Goal: Task Accomplishment & Management: Manage account settings

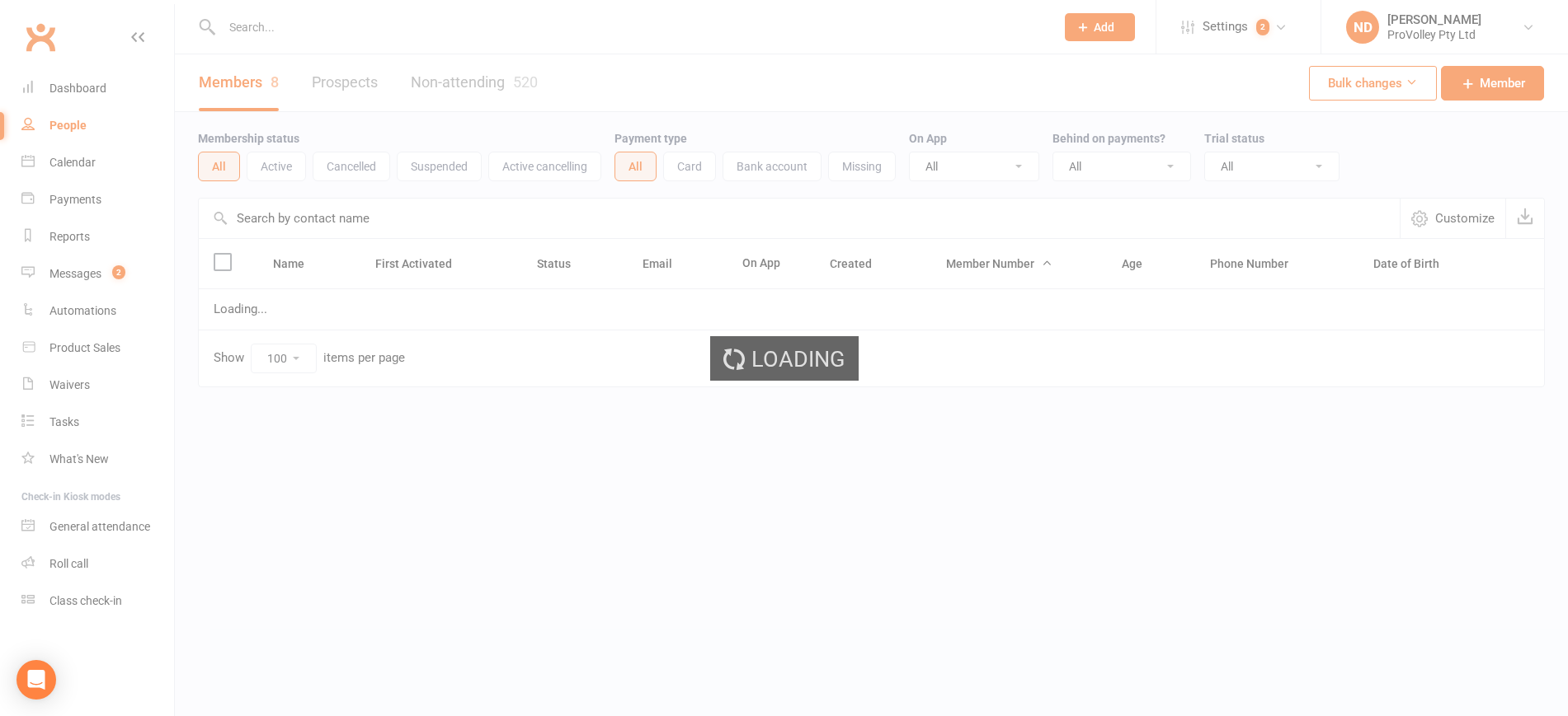
select select "100"
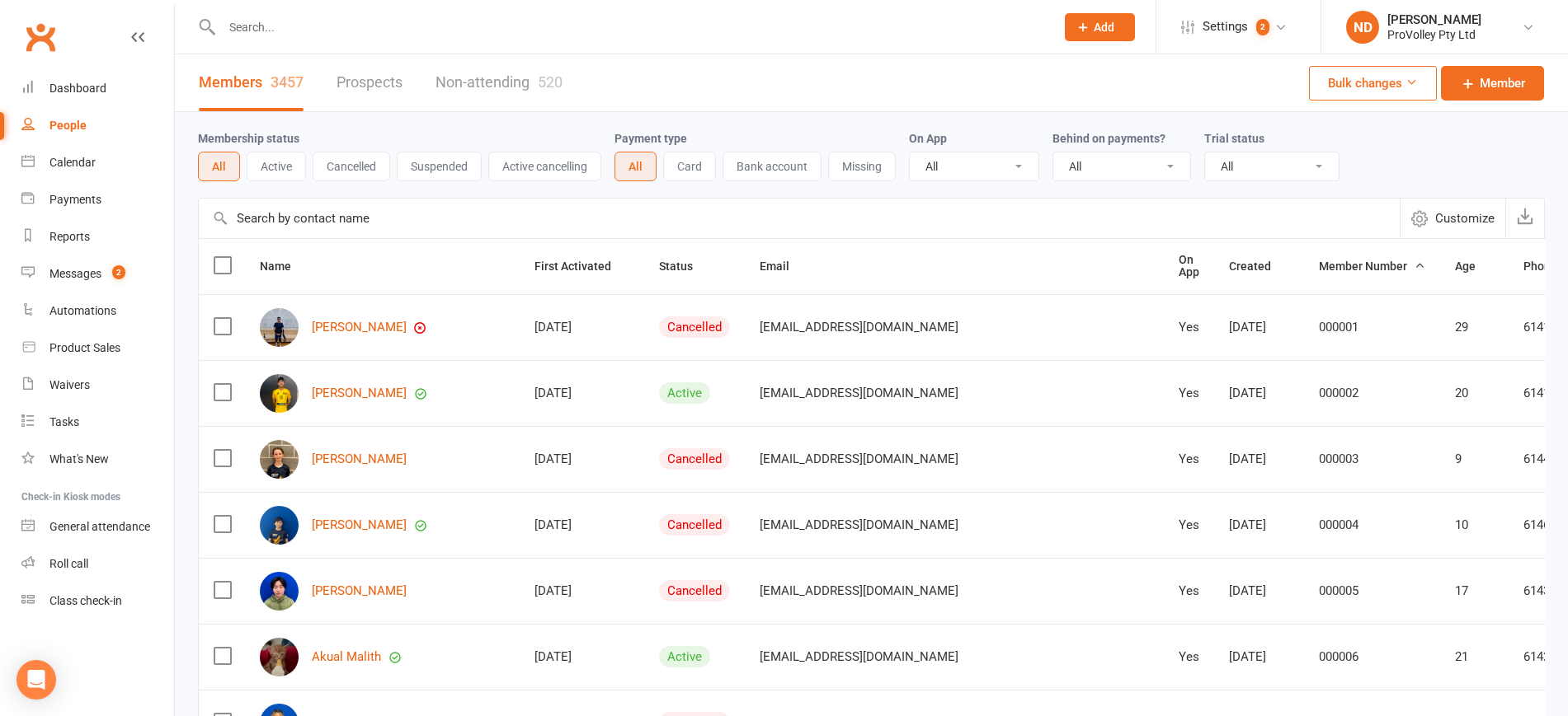
click at [339, 224] on input "text" at bounding box center [799, 218] width 1201 height 39
paste input "[PERSON_NAME]"
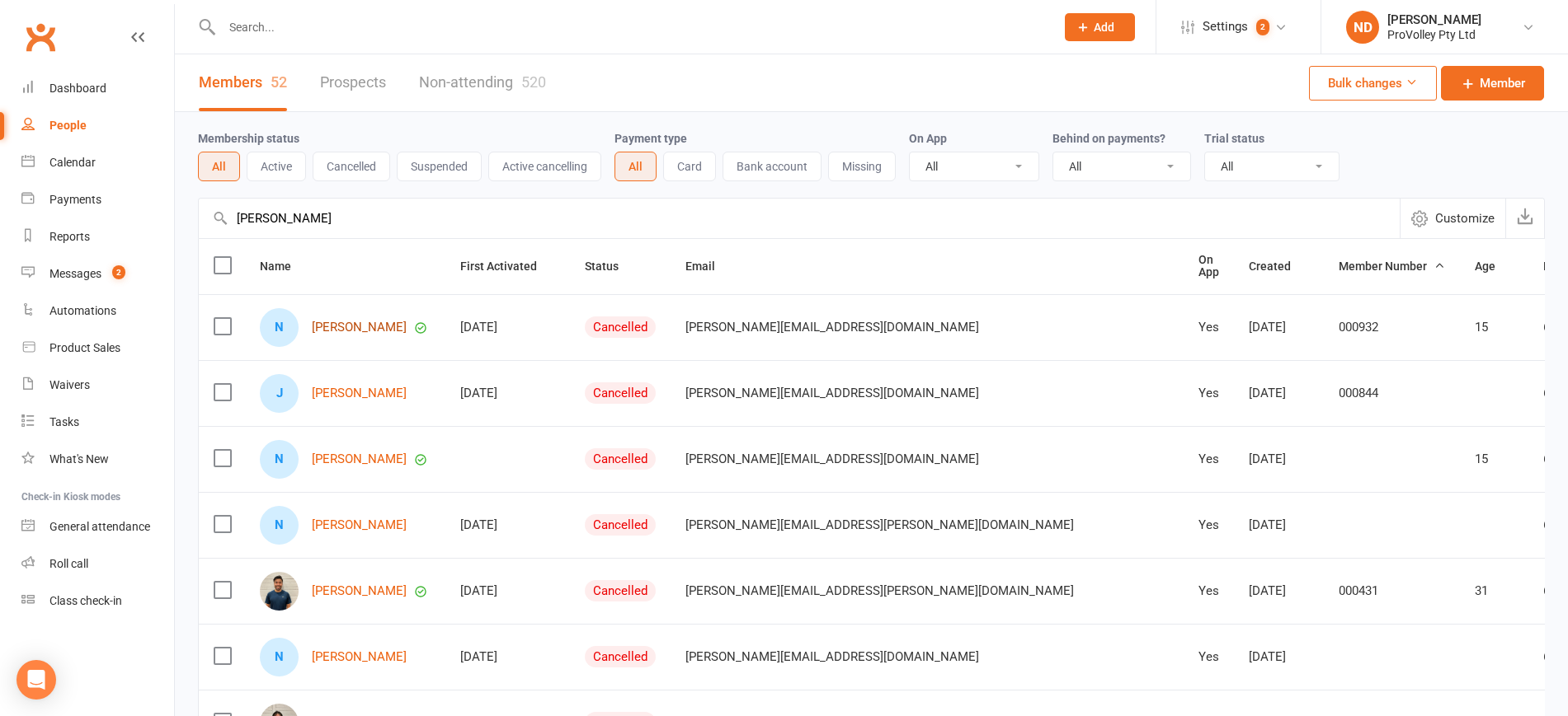
type input "[PERSON_NAME]"
click at [361, 326] on link "[PERSON_NAME]" at bounding box center [359, 327] width 95 height 14
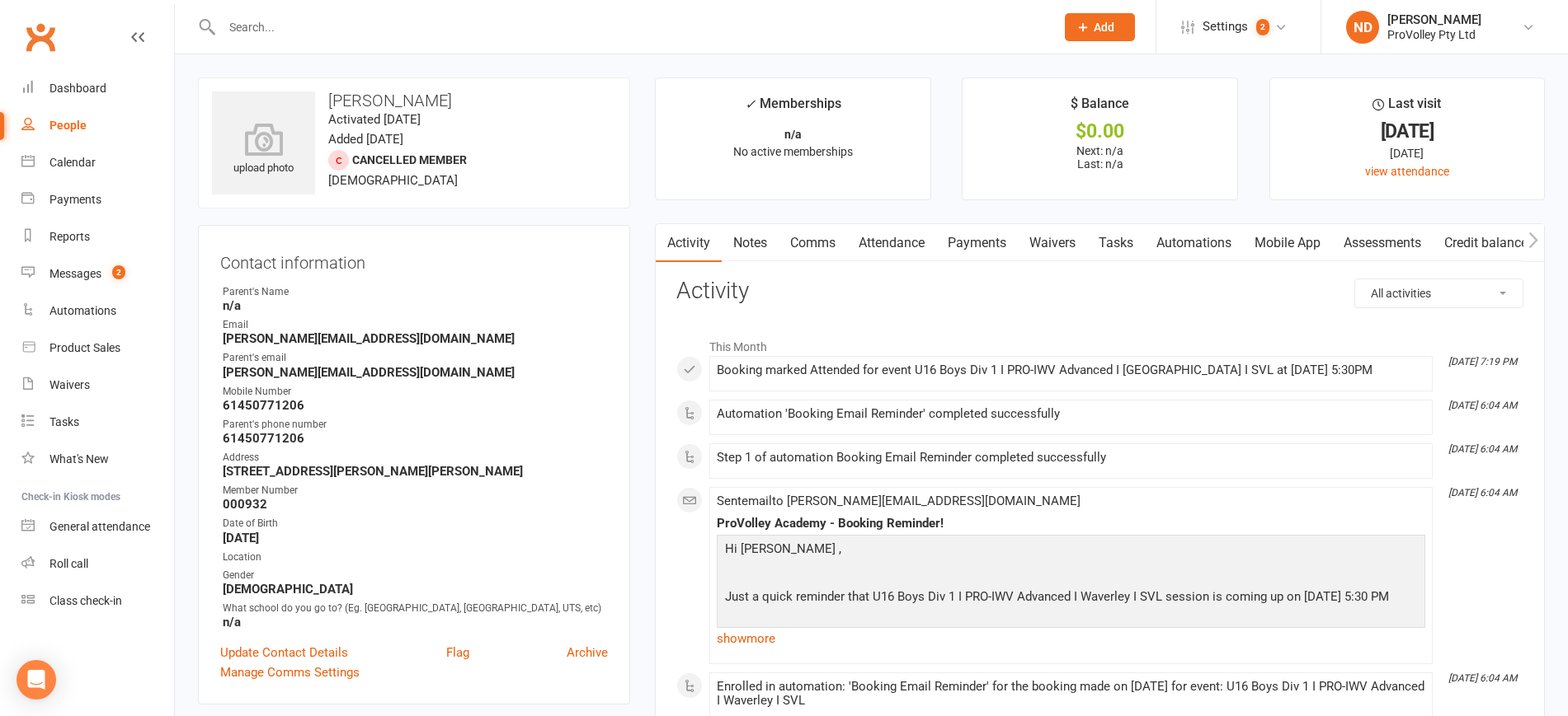
click at [977, 230] on link "Payments" at bounding box center [976, 243] width 81 height 38
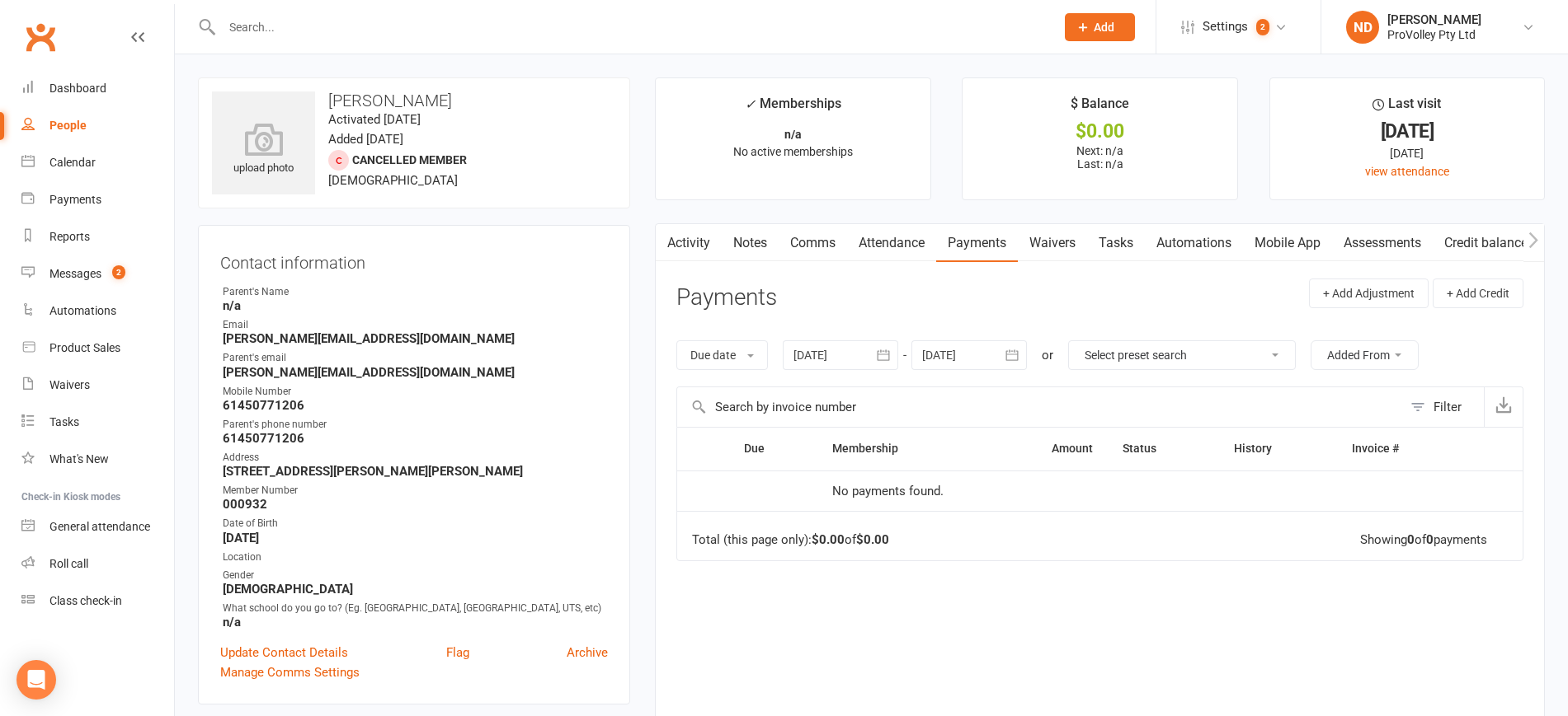
drag, startPoint x: 892, startPoint y: 353, endPoint x: 905, endPoint y: 358, distance: 13.9
click at [891, 353] on icon "button" at bounding box center [883, 355] width 17 height 17
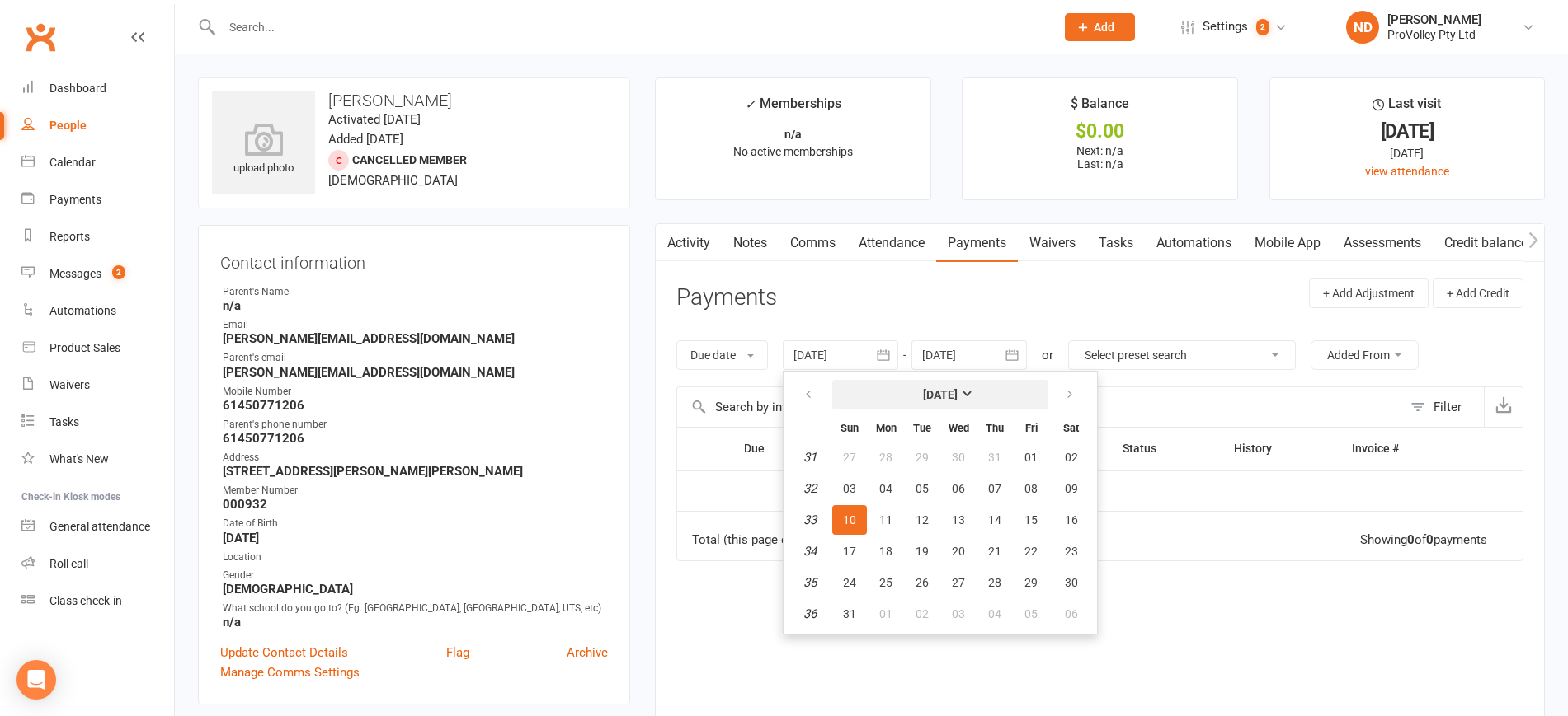
click at [957, 391] on strong "[DATE]" at bounding box center [940, 395] width 35 height 13
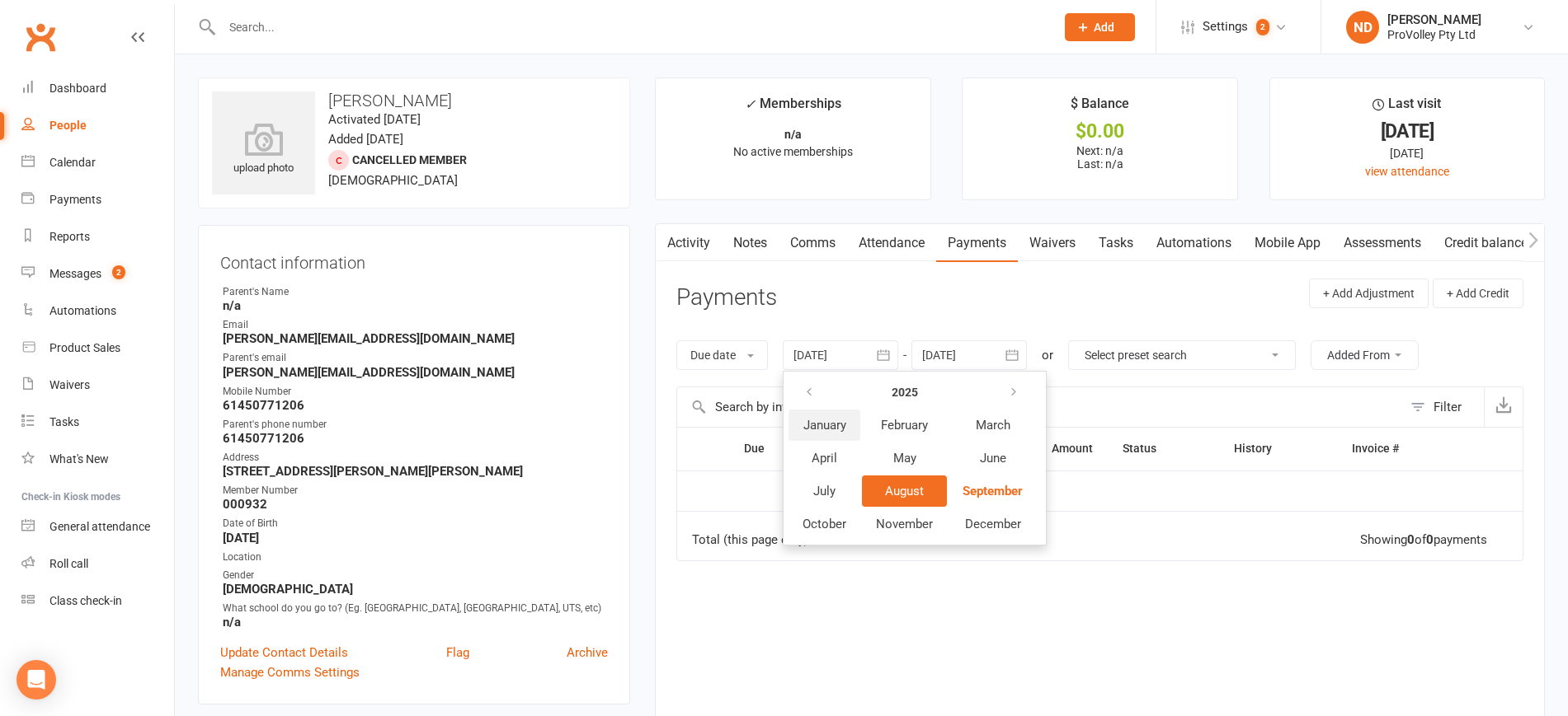
click at [840, 423] on span "January" at bounding box center [825, 425] width 43 height 15
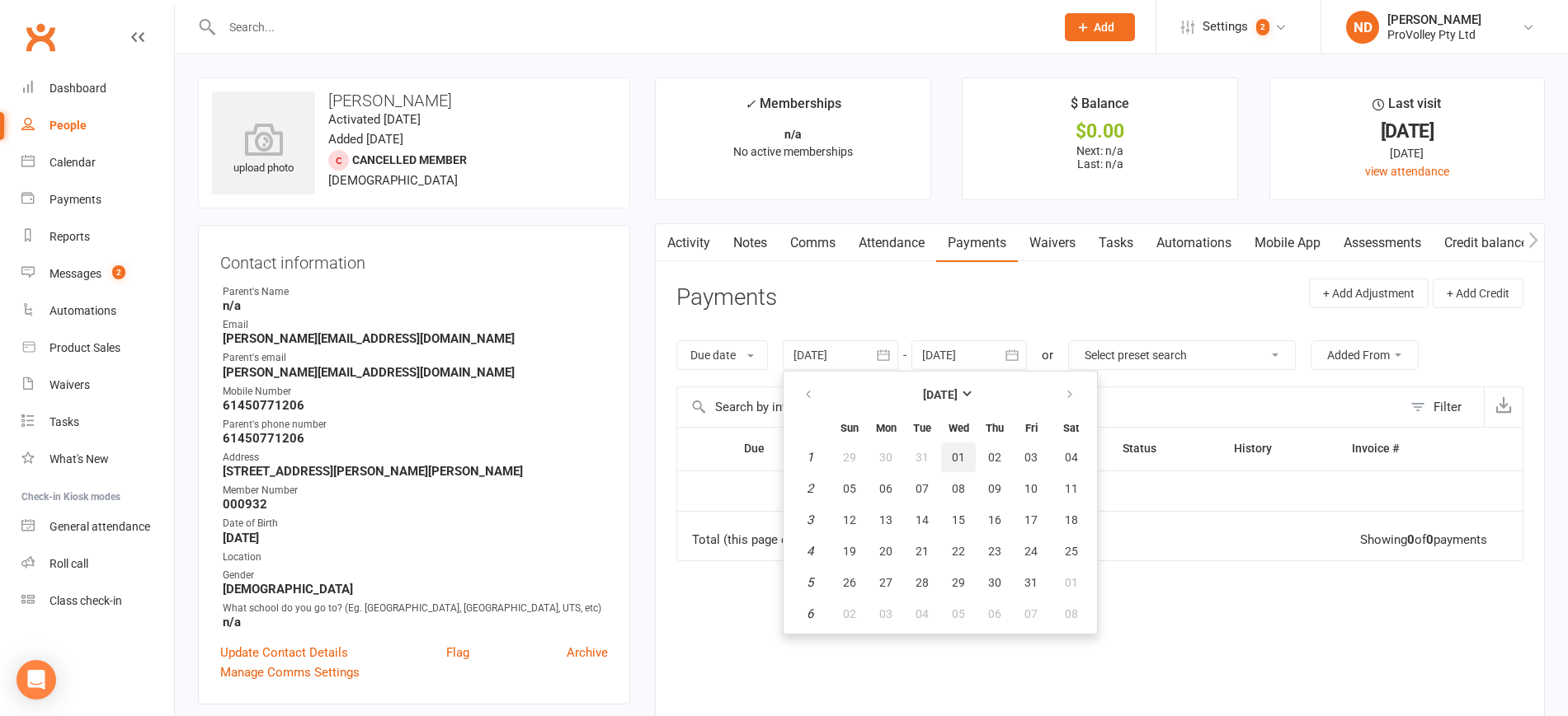
click at [959, 459] on span "01" at bounding box center [957, 457] width 13 height 13
type input "[DATE]"
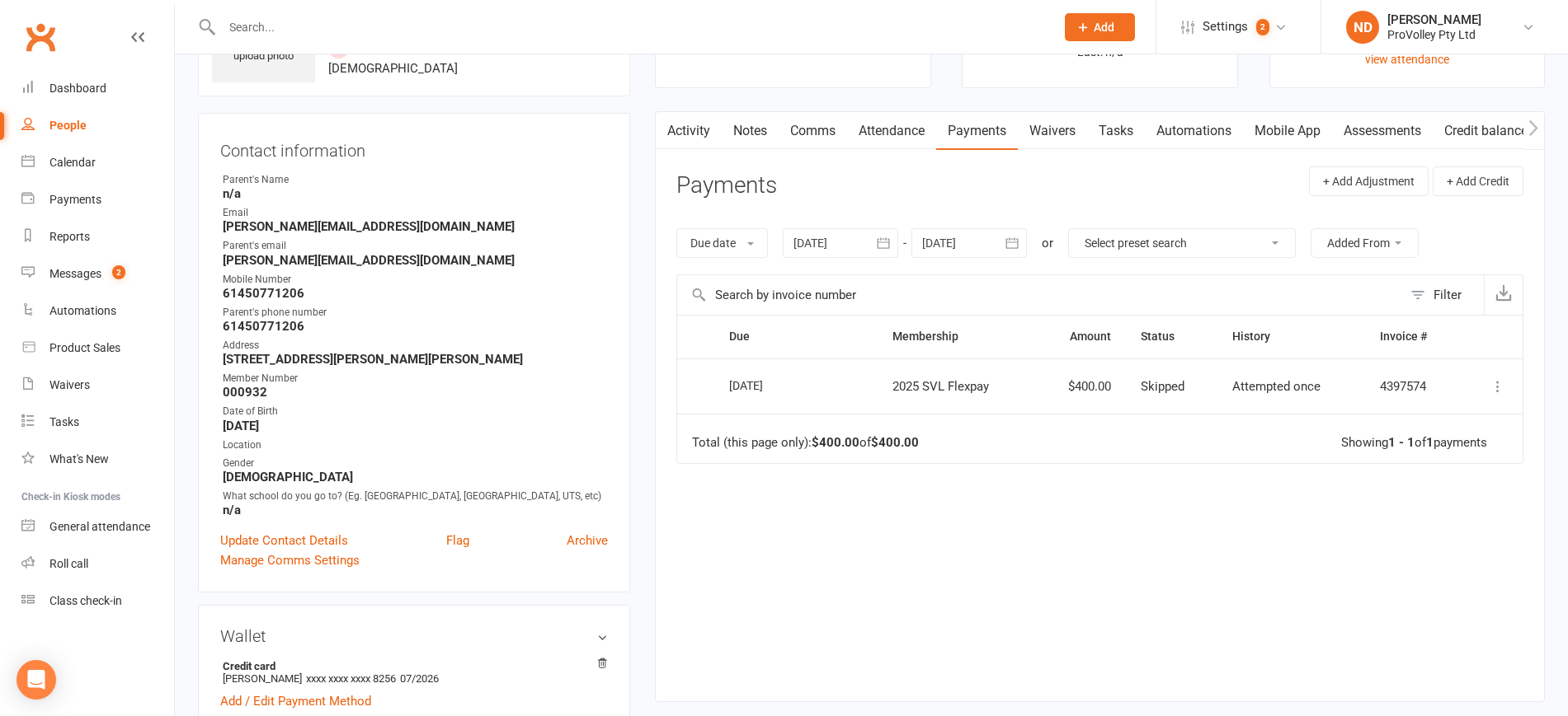
scroll to position [103, 0]
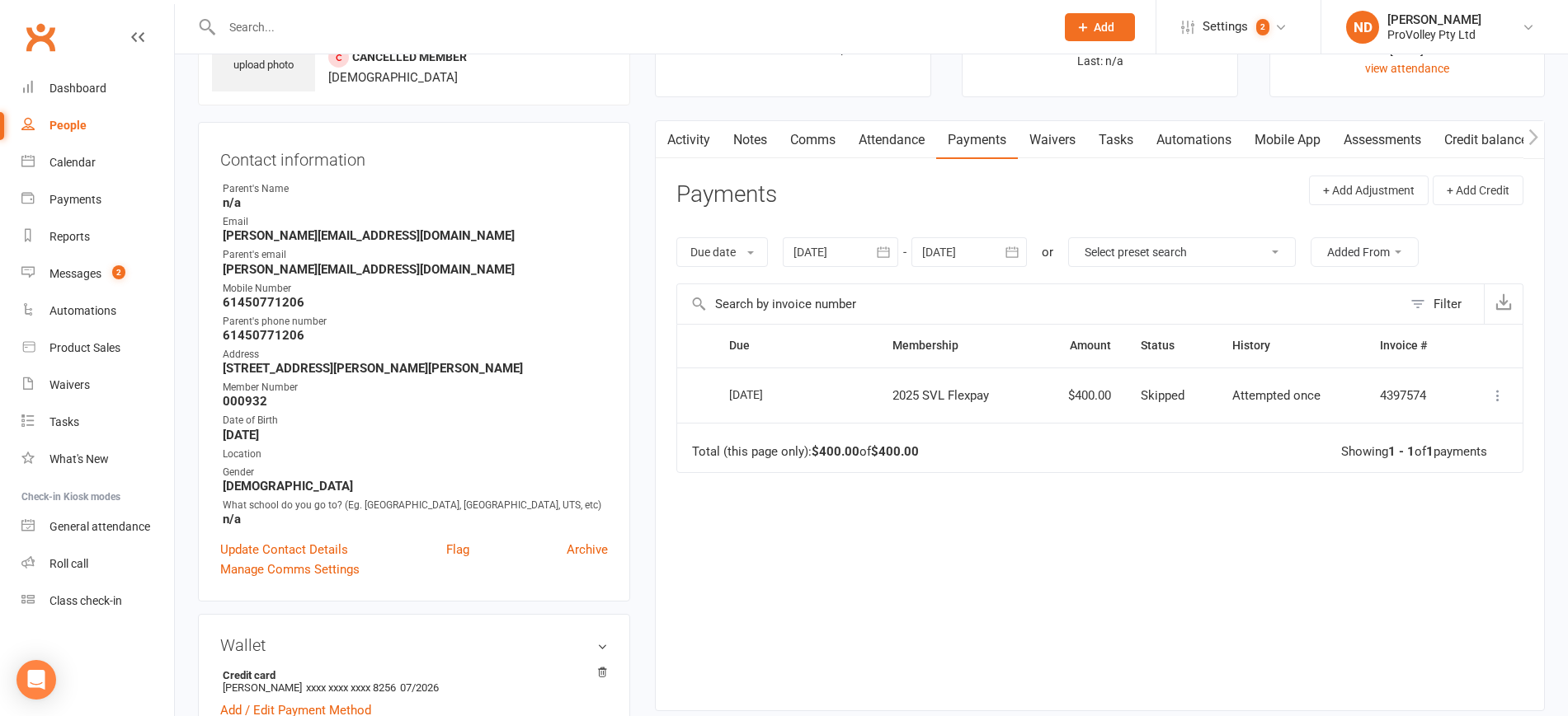
click at [1496, 388] on icon at bounding box center [1497, 396] width 17 height 17
click at [1441, 497] on link "Mark as Paid (Other)" at bounding box center [1425, 494] width 163 height 33
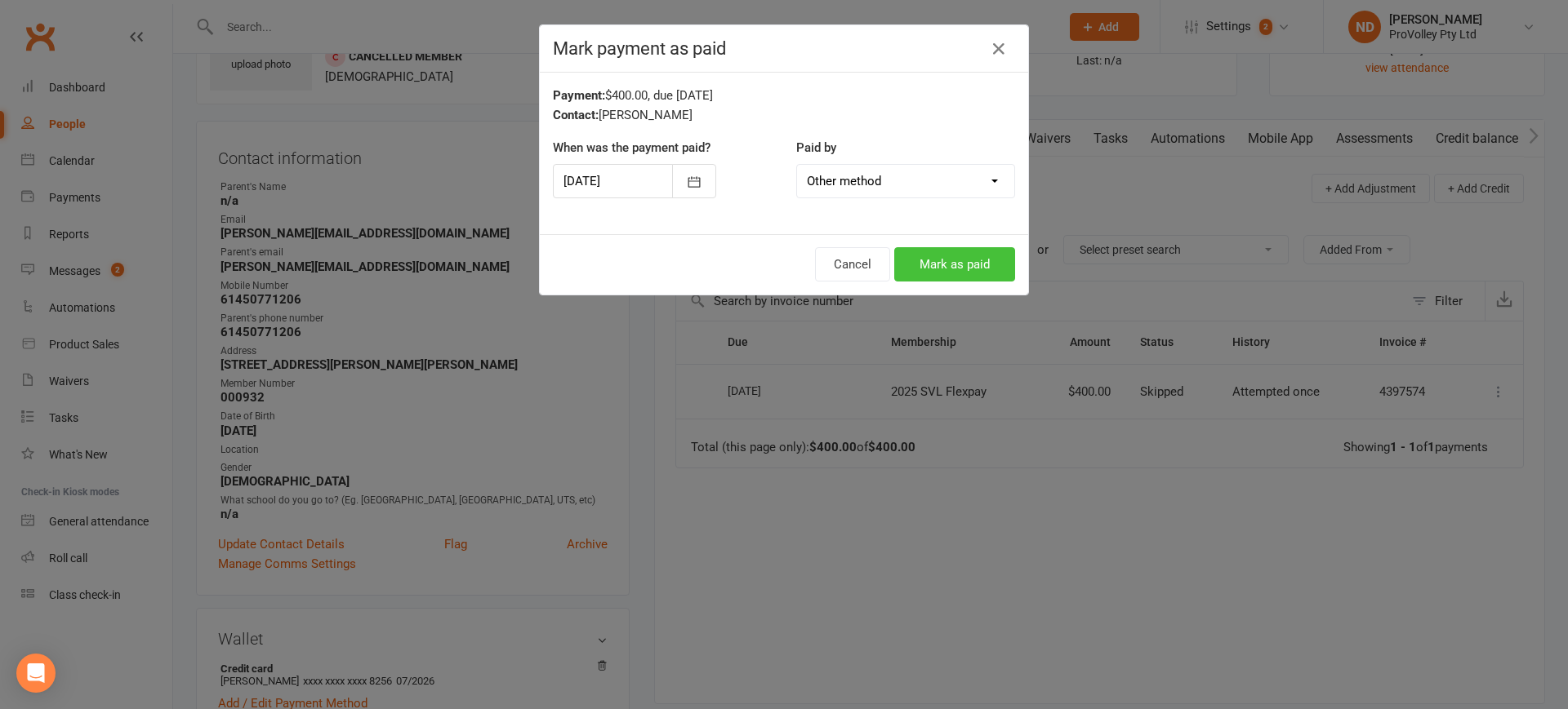
click at [950, 261] on button "Mark as paid" at bounding box center [955, 265] width 121 height 35
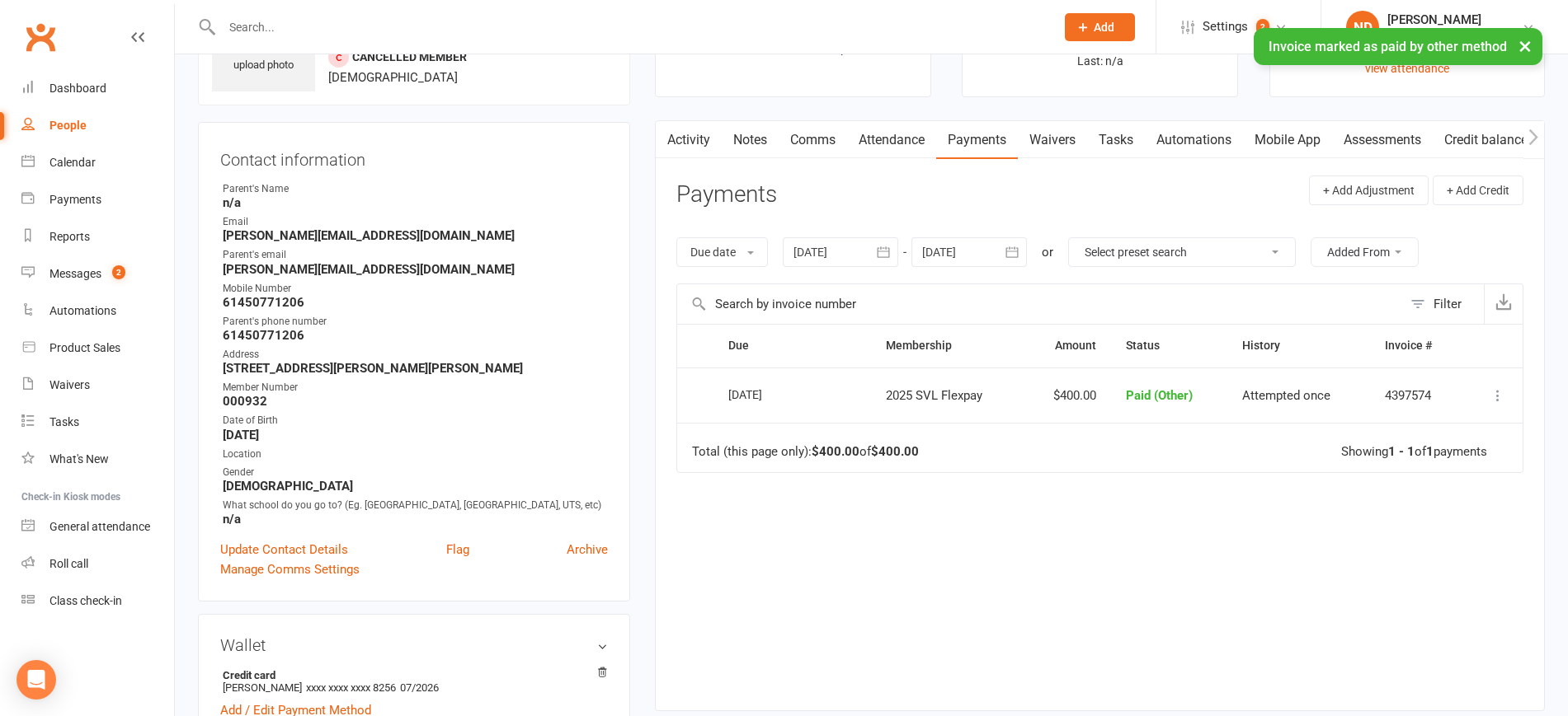
click at [1497, 393] on icon at bounding box center [1497, 396] width 17 height 17
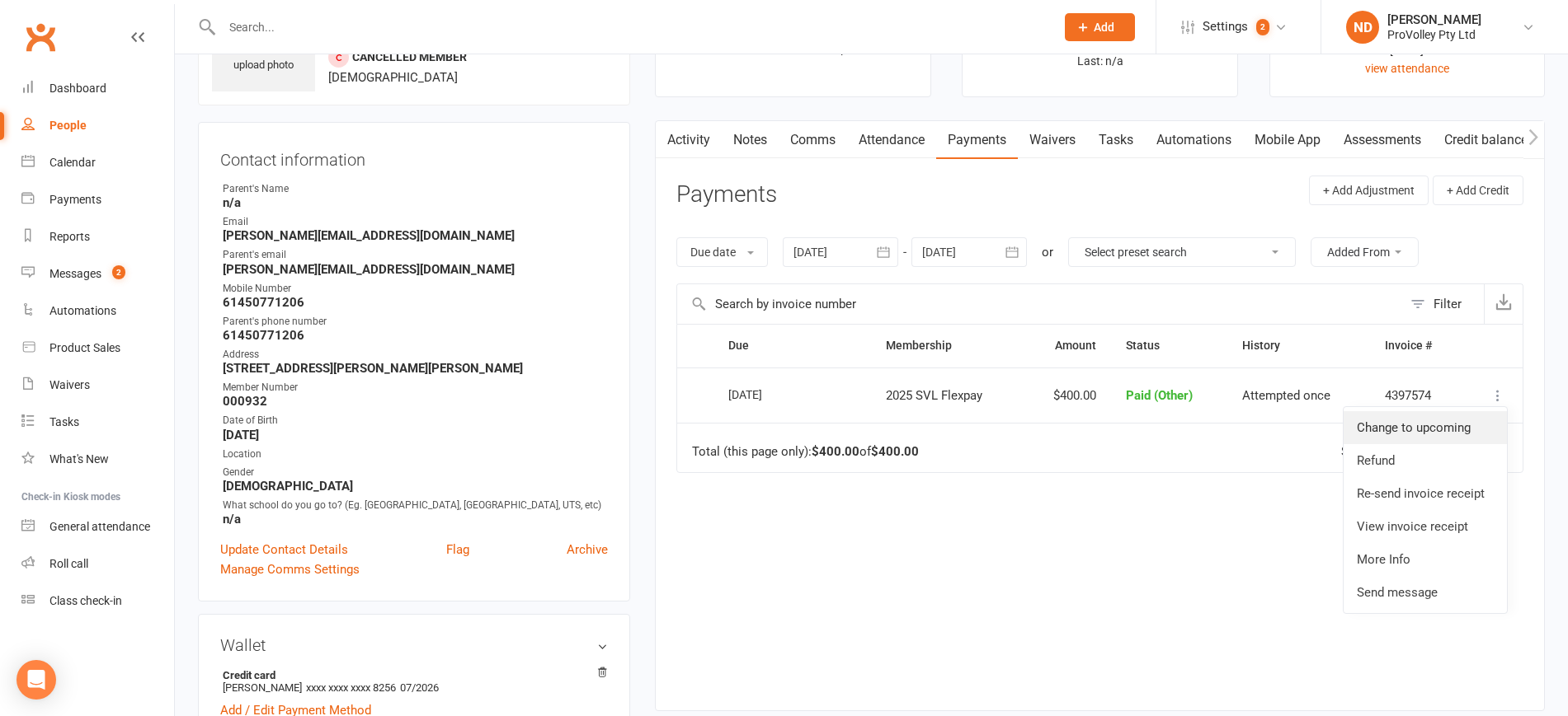
click at [1432, 440] on link "Change to upcoming" at bounding box center [1425, 428] width 163 height 33
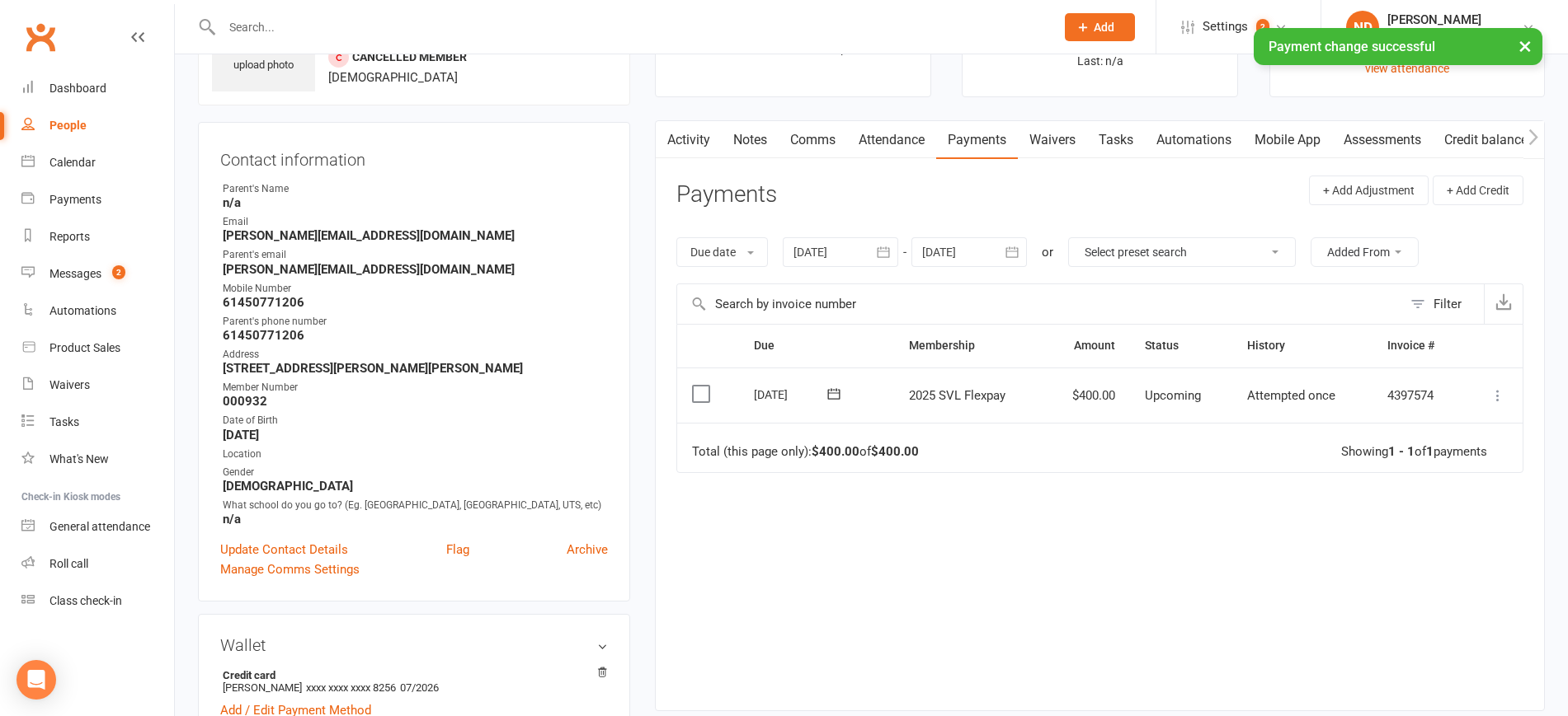
click at [1502, 400] on icon at bounding box center [1497, 396] width 17 height 17
click at [1446, 577] on link "Process now" at bounding box center [1425, 593] width 163 height 33
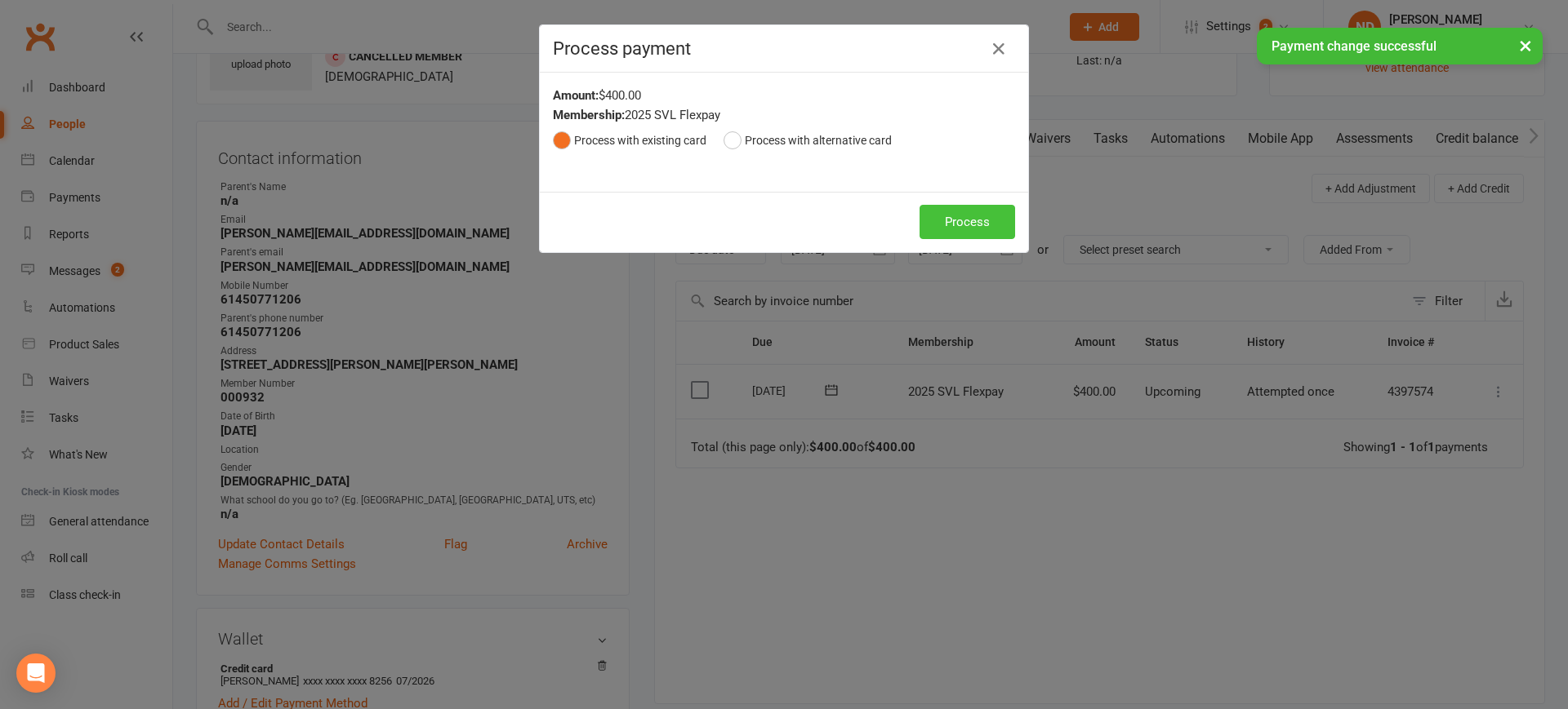
drag, startPoint x: 974, startPoint y: 224, endPoint x: 1089, endPoint y: 376, distance: 190.6
click at [973, 223] on button "Process" at bounding box center [967, 222] width 95 height 35
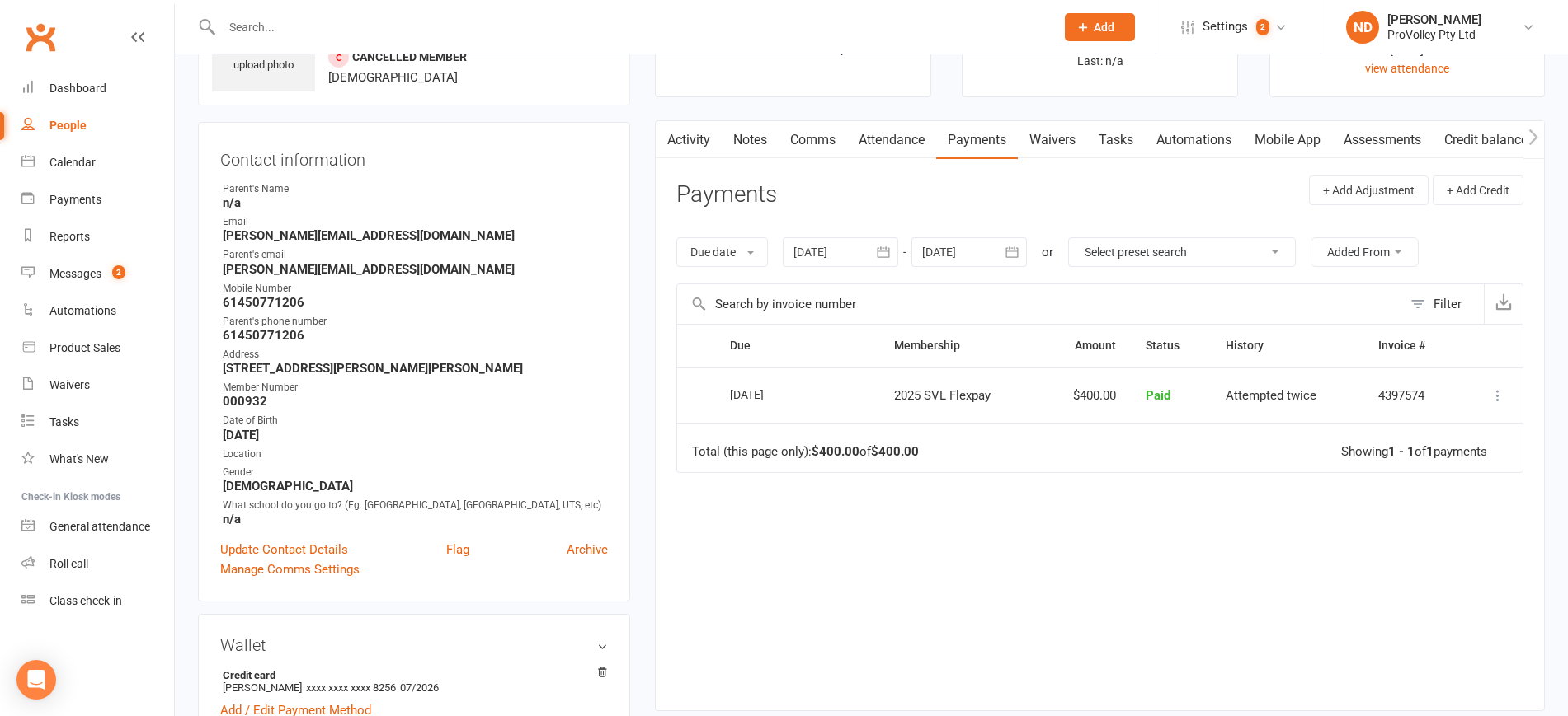
click at [73, 119] on div "People" at bounding box center [68, 125] width 37 height 13
select select "100"
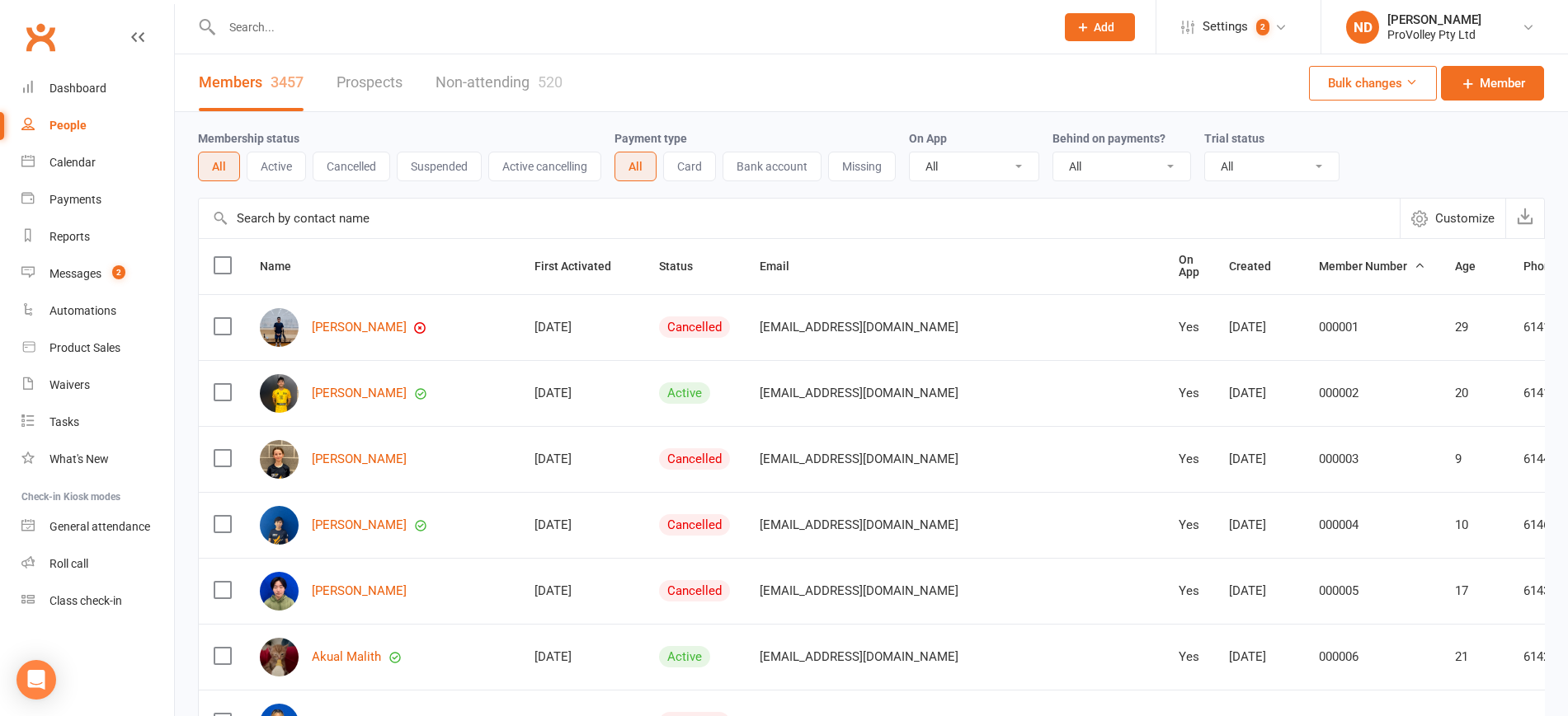
click at [331, 226] on input "text" at bounding box center [799, 218] width 1201 height 39
paste input "[PERSON_NAME]"
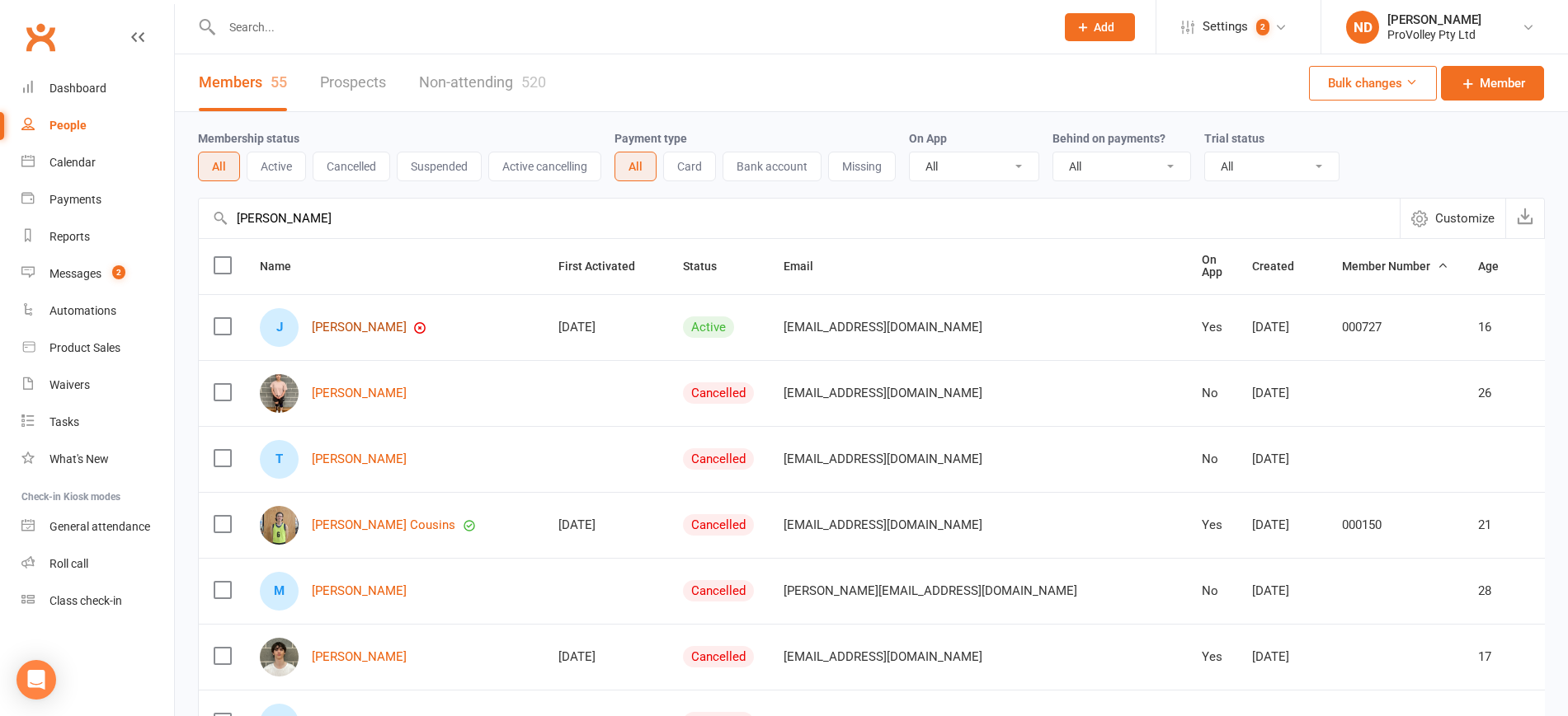
type input "[PERSON_NAME]"
click at [359, 322] on link "[PERSON_NAME]" at bounding box center [359, 327] width 95 height 14
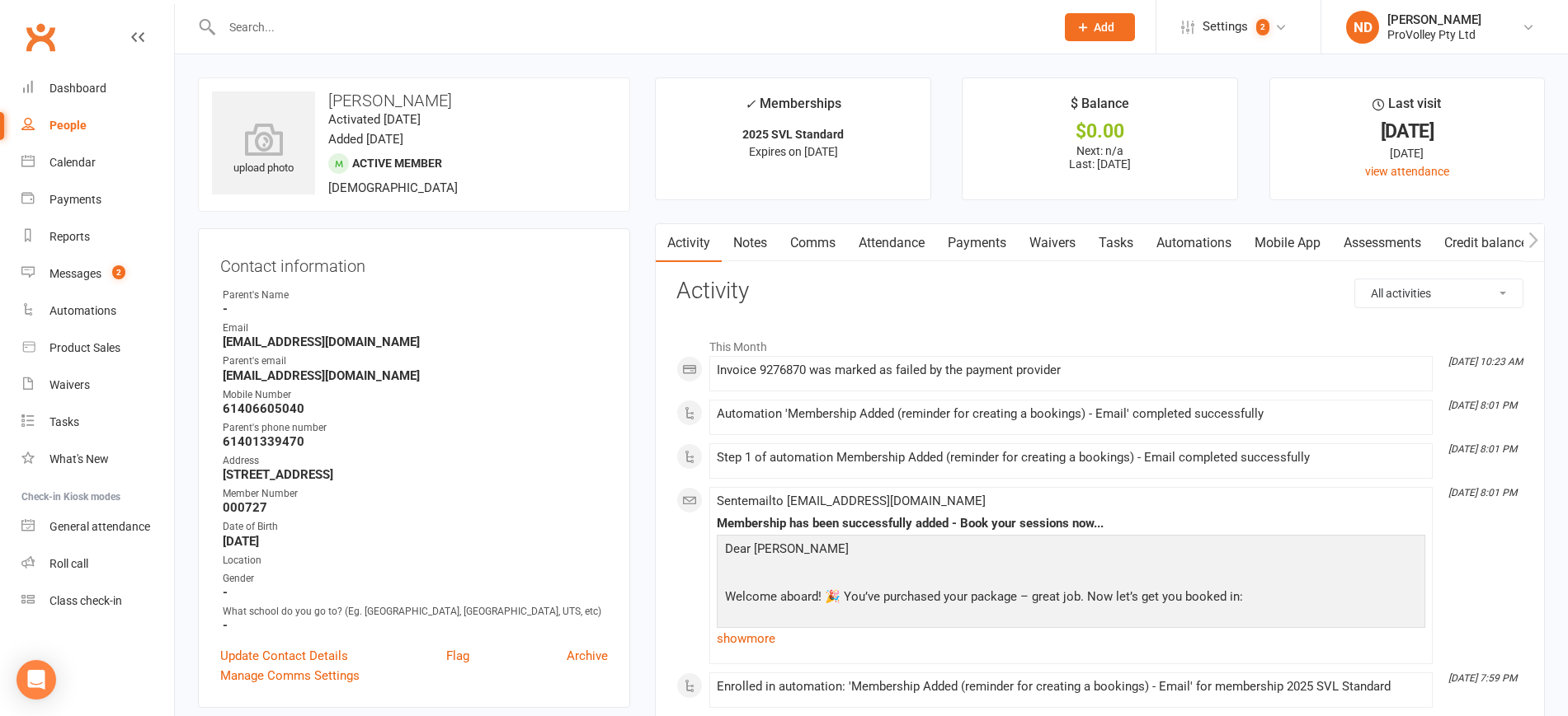
click at [995, 240] on link "Payments" at bounding box center [976, 243] width 81 height 38
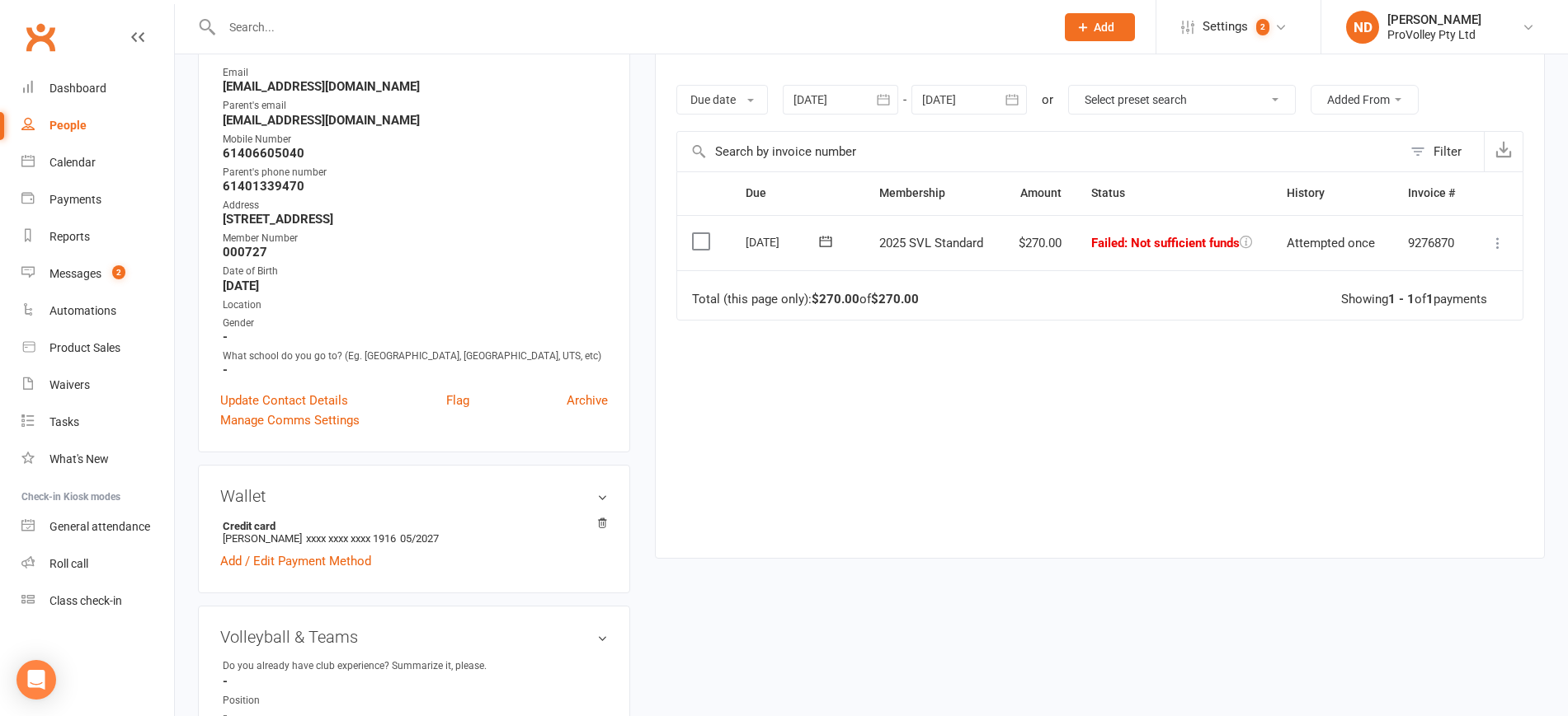
scroll to position [206, 0]
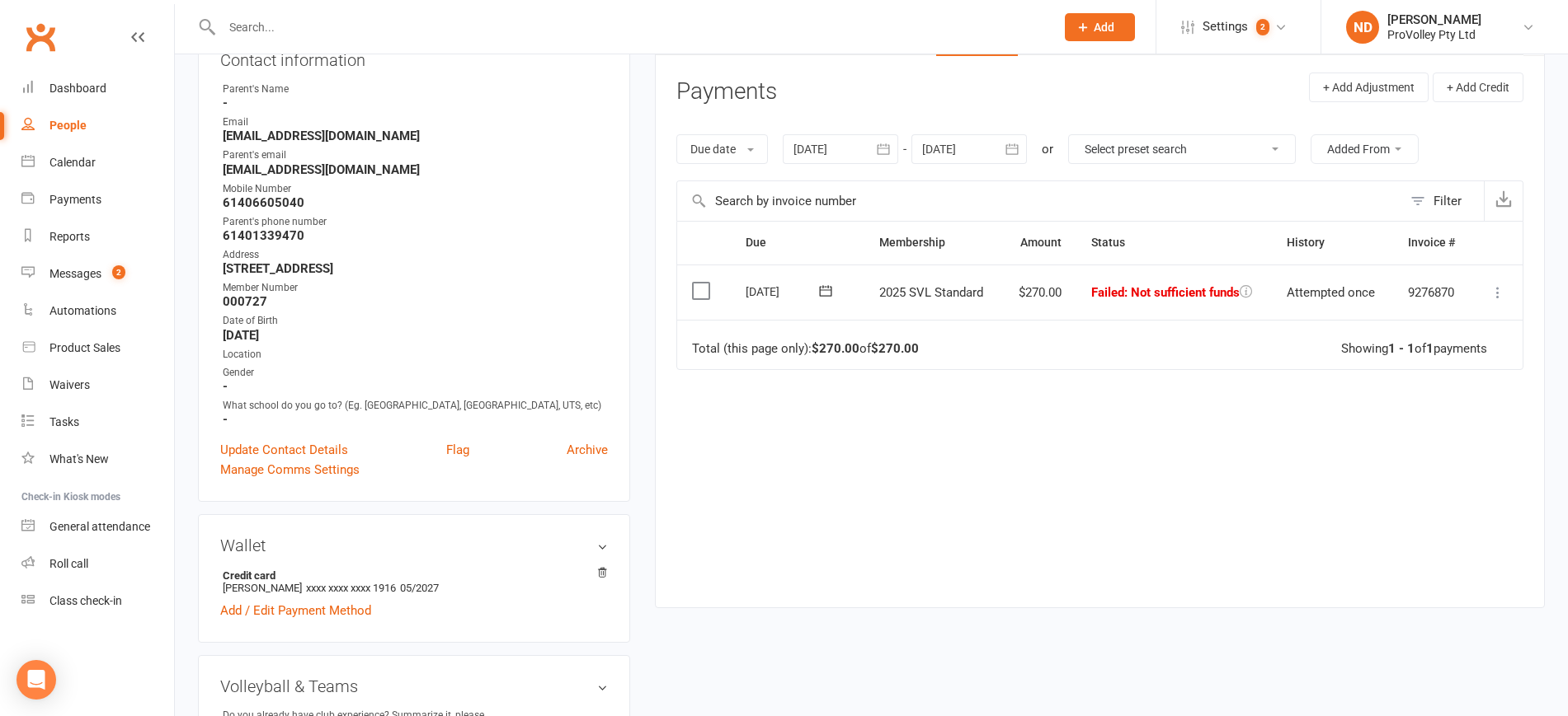
drag, startPoint x: 1500, startPoint y: 285, endPoint x: 1495, endPoint y: 291, distance: 7.8
click at [1499, 285] on icon at bounding box center [1497, 293] width 17 height 17
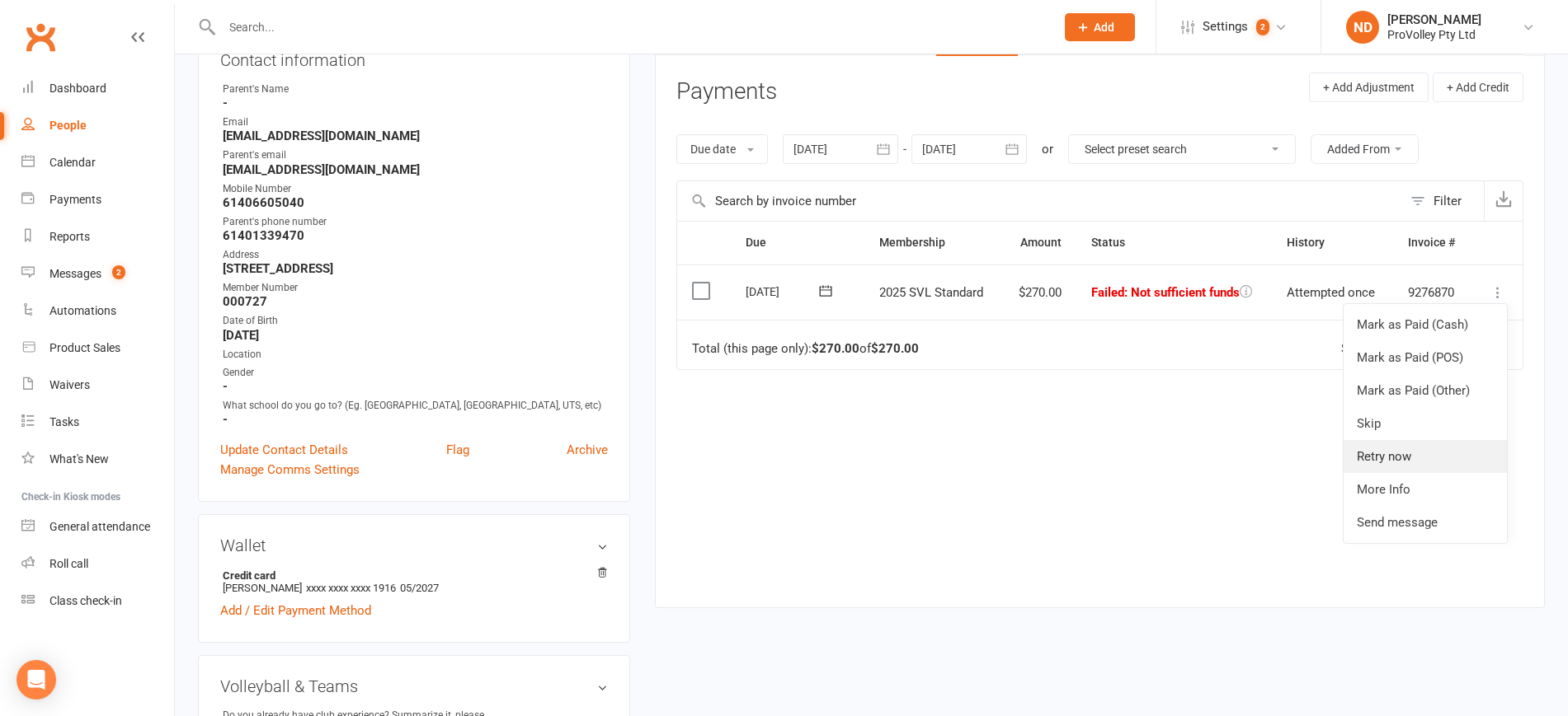
click at [1422, 455] on link "Retry now" at bounding box center [1425, 457] width 163 height 33
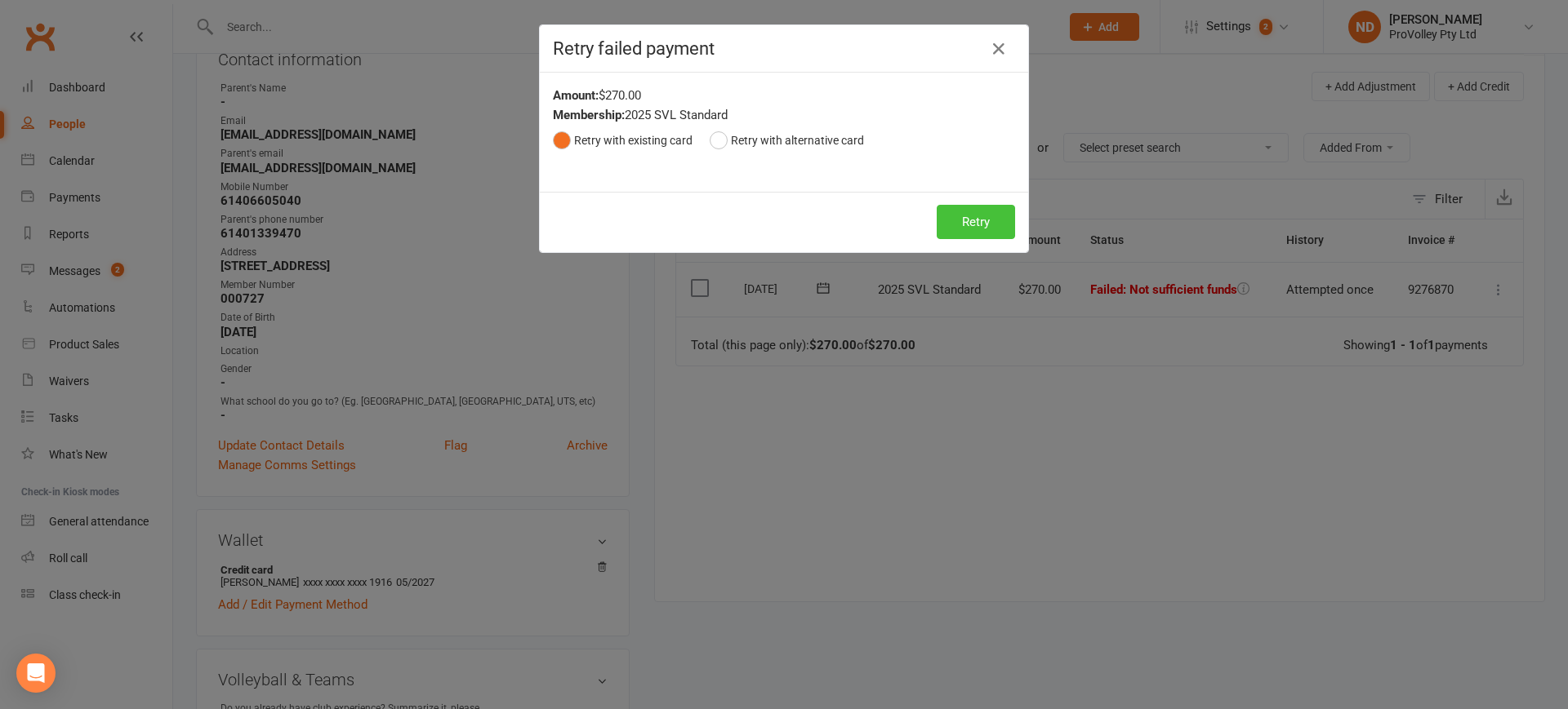
click at [979, 231] on button "Retry" at bounding box center [976, 222] width 79 height 35
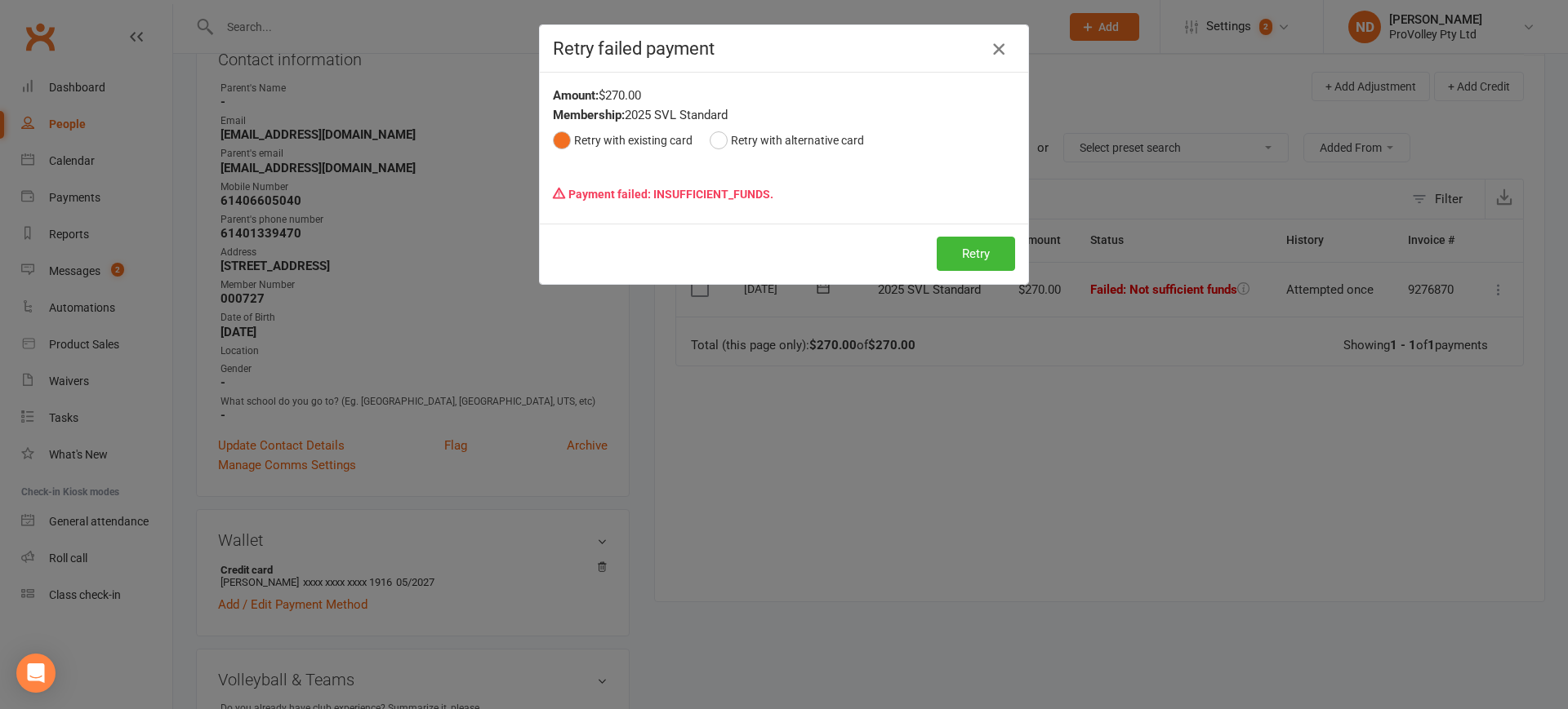
click at [998, 51] on icon "button" at bounding box center [998, 48] width 20 height 20
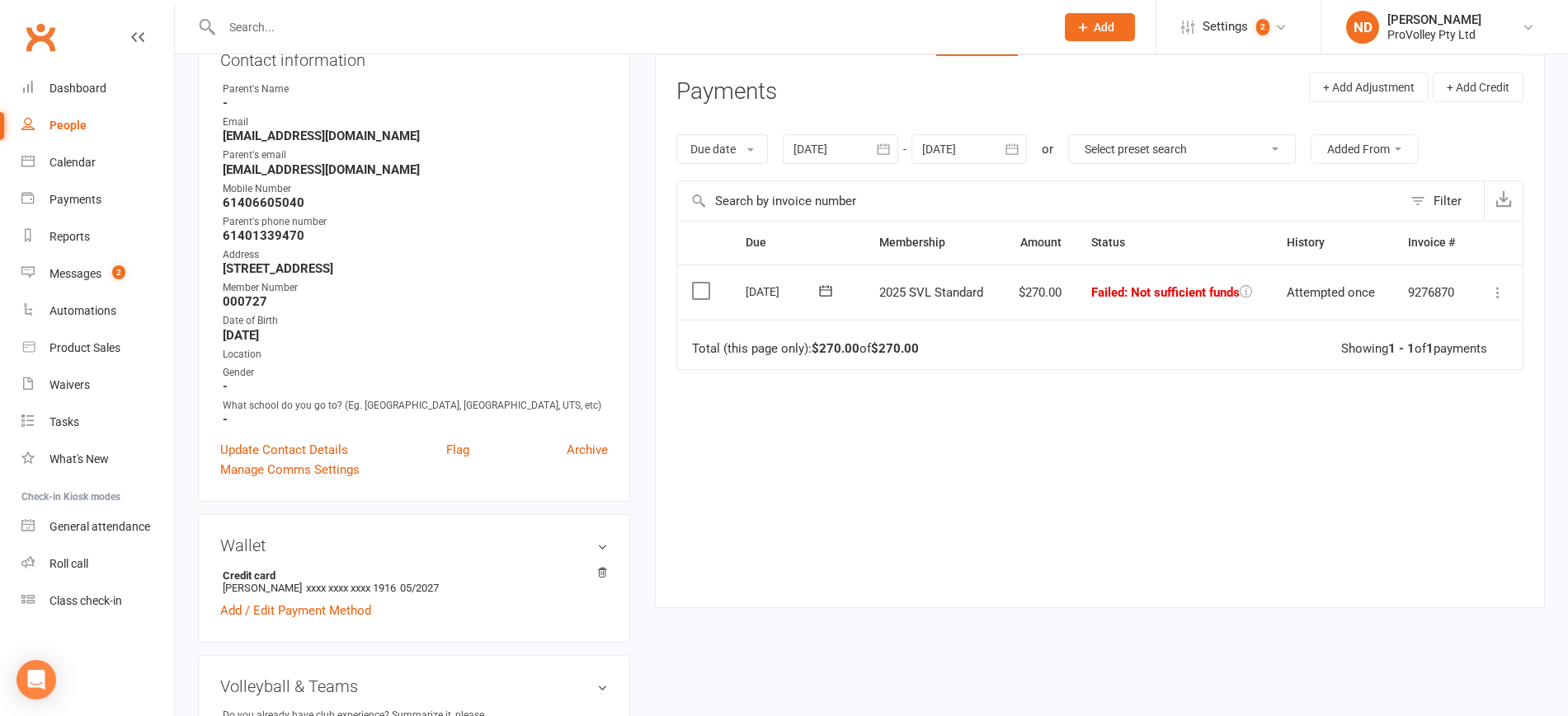
scroll to position [0, 0]
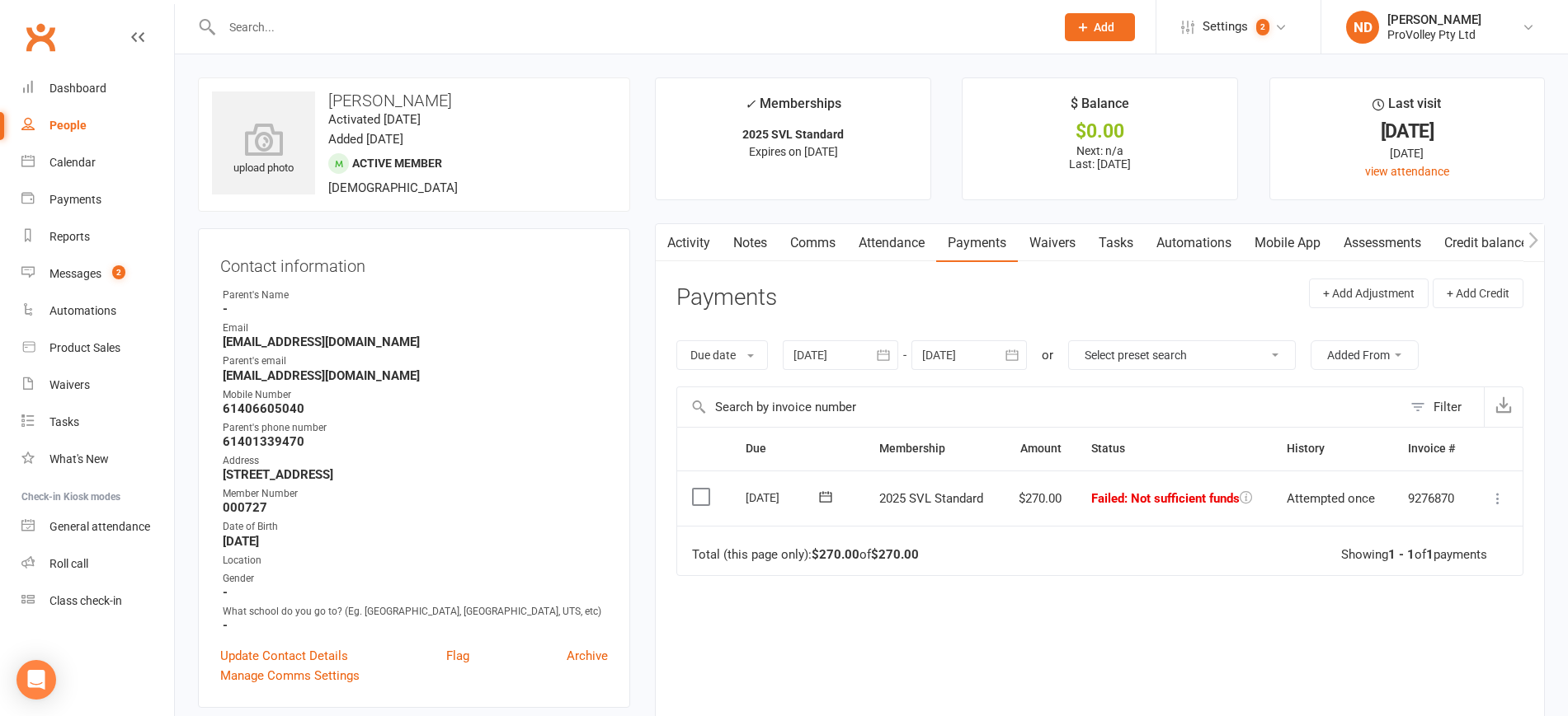
click at [83, 125] on div "People" at bounding box center [68, 125] width 37 height 13
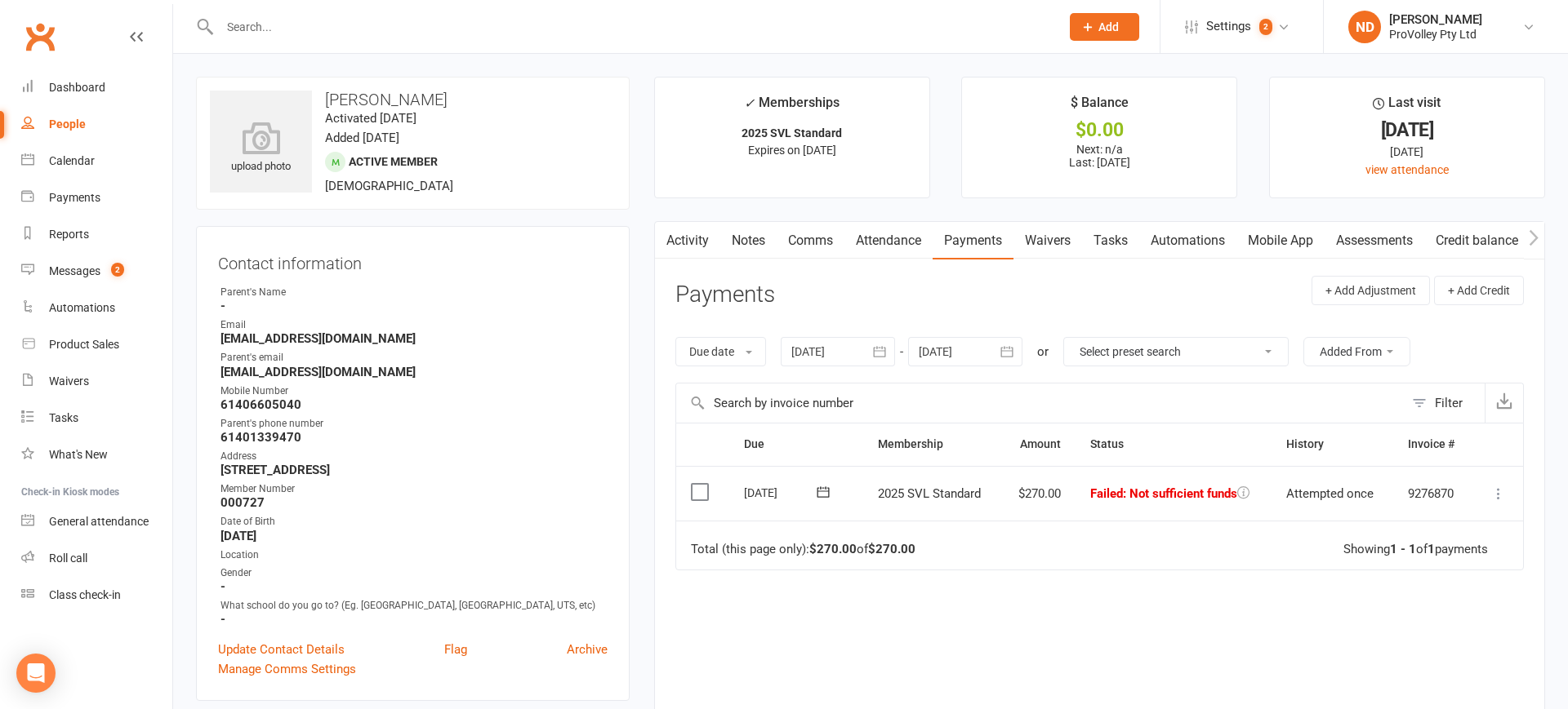
select select "100"
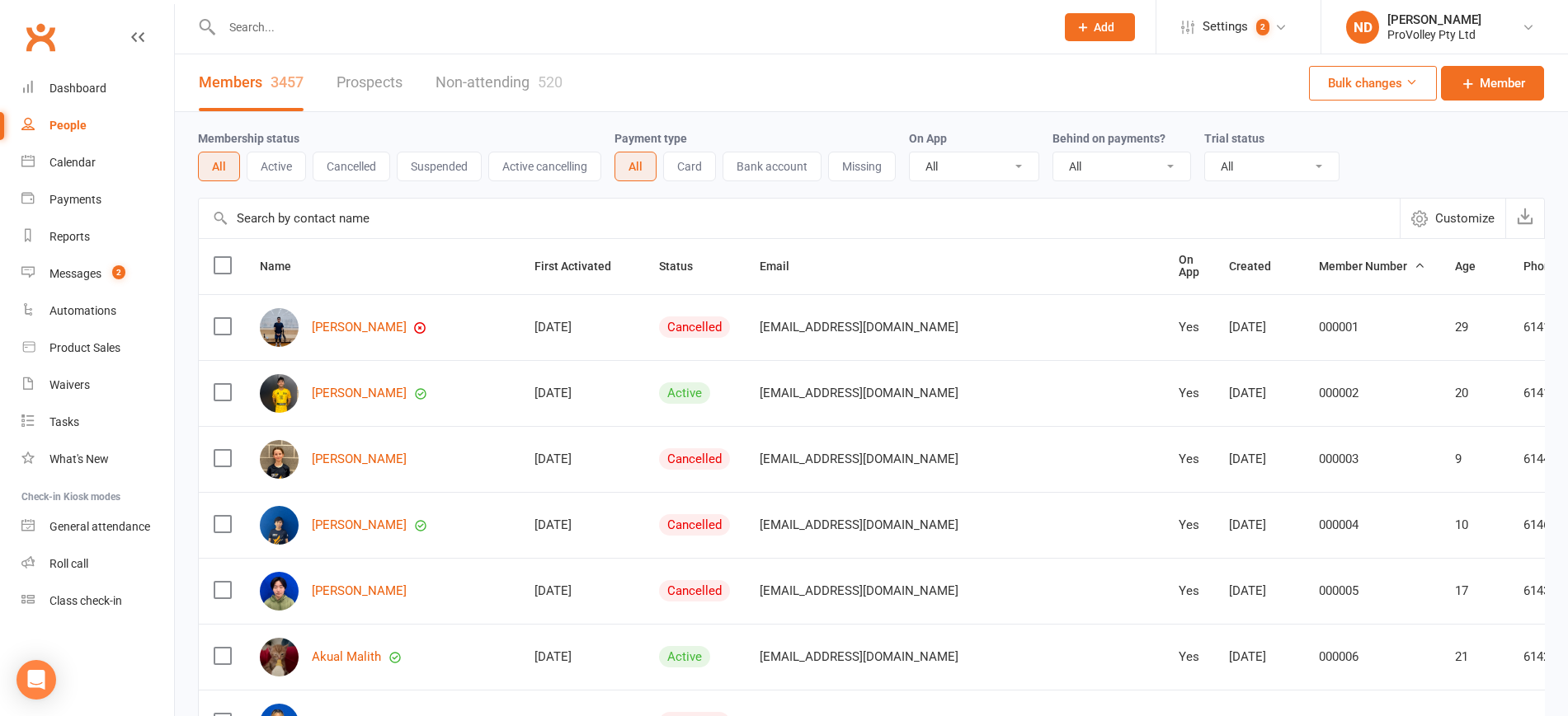
click at [349, 216] on input "text" at bounding box center [799, 218] width 1201 height 39
paste input "Tama Ti Makoare"
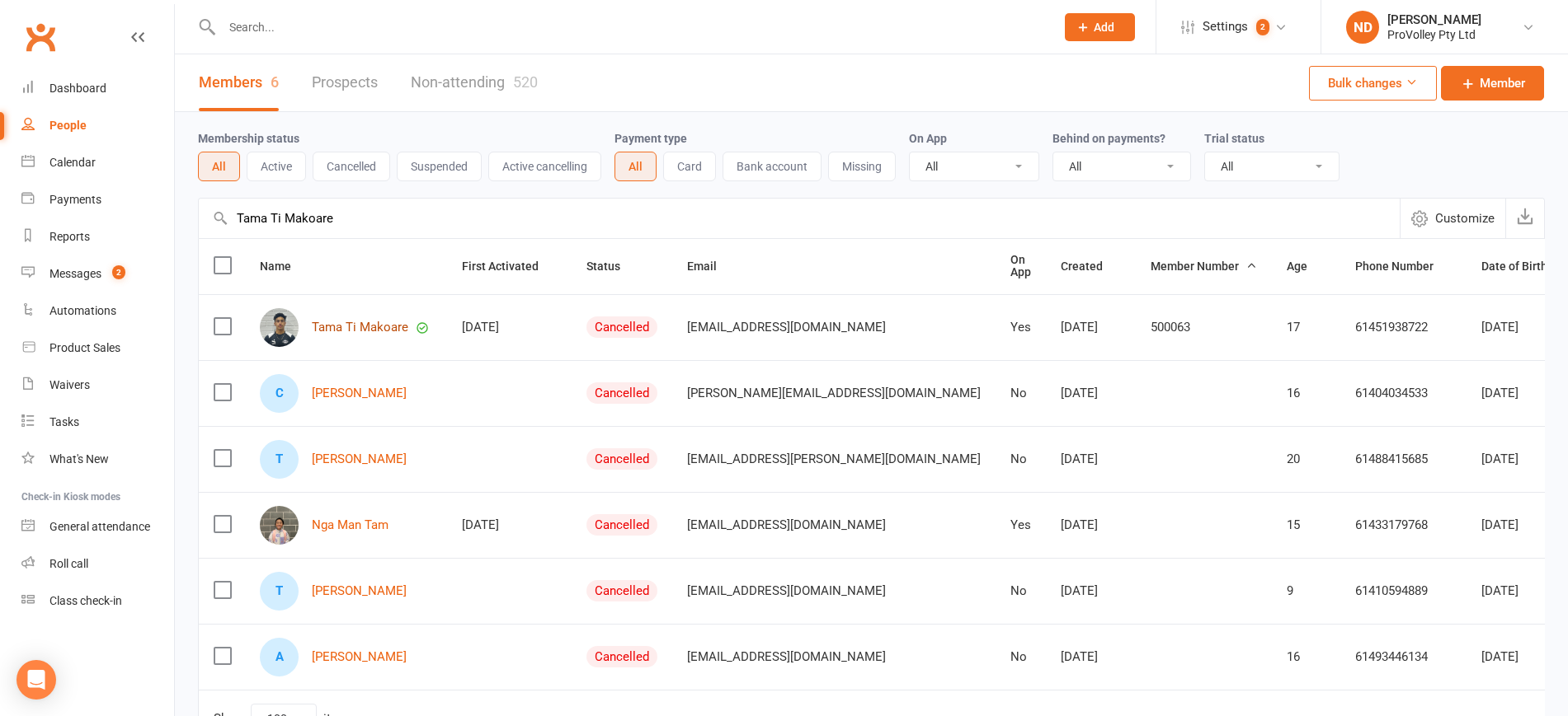
type input "Tama Ti Makoare"
click at [395, 322] on link "Tama Ti Makoare" at bounding box center [360, 327] width 96 height 14
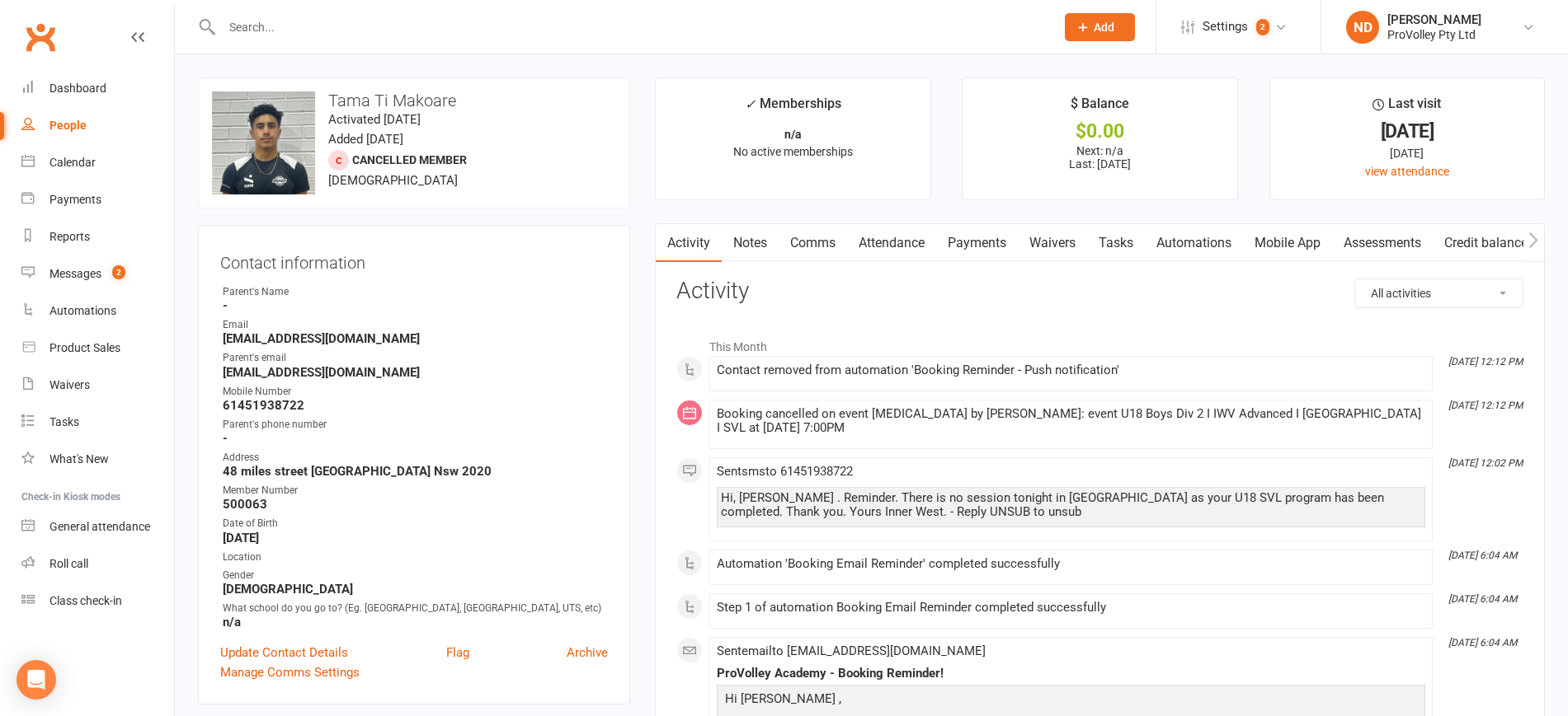
click at [995, 242] on link "Payments" at bounding box center [976, 243] width 81 height 38
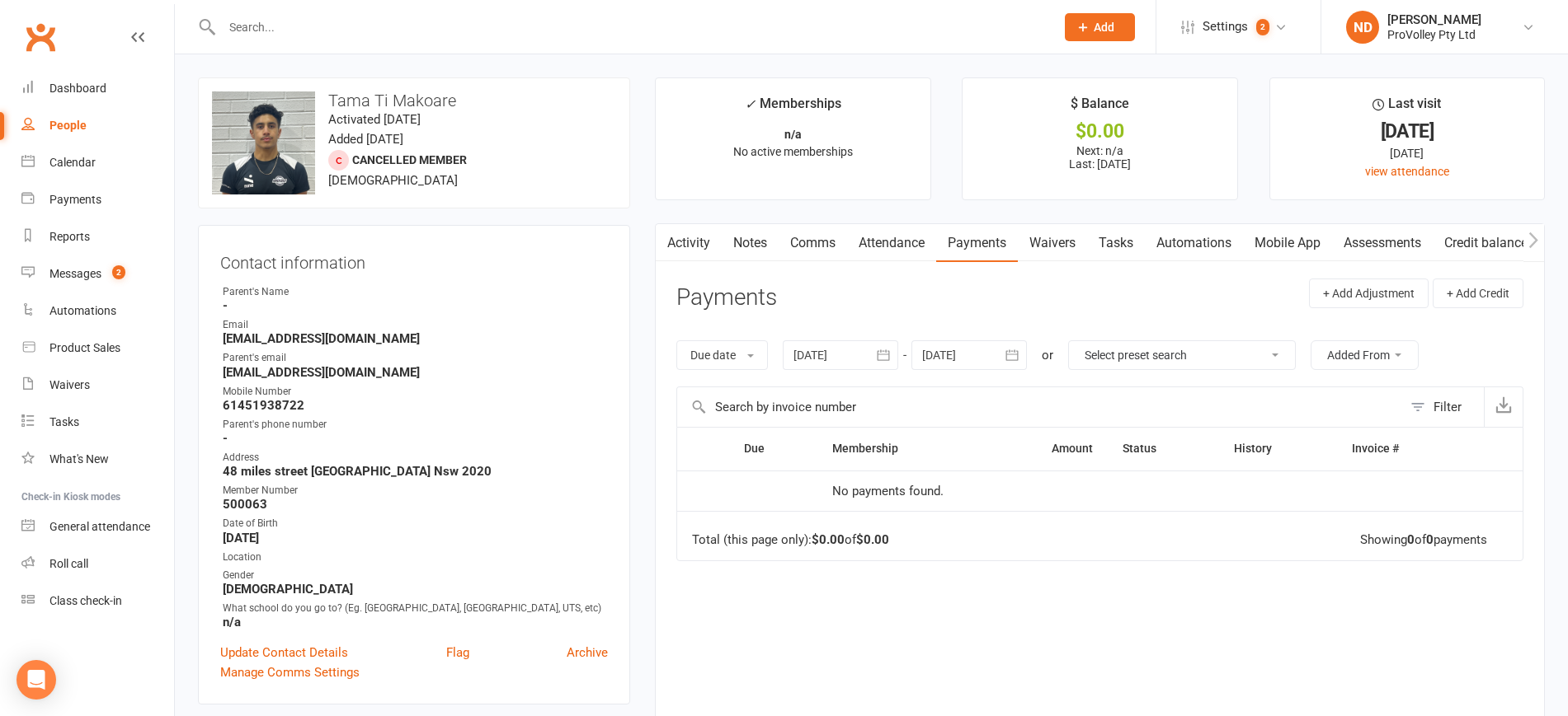
click at [892, 351] on icon "button" at bounding box center [883, 355] width 17 height 17
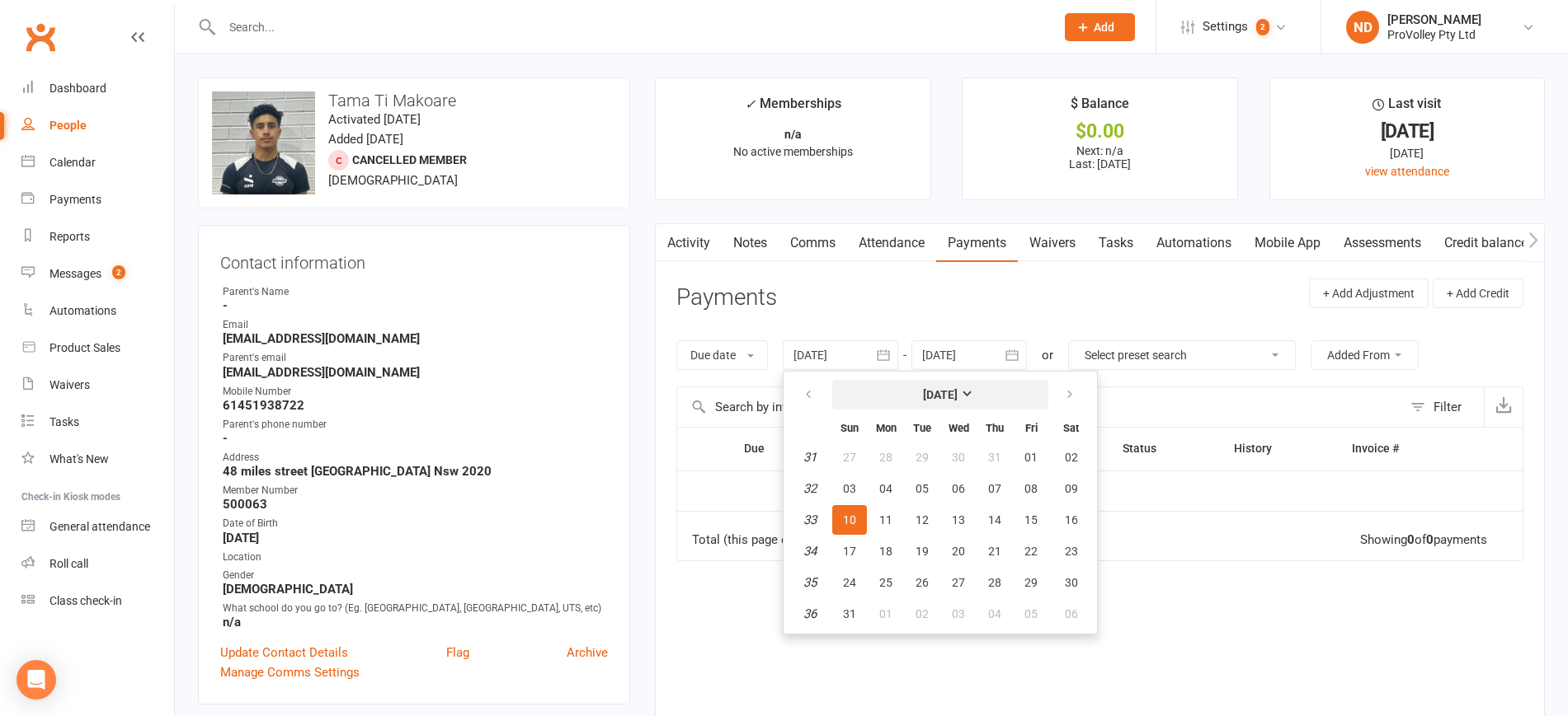
click at [937, 399] on strong "[DATE]" at bounding box center [940, 395] width 35 height 13
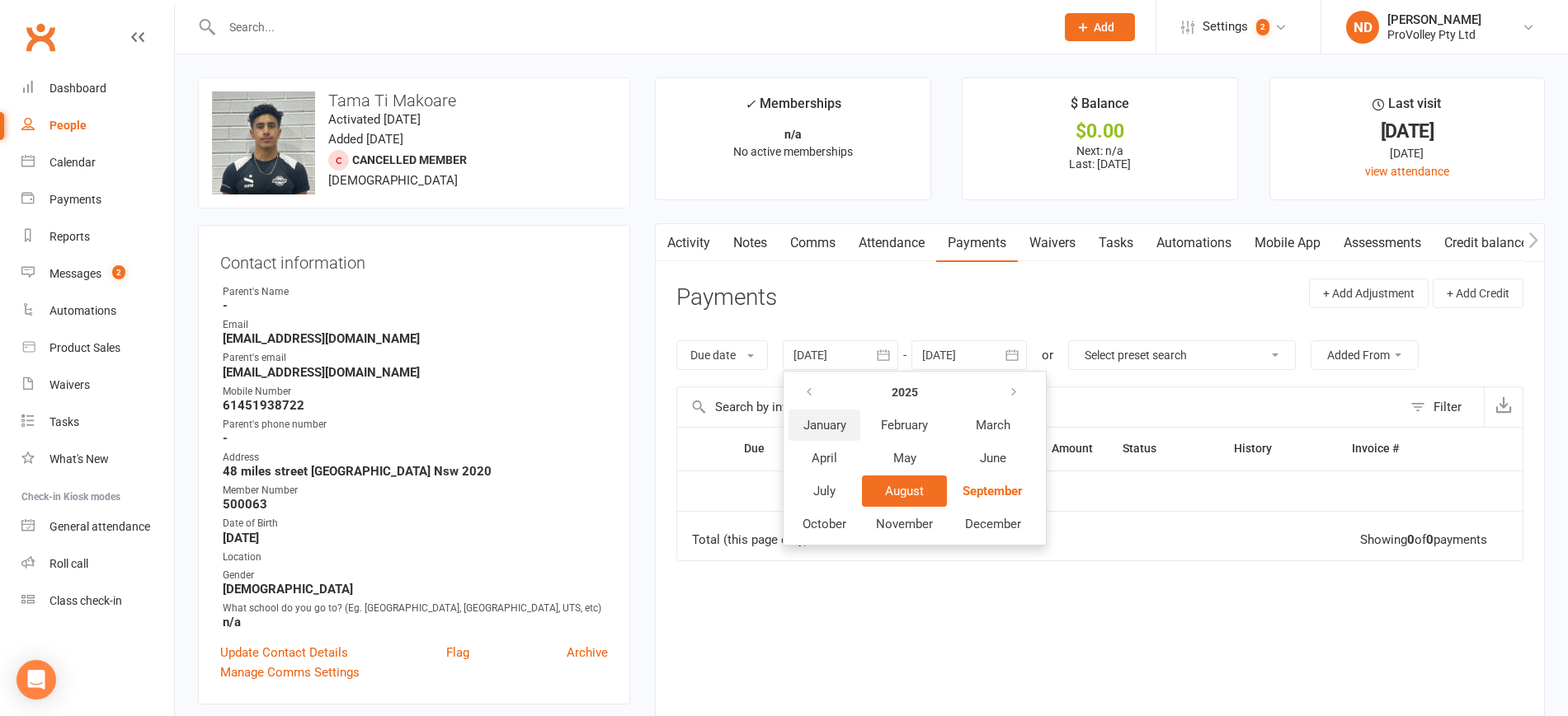
click at [838, 430] on span "January" at bounding box center [825, 425] width 43 height 15
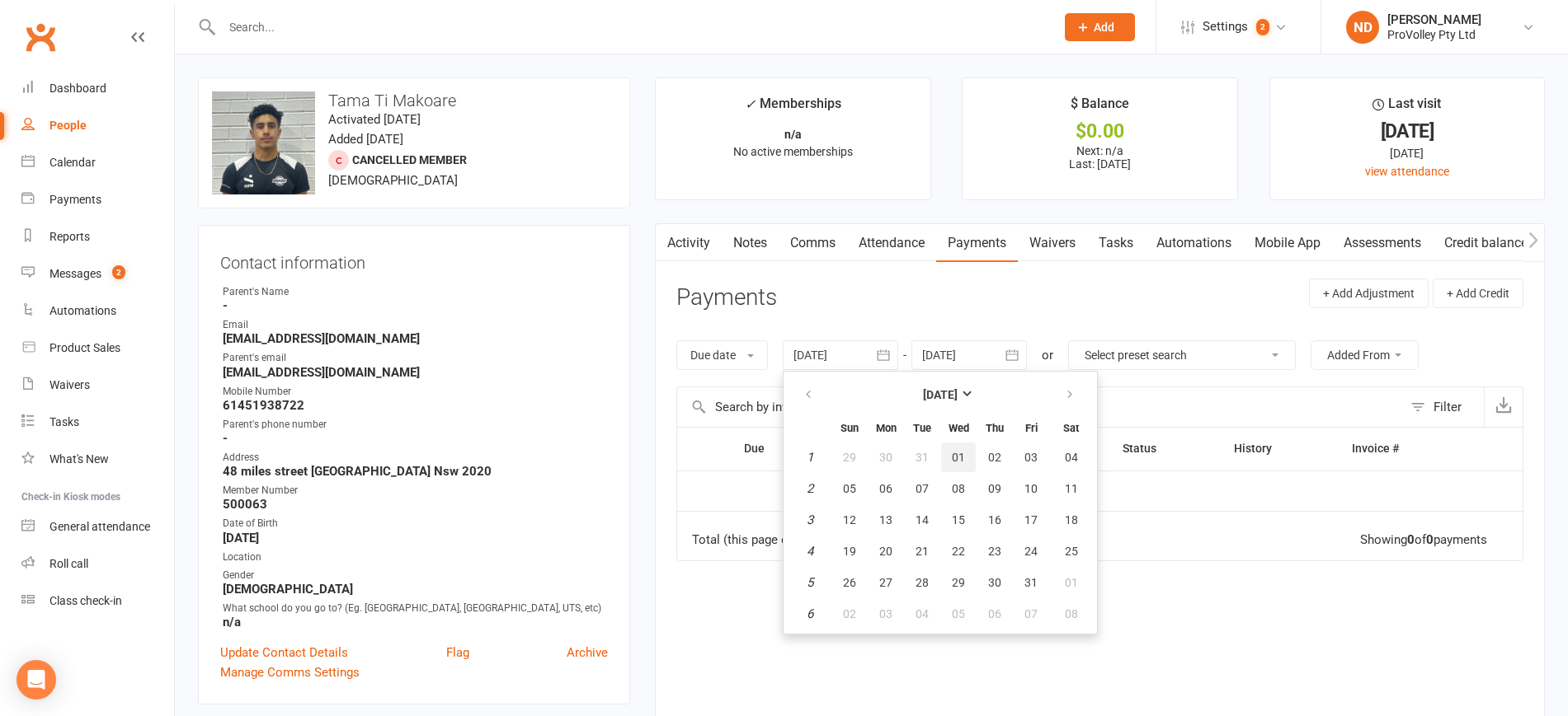
click at [963, 448] on button "01" at bounding box center [958, 458] width 35 height 30
type input "[DATE]"
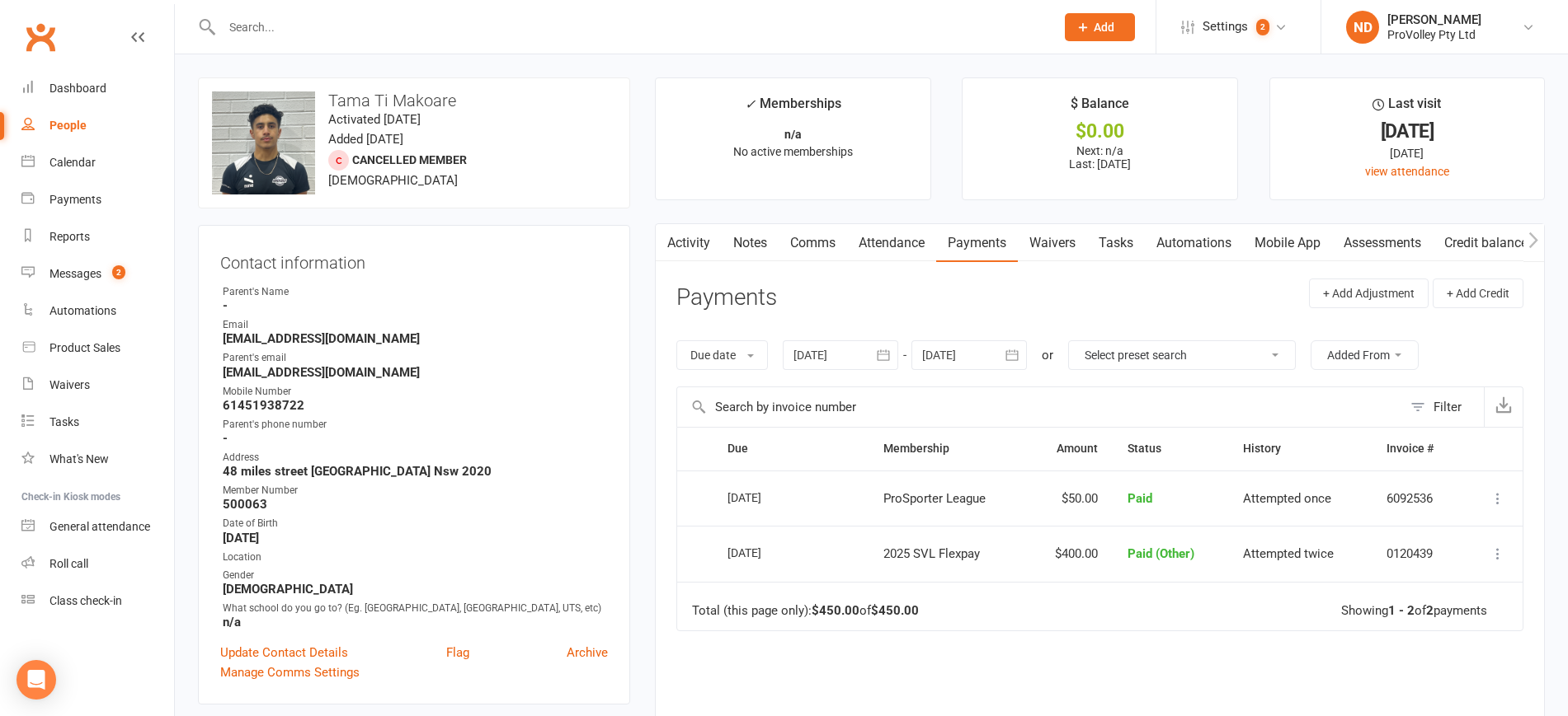
click at [79, 128] on div "People" at bounding box center [68, 125] width 37 height 13
select select "100"
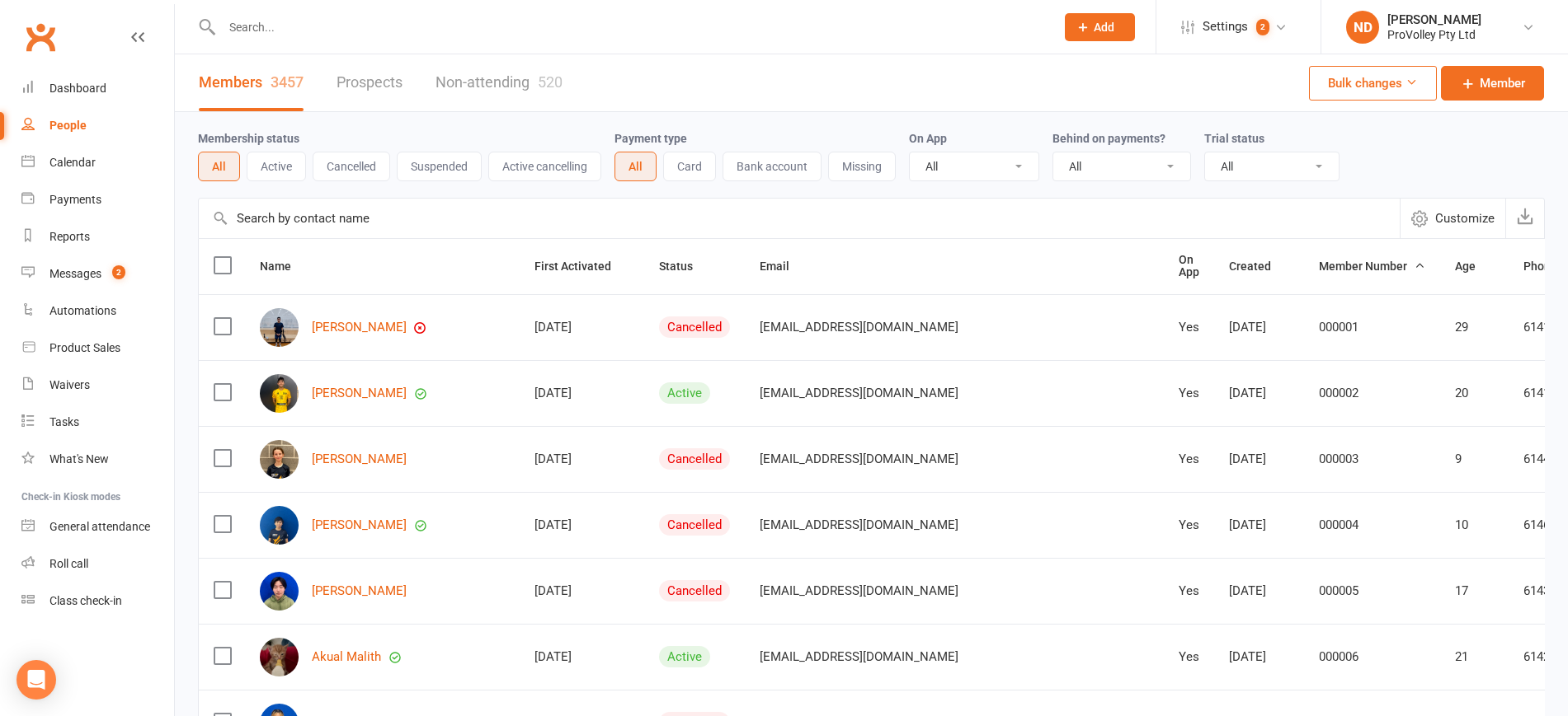
click at [316, 217] on input "text" at bounding box center [799, 218] width 1201 height 39
paste input "[PERSON_NAME]"
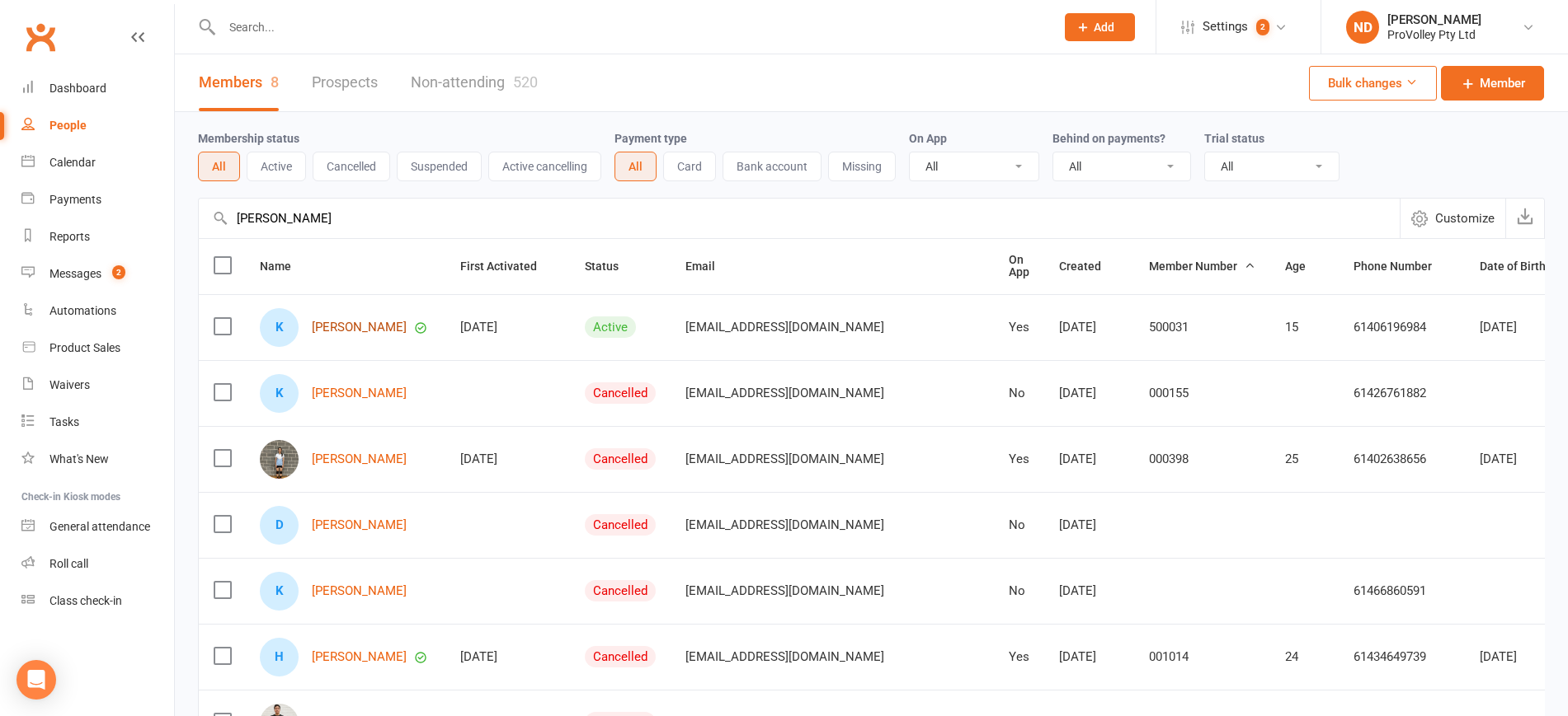
type input "[PERSON_NAME]"
click at [356, 330] on link "[PERSON_NAME]" at bounding box center [359, 327] width 95 height 14
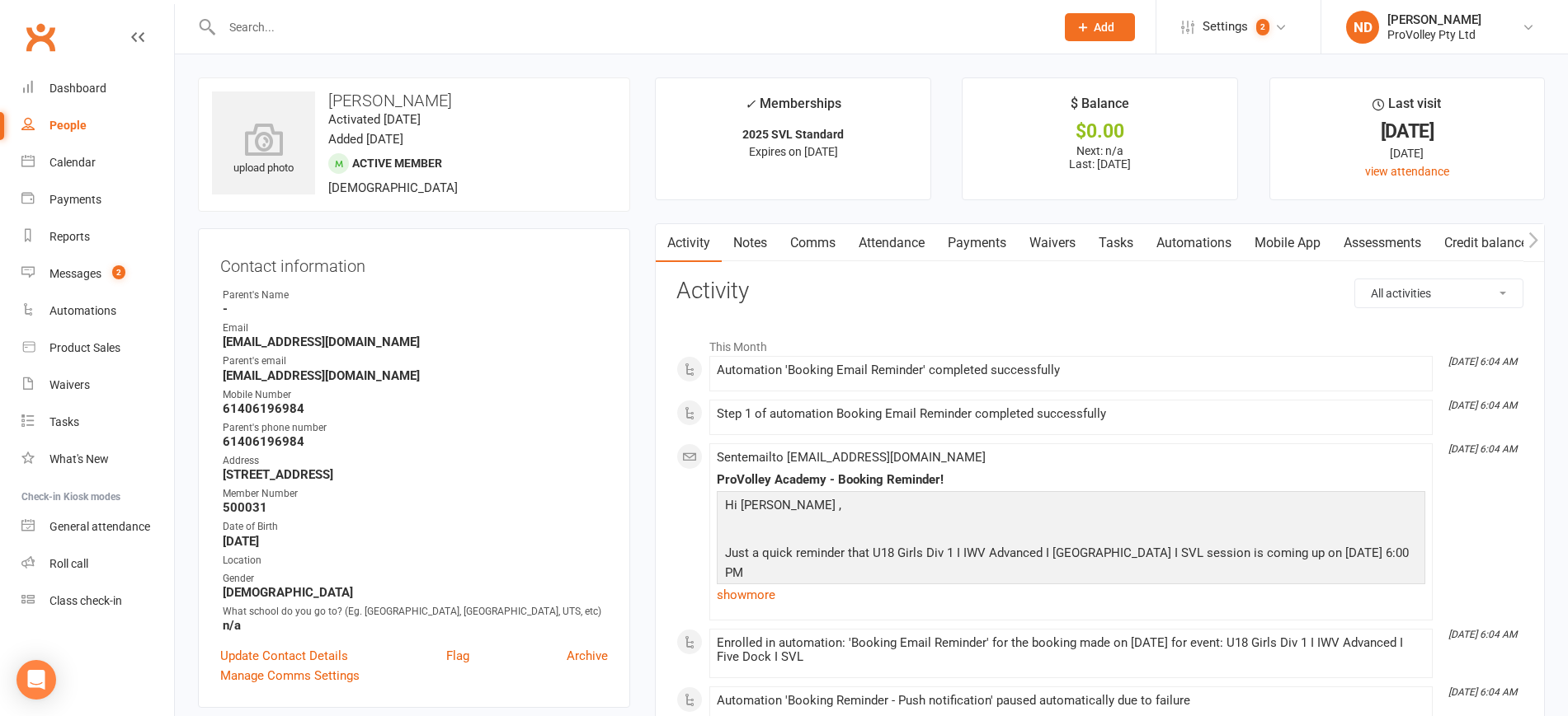
click at [1010, 238] on link "Payments" at bounding box center [976, 243] width 81 height 38
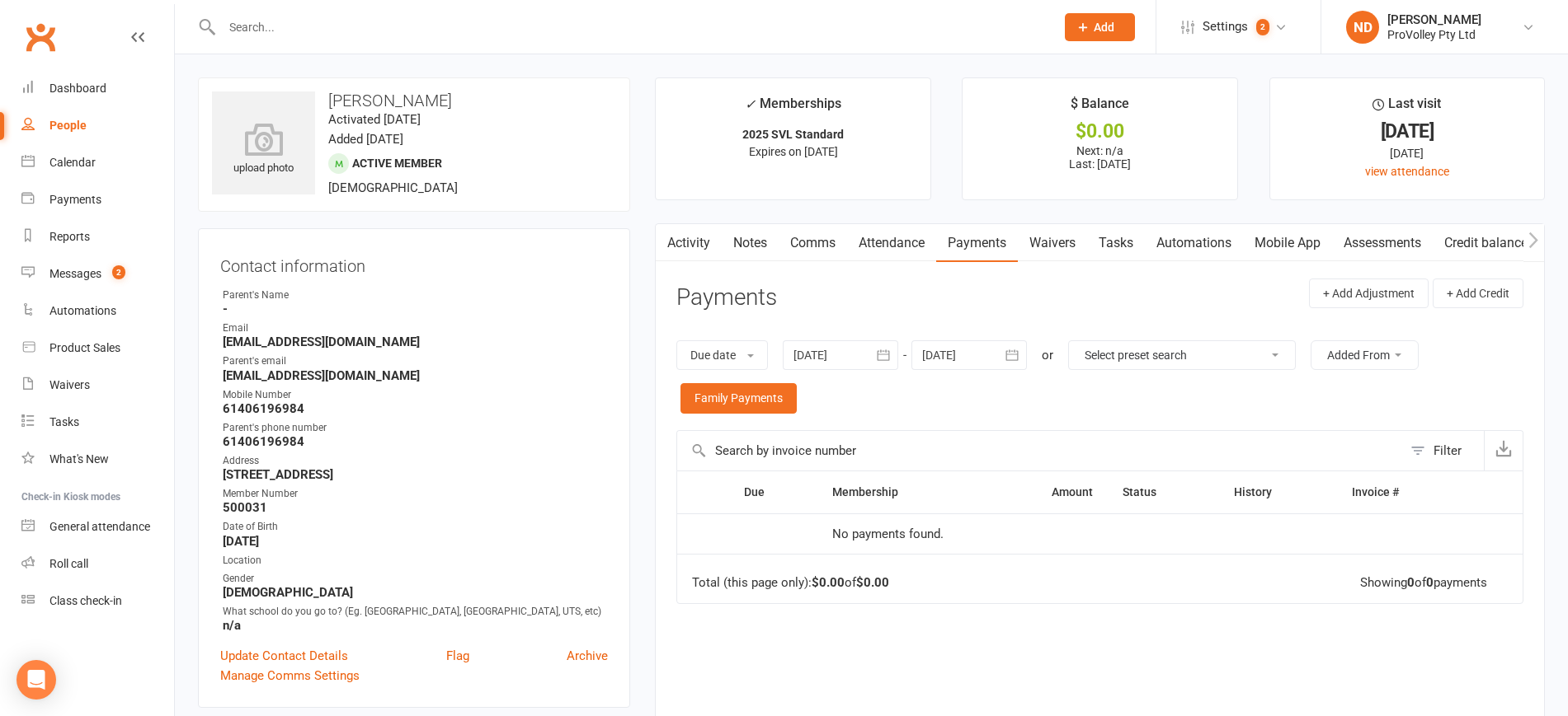
click at [889, 355] on icon "button" at bounding box center [883, 355] width 17 height 17
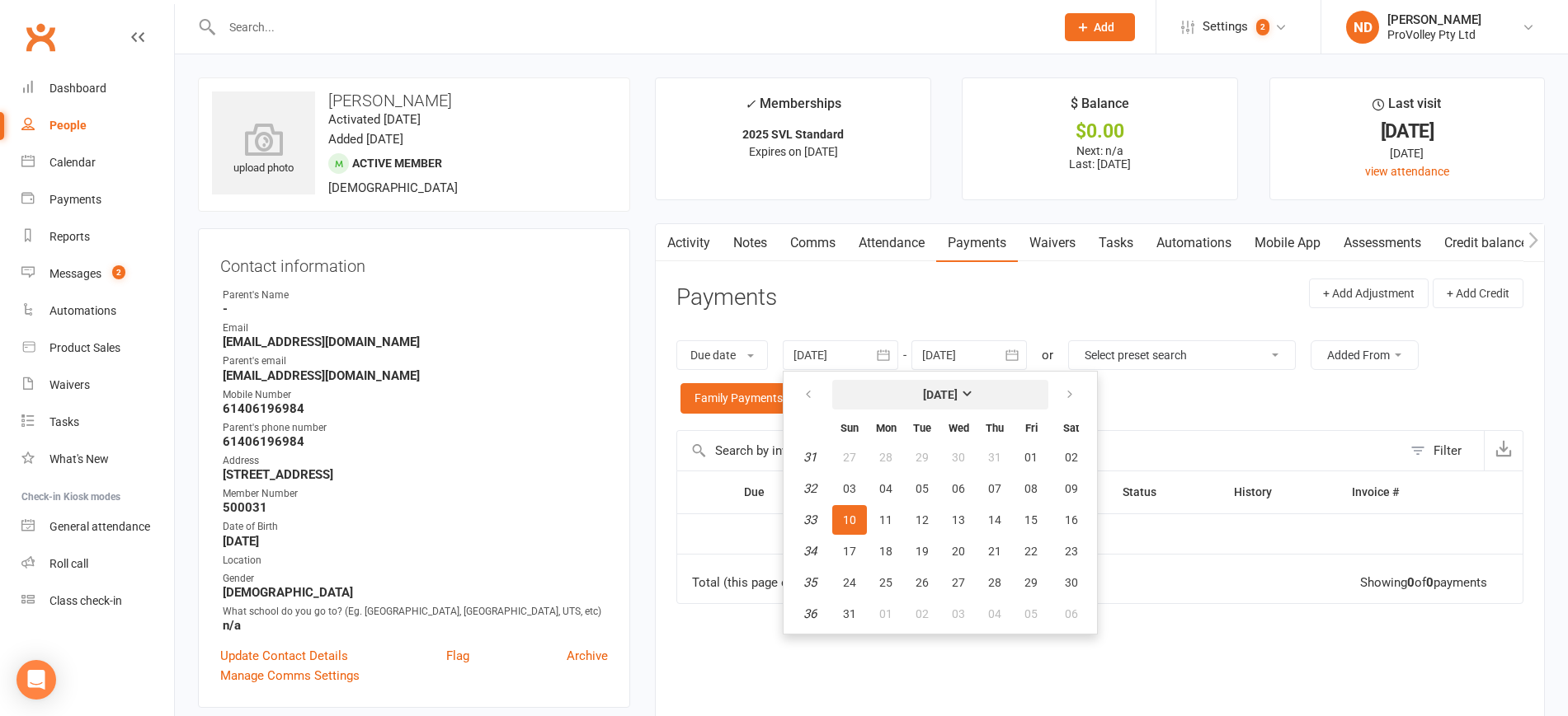
click at [936, 396] on strong "[DATE]" at bounding box center [940, 395] width 35 height 13
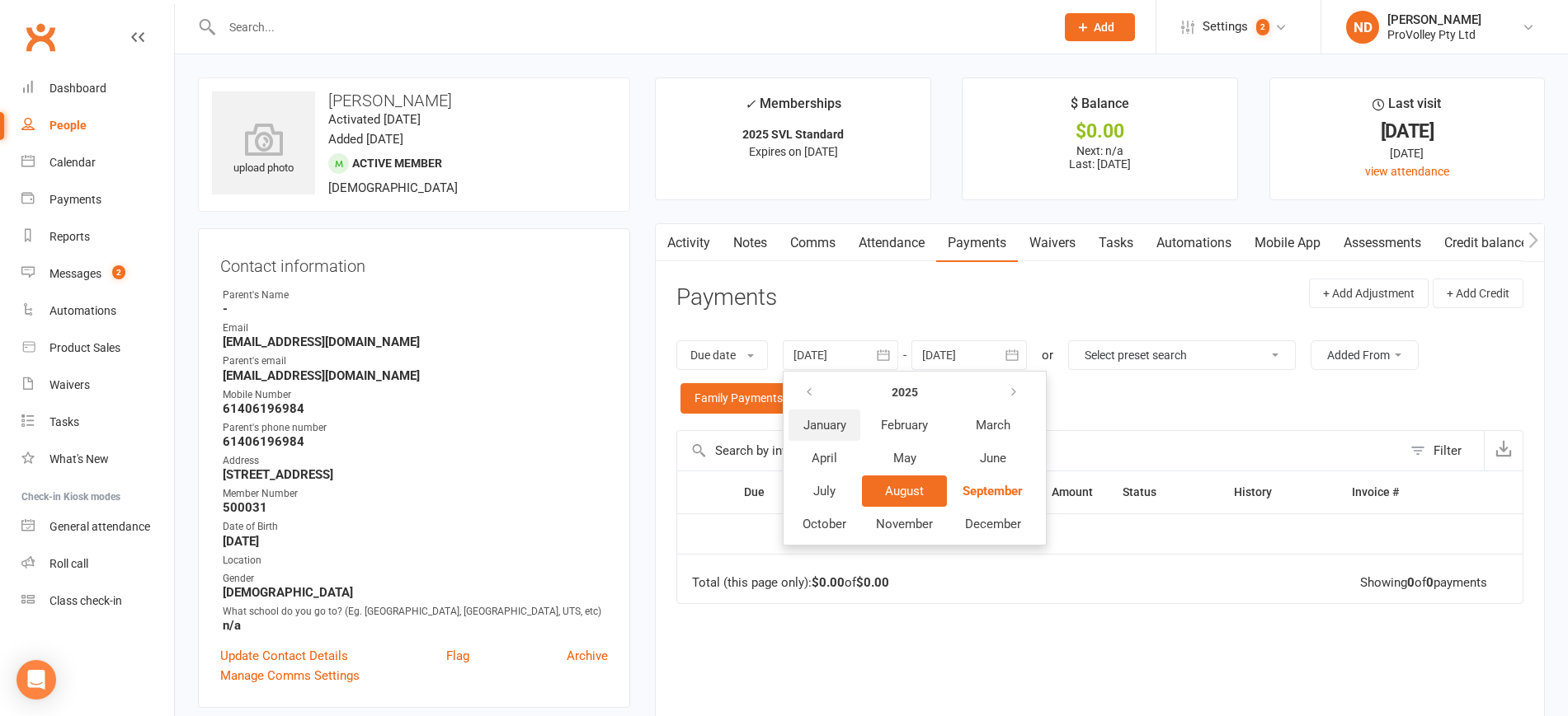
click at [838, 422] on span "January" at bounding box center [825, 425] width 43 height 15
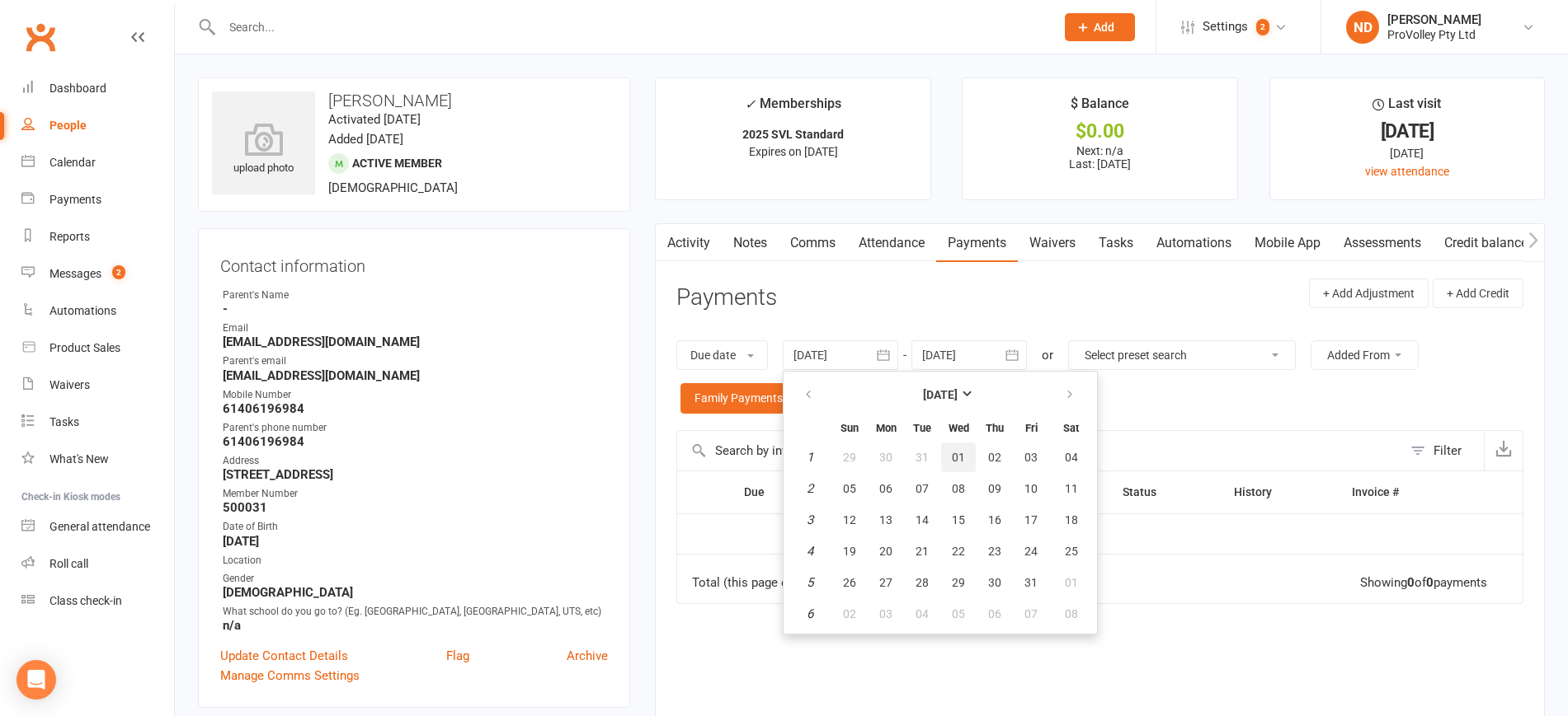
click at [954, 454] on span "01" at bounding box center [957, 457] width 13 height 13
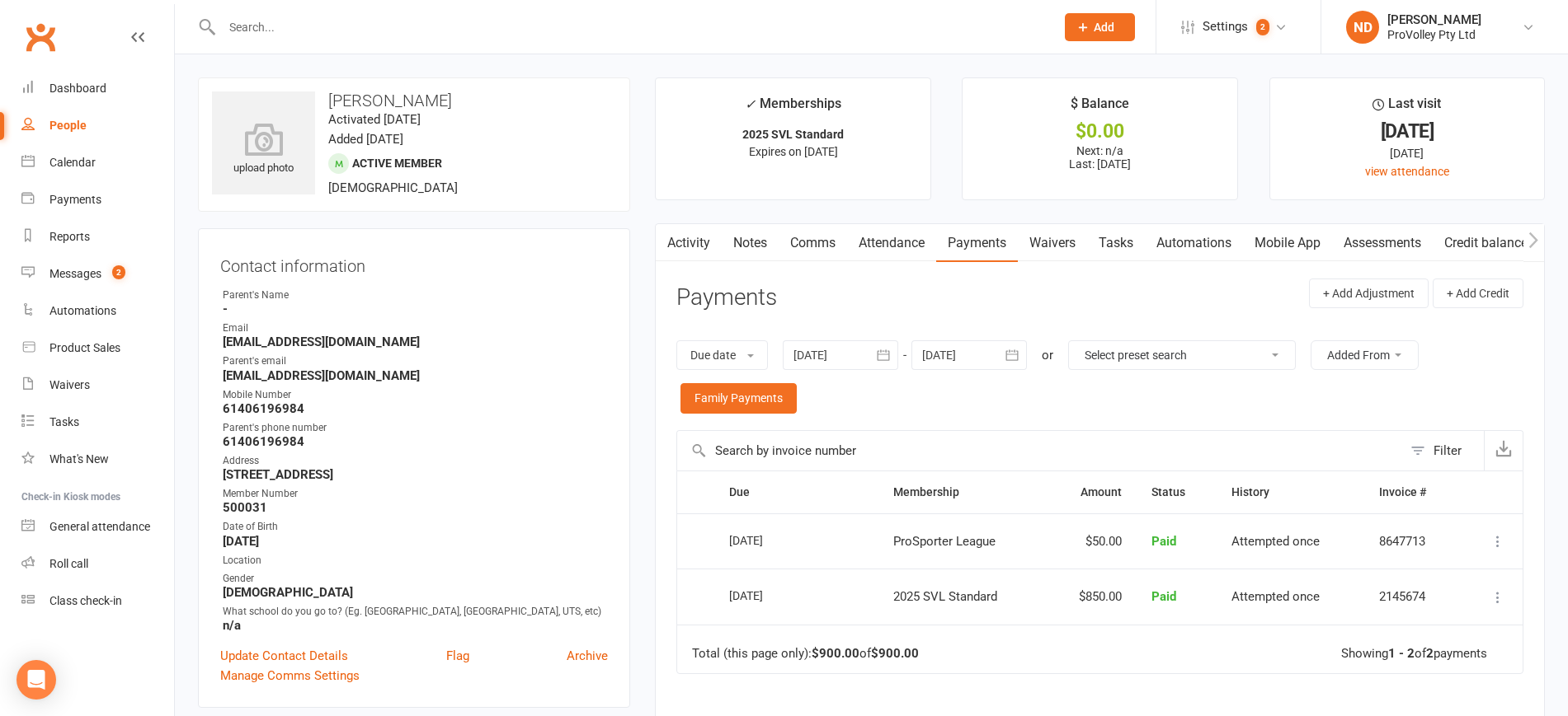
click at [889, 354] on icon "button" at bounding box center [883, 355] width 12 height 10
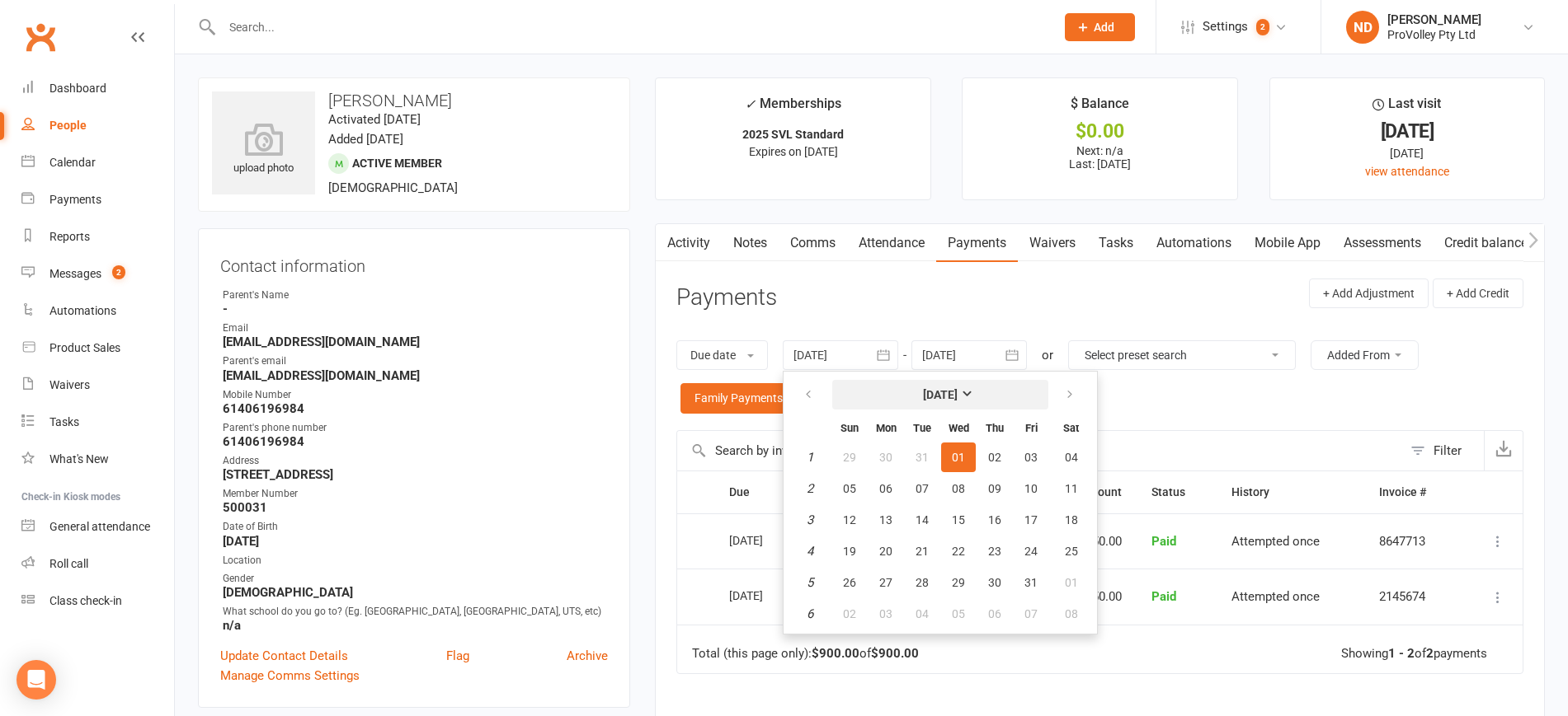
click at [952, 395] on strong "[DATE]" at bounding box center [940, 395] width 35 height 13
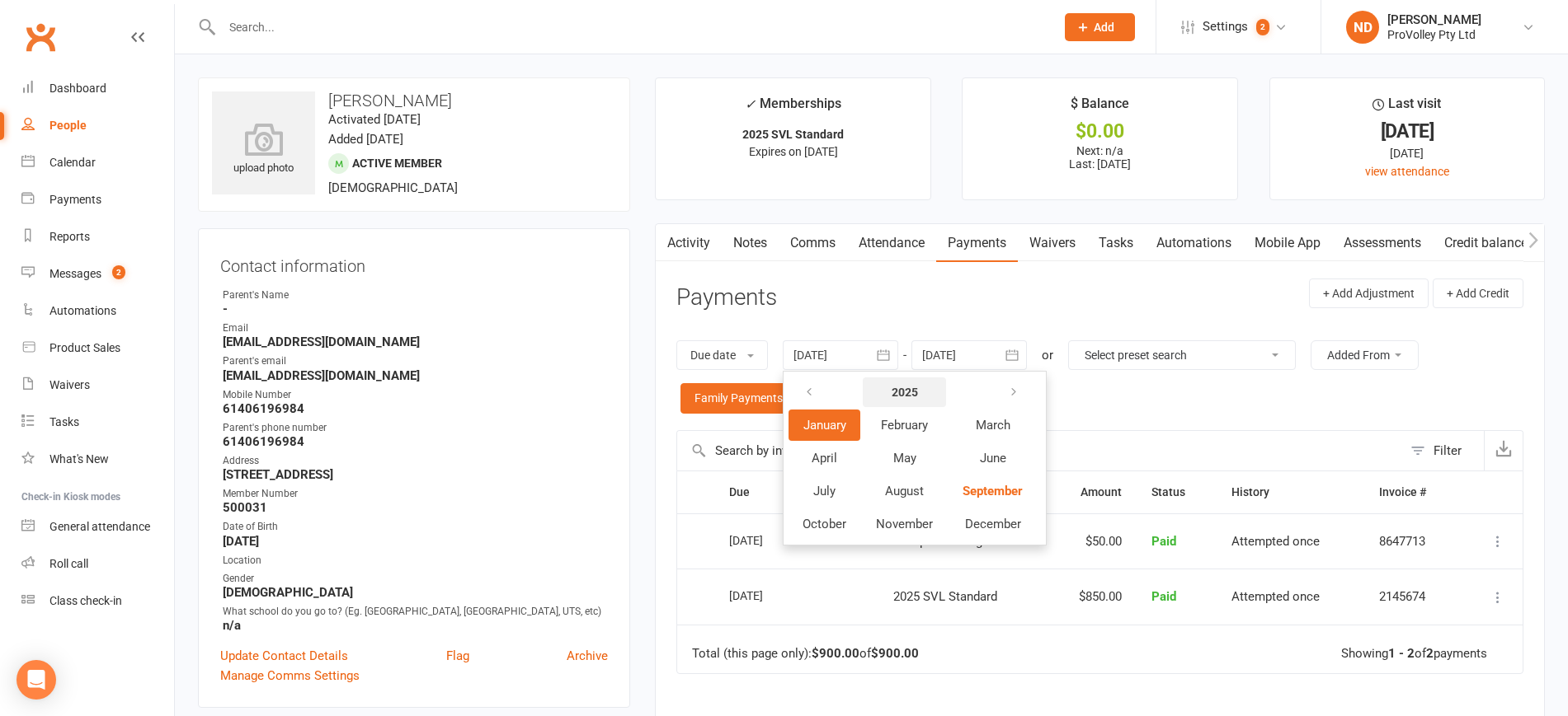
click at [913, 386] on strong "2025" at bounding box center [905, 392] width 26 height 13
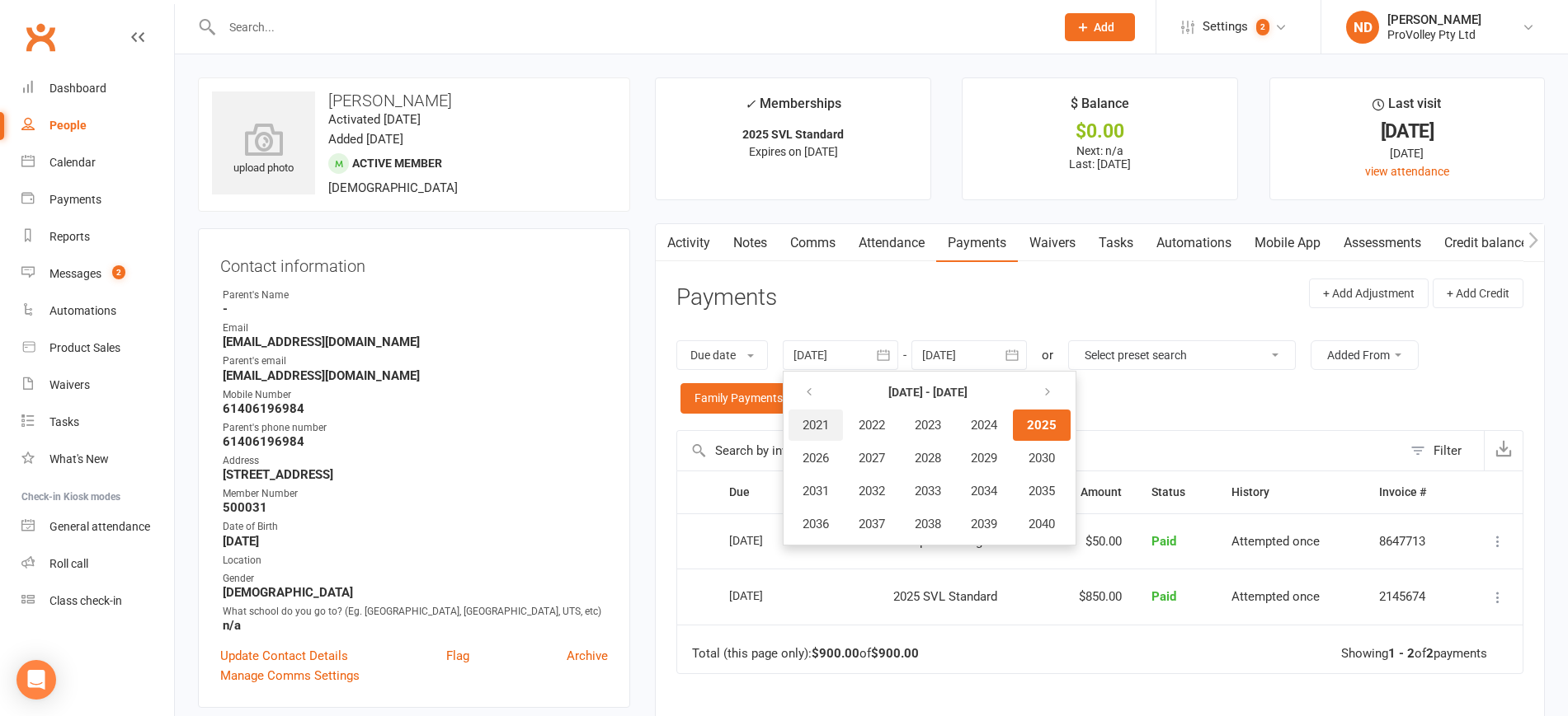
click at [825, 420] on span "2021" at bounding box center [816, 425] width 26 height 15
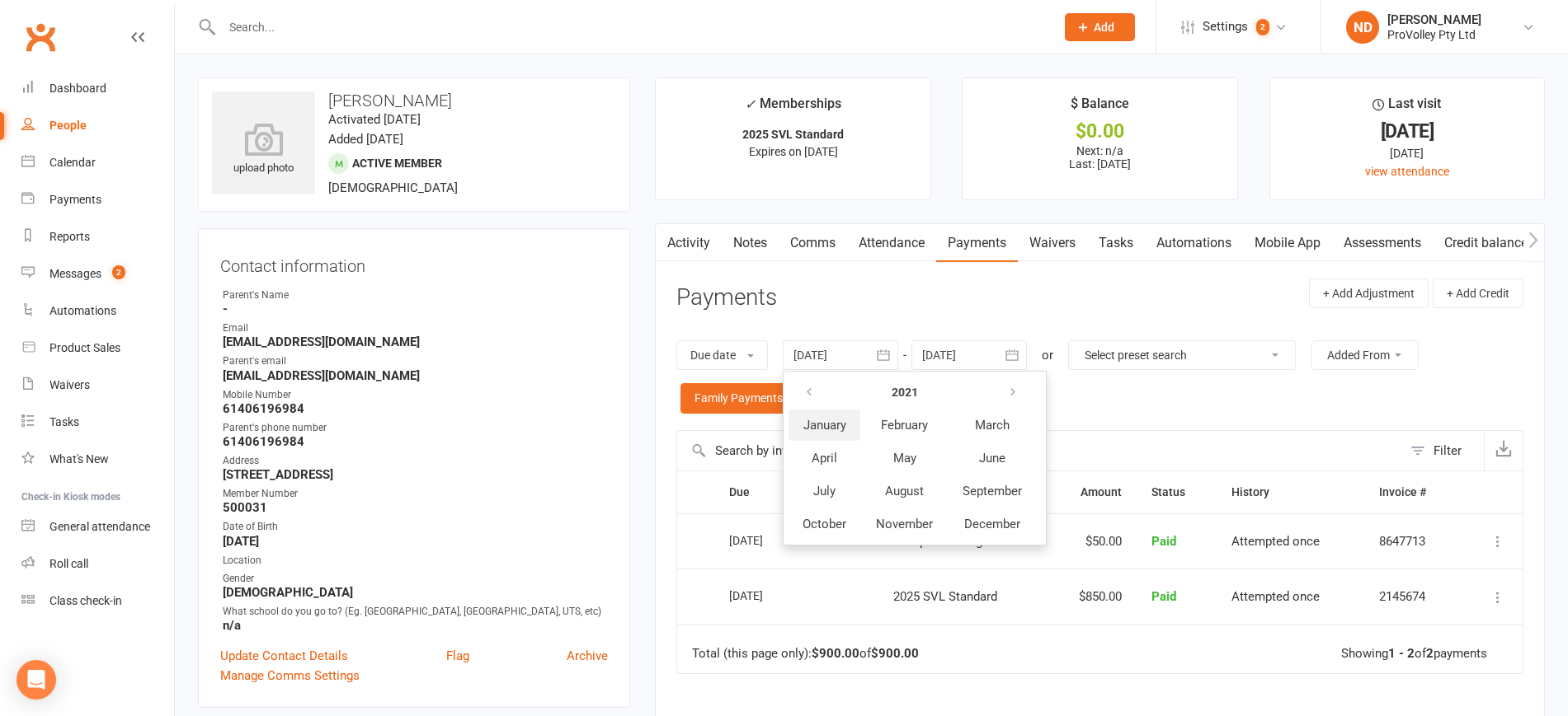
click at [824, 427] on span "January" at bounding box center [825, 425] width 43 height 15
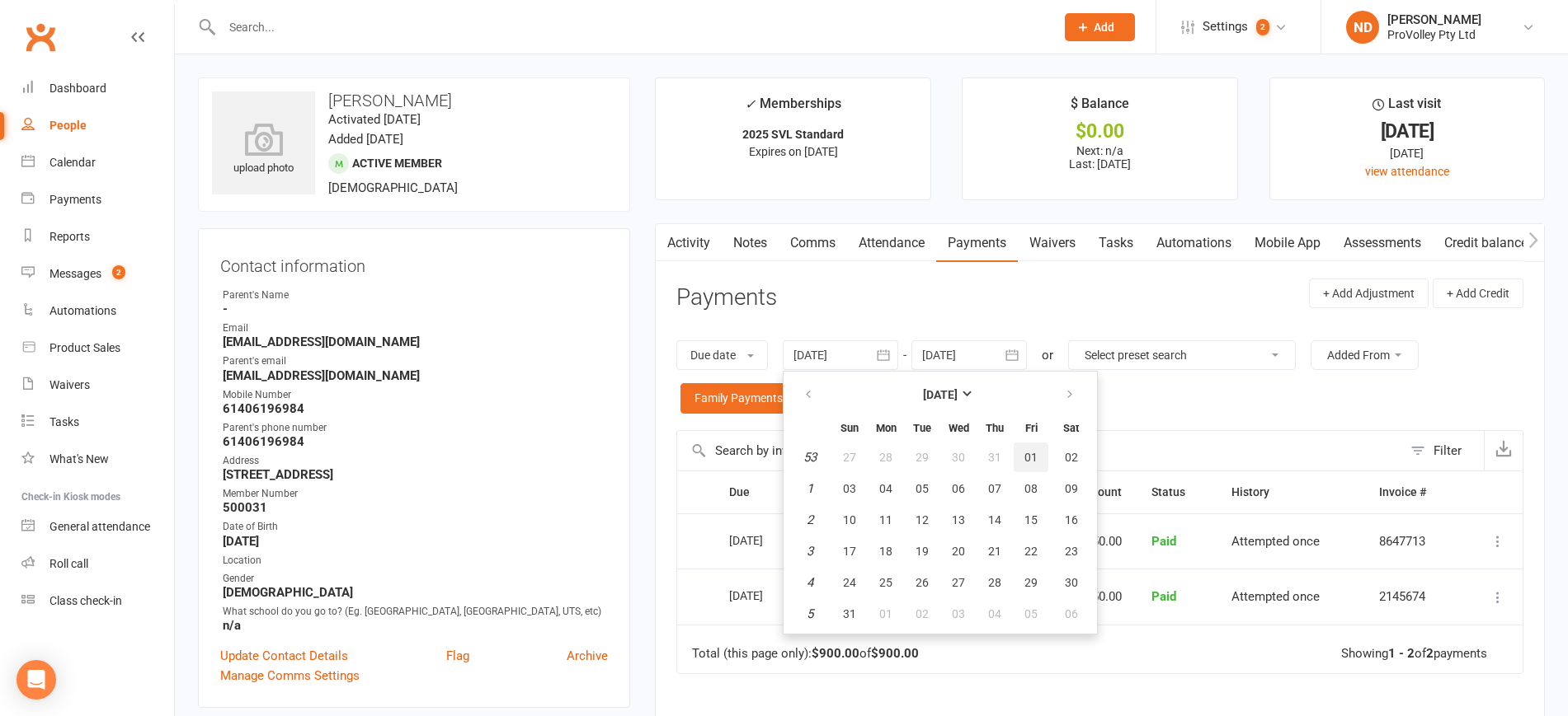
click at [1022, 451] on button "01" at bounding box center [1031, 458] width 35 height 30
type input "[DATE]"
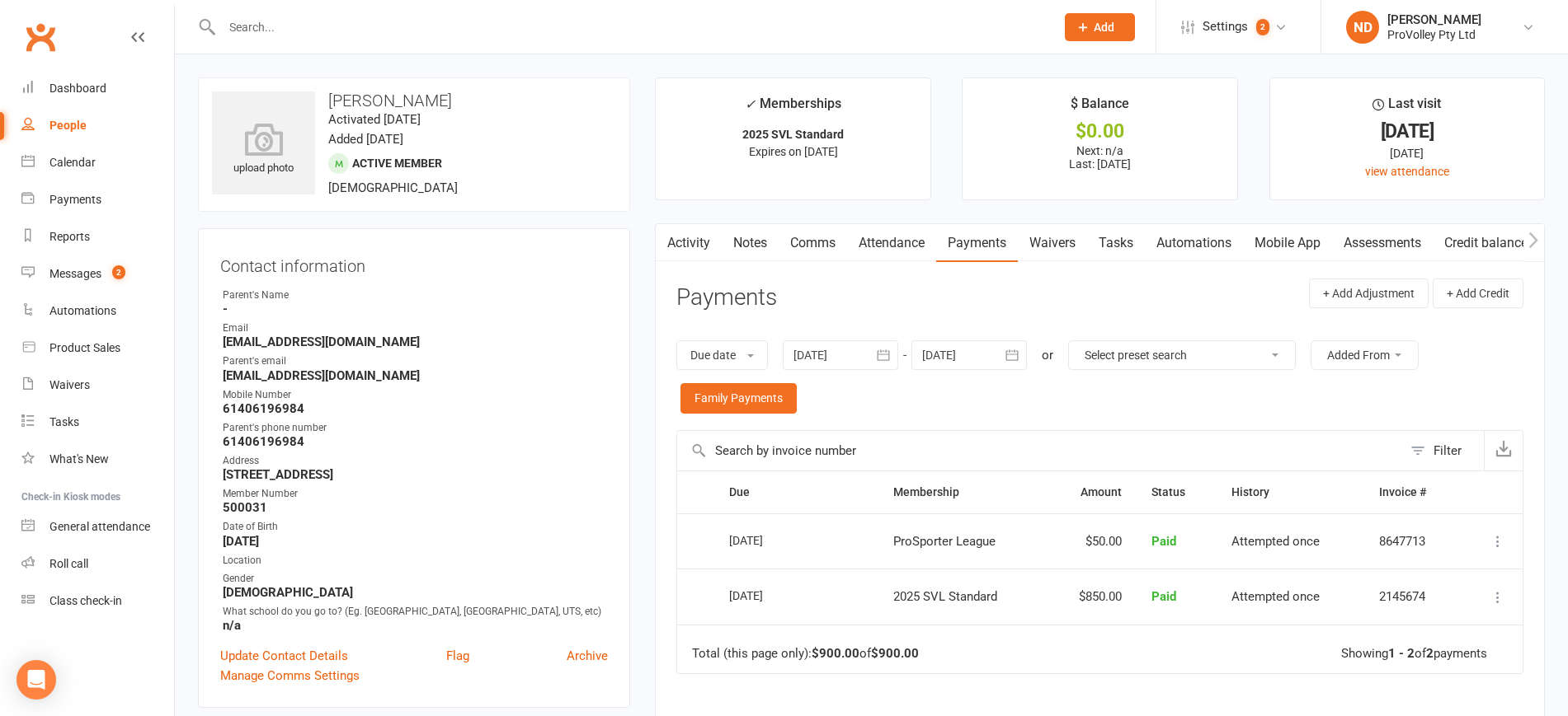
click at [82, 111] on link "People" at bounding box center [98, 126] width 153 height 37
select select "100"
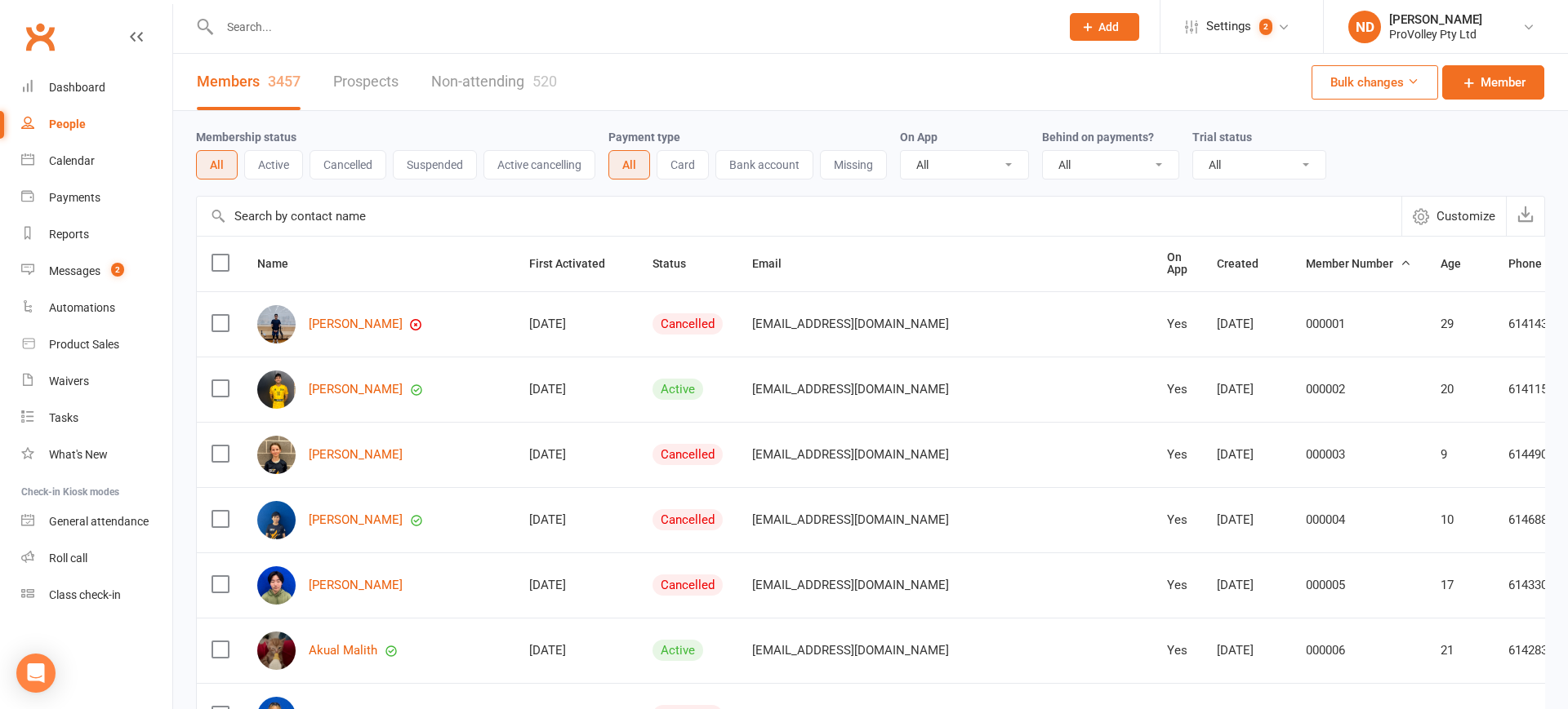
click at [310, 210] on input "text" at bounding box center [799, 216] width 1204 height 39
paste input "[PERSON_NAME]"
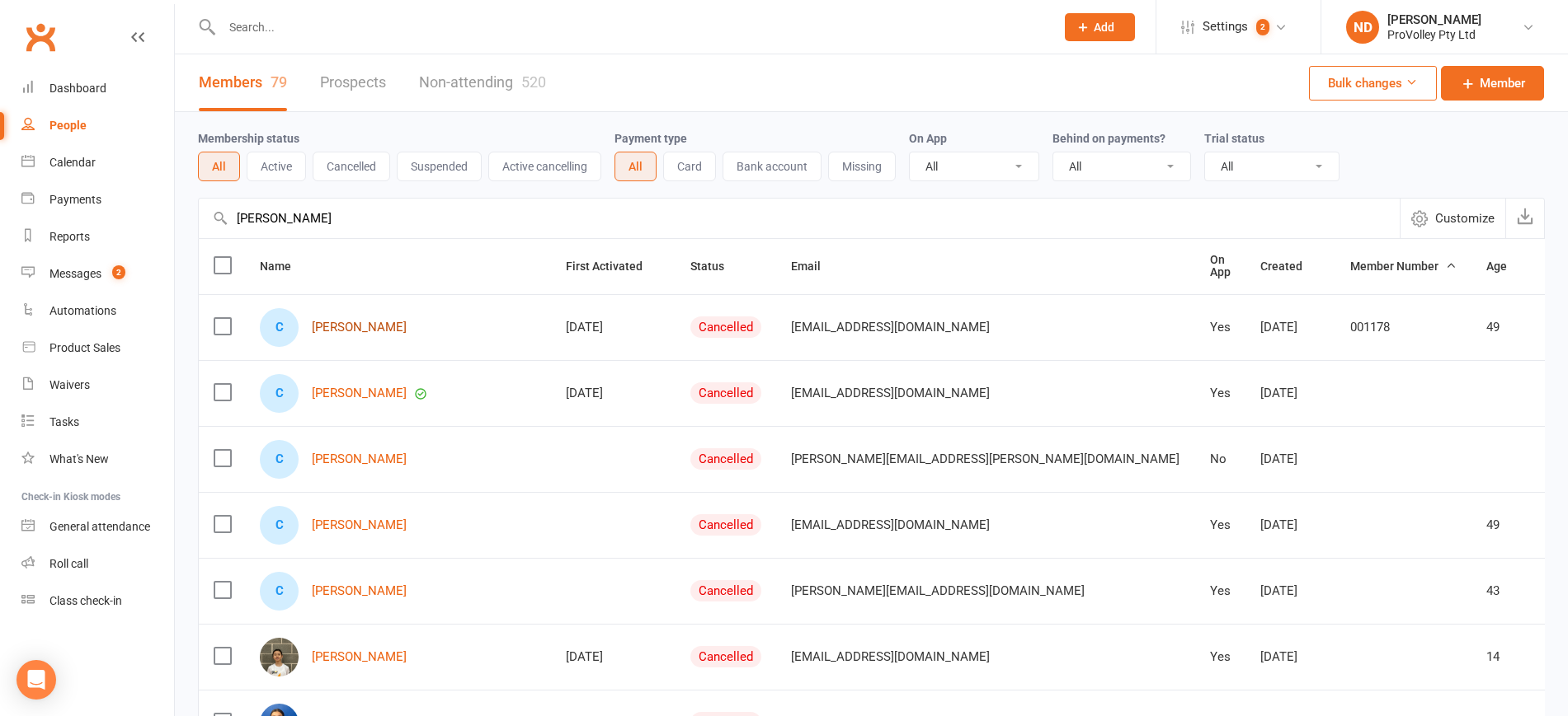
type input "[PERSON_NAME]"
click at [355, 334] on link "[PERSON_NAME]" at bounding box center [359, 327] width 95 height 14
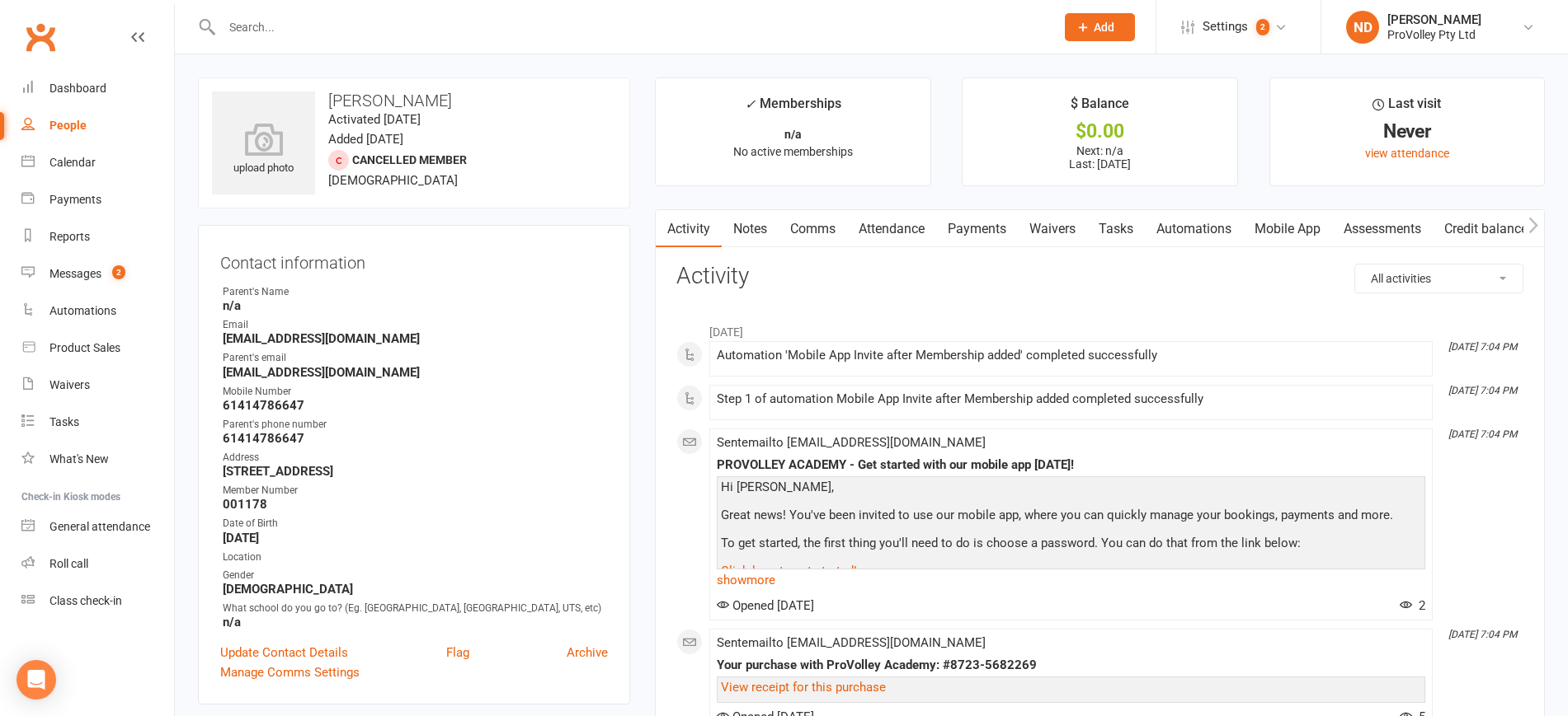
click at [969, 223] on link "Payments" at bounding box center [976, 229] width 81 height 38
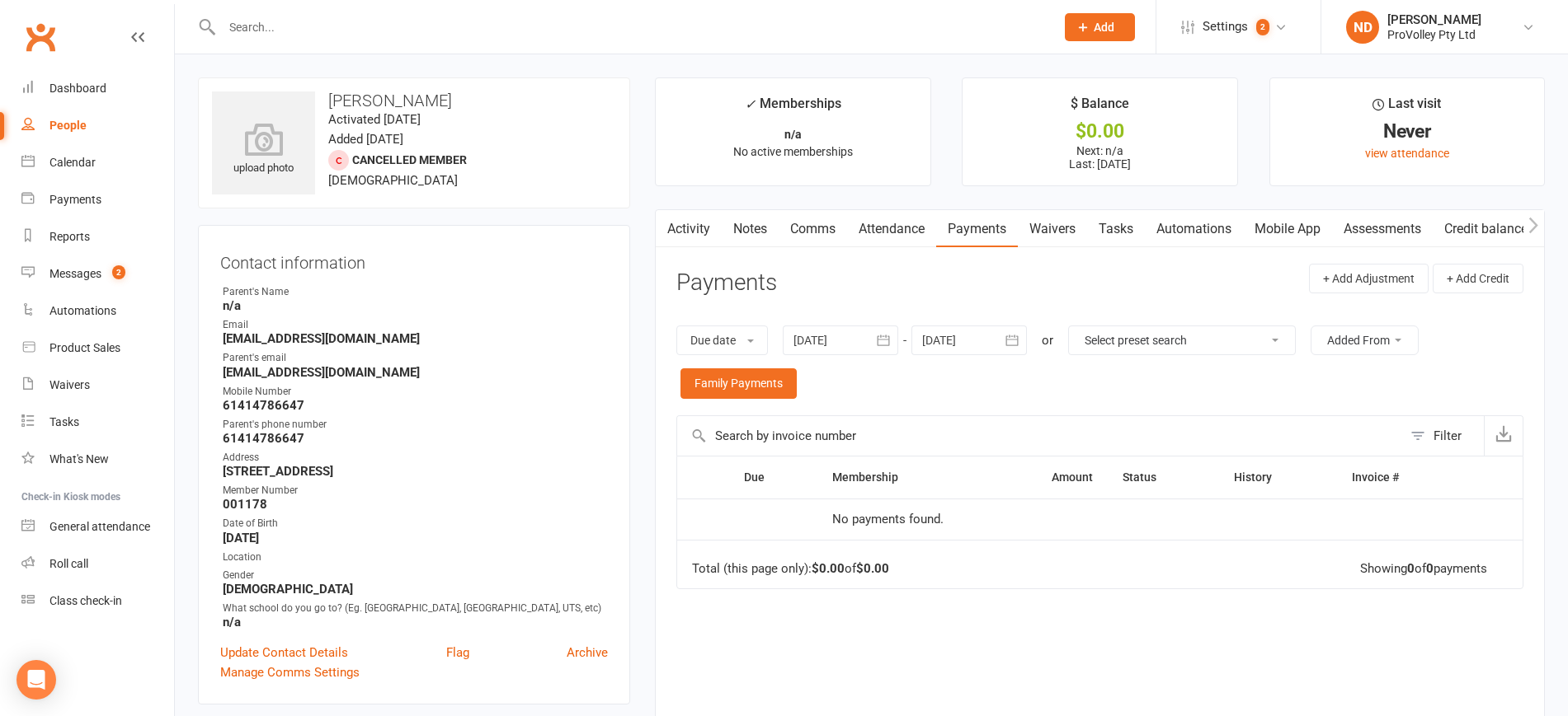
click at [882, 339] on icon "button" at bounding box center [883, 340] width 17 height 17
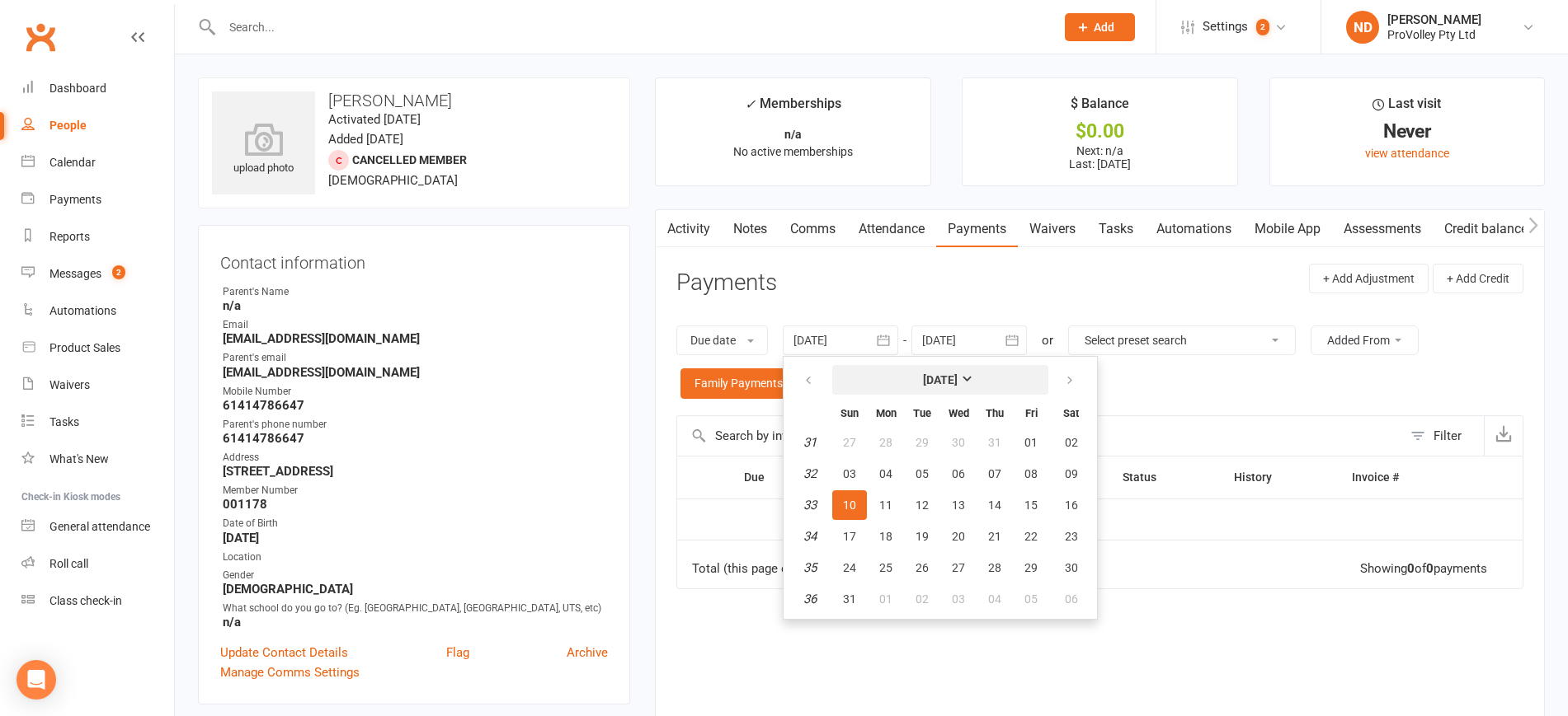
click at [977, 374] on button "[DATE]" at bounding box center [940, 380] width 216 height 30
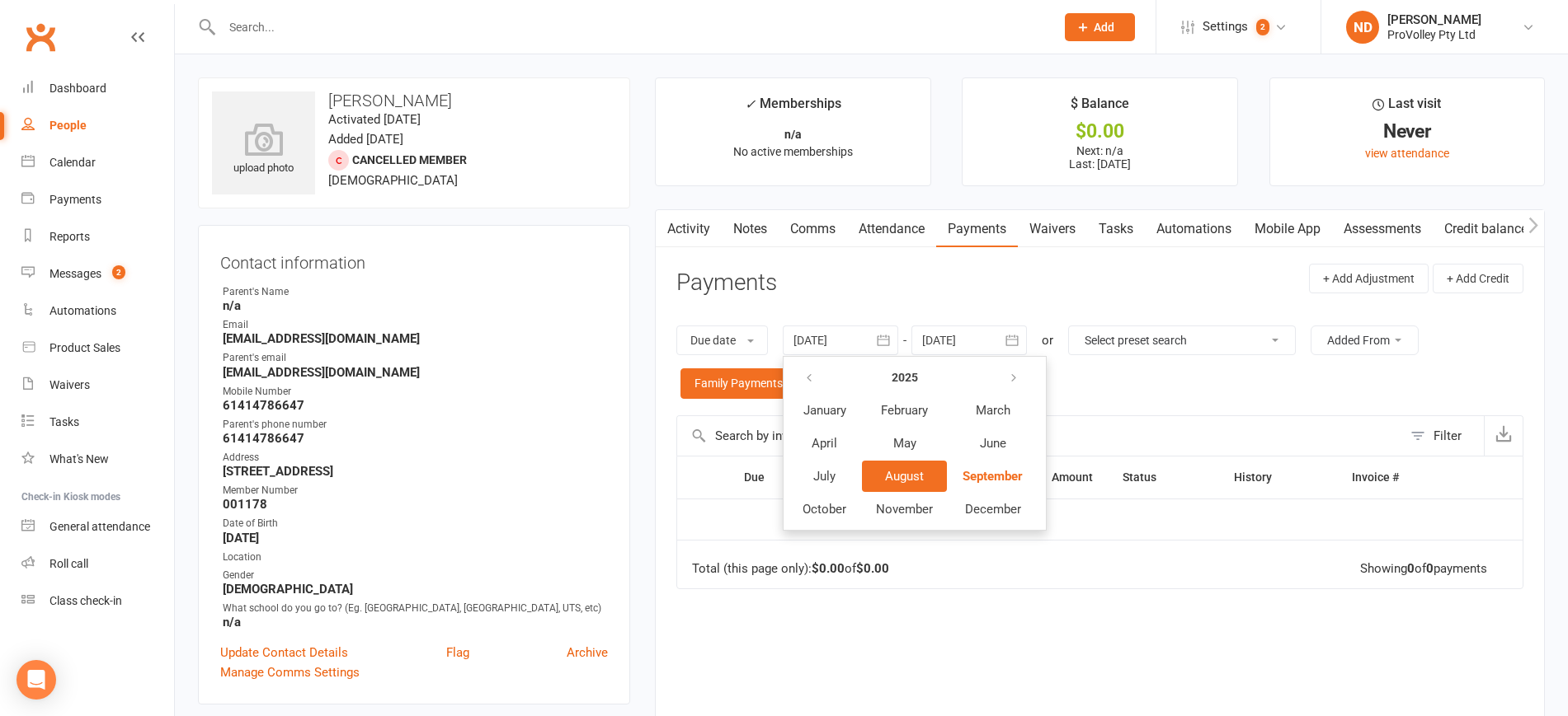
click at [936, 375] on button "2025" at bounding box center [903, 377] width 83 height 30
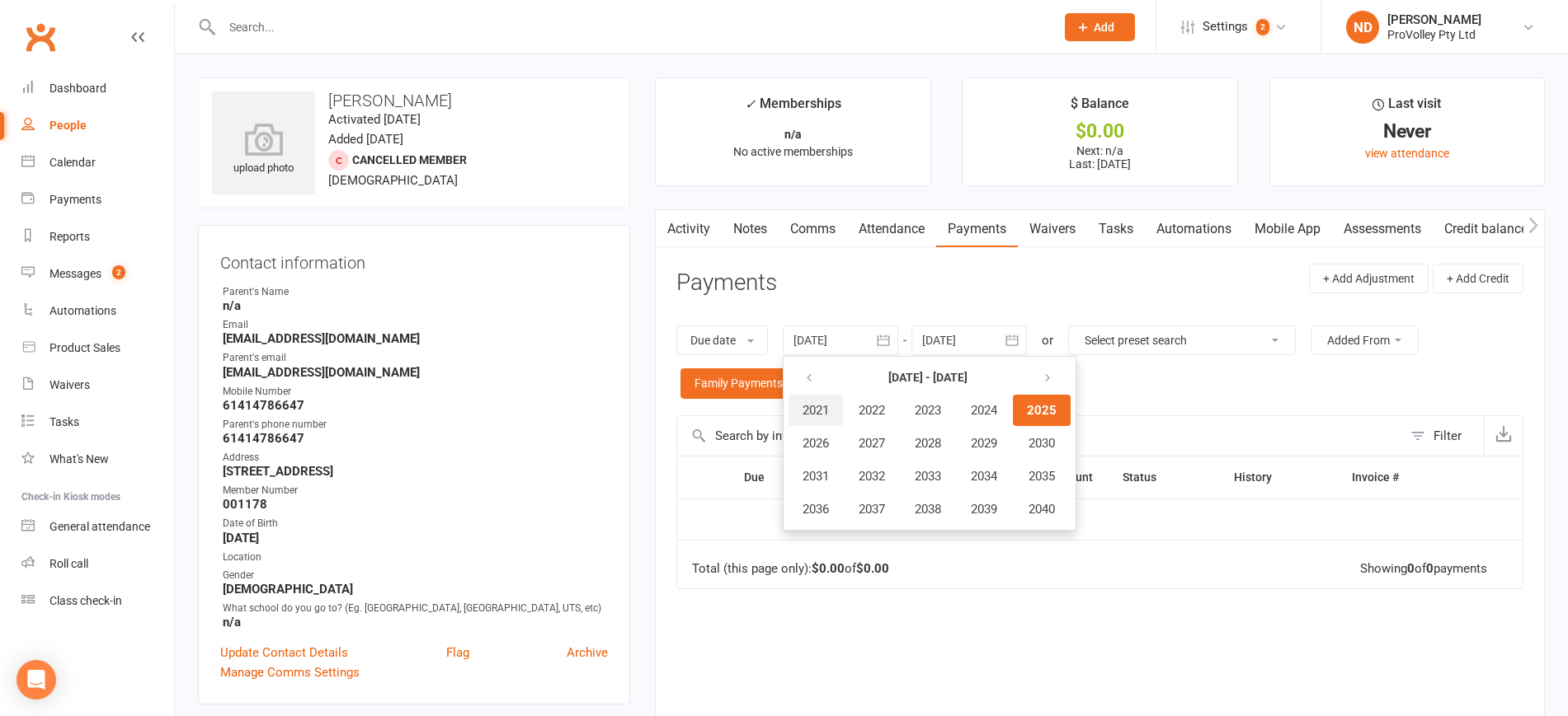
click at [813, 405] on span "2021" at bounding box center [816, 410] width 26 height 15
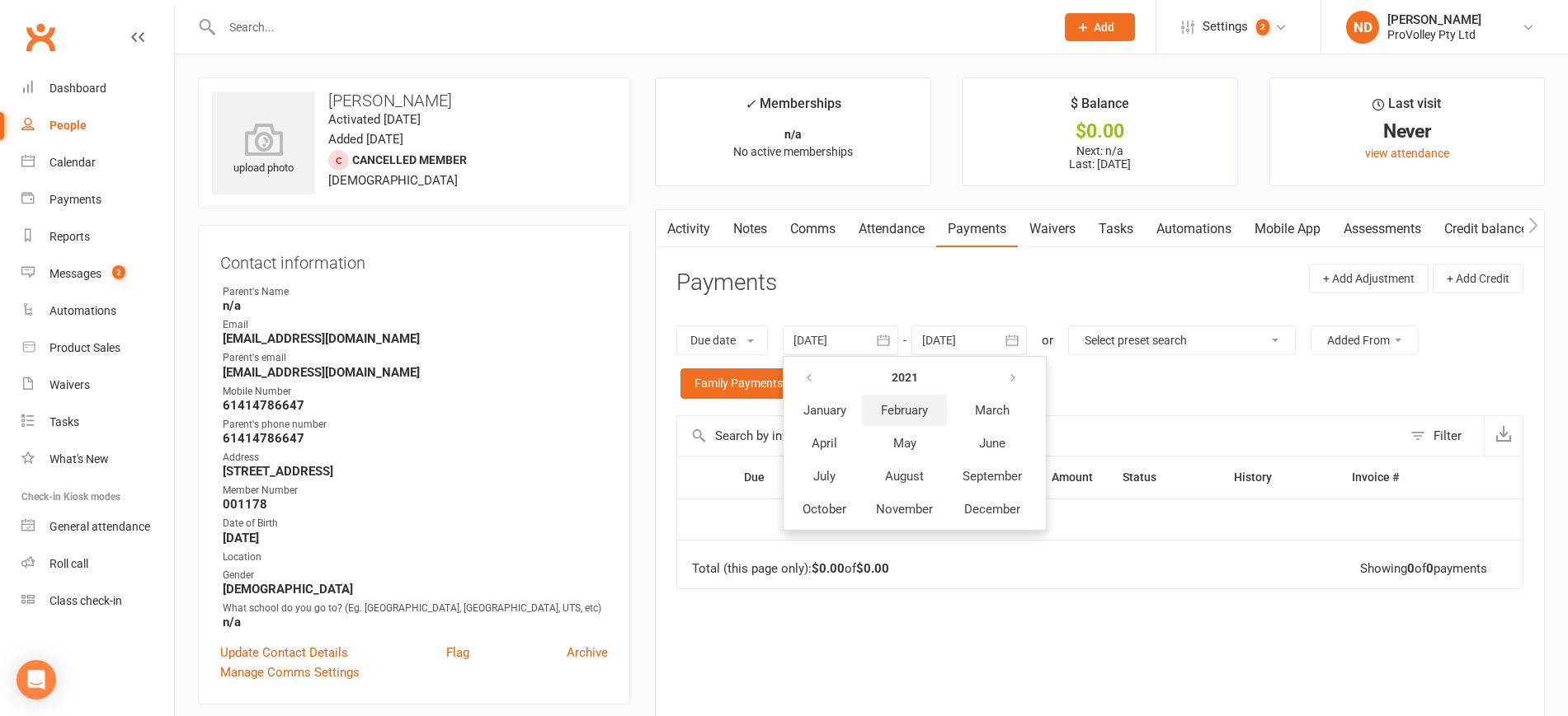
click at [905, 414] on span "February" at bounding box center [904, 410] width 47 height 15
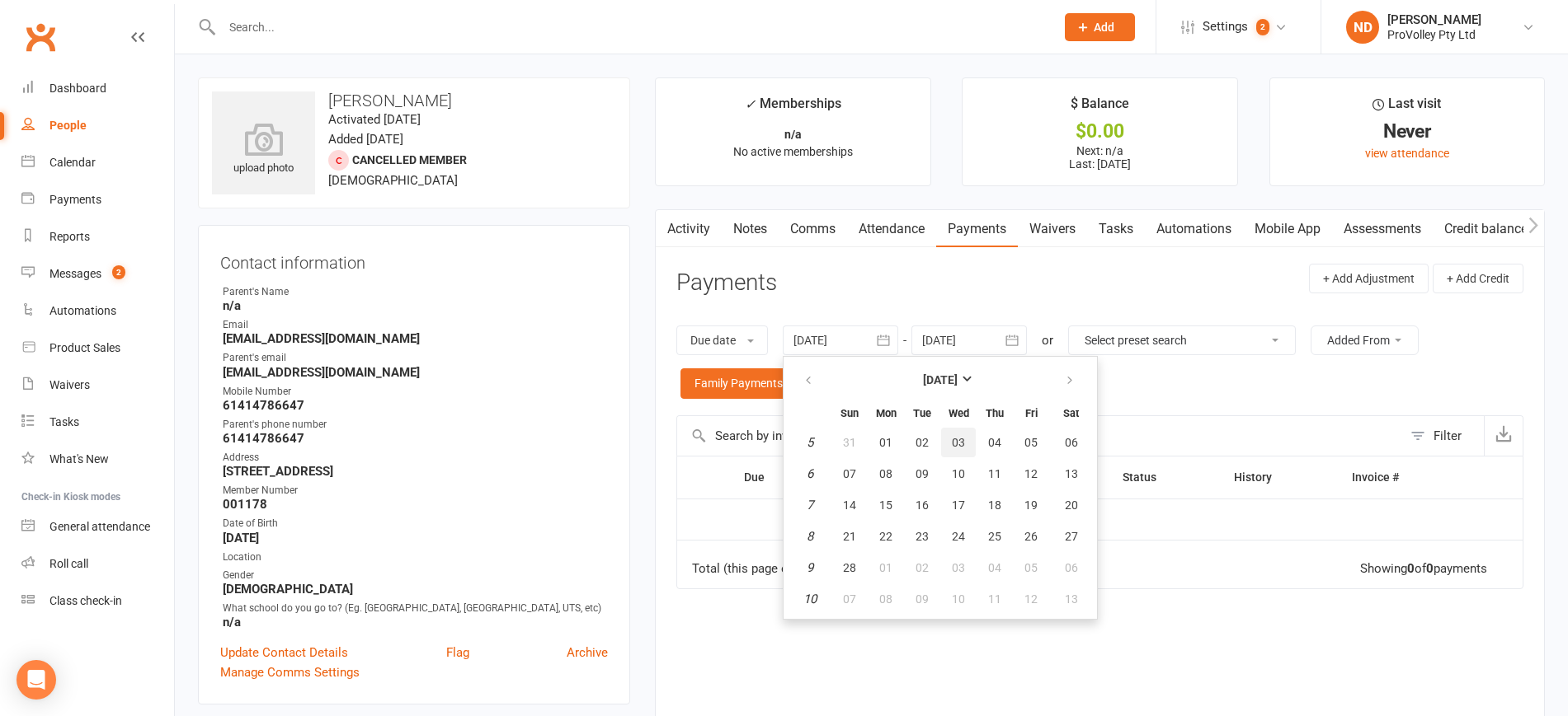
click at [961, 446] on span "03" at bounding box center [957, 442] width 13 height 13
type input "[DATE]"
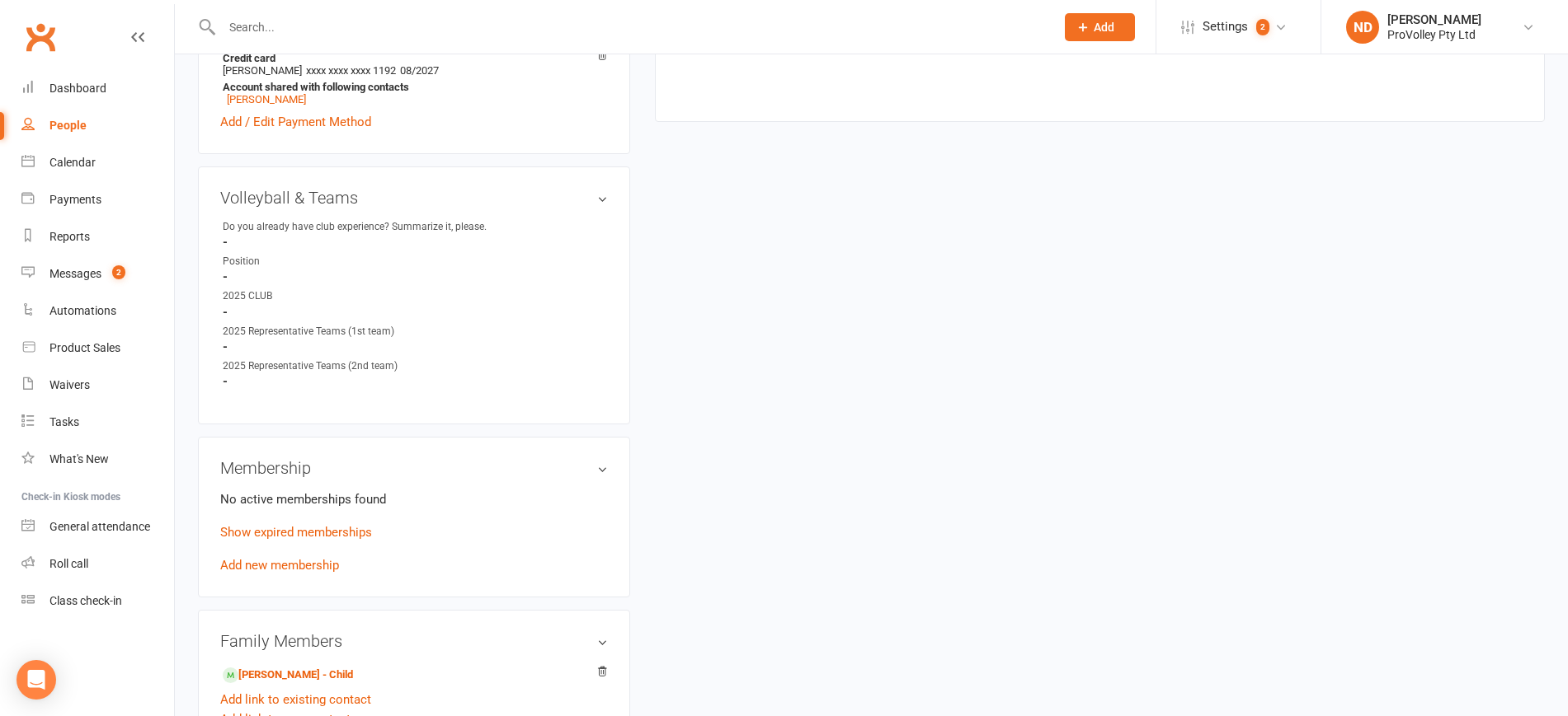
scroll to position [721, 0]
click at [311, 539] on link "Show expired memberships" at bounding box center [296, 531] width 152 height 15
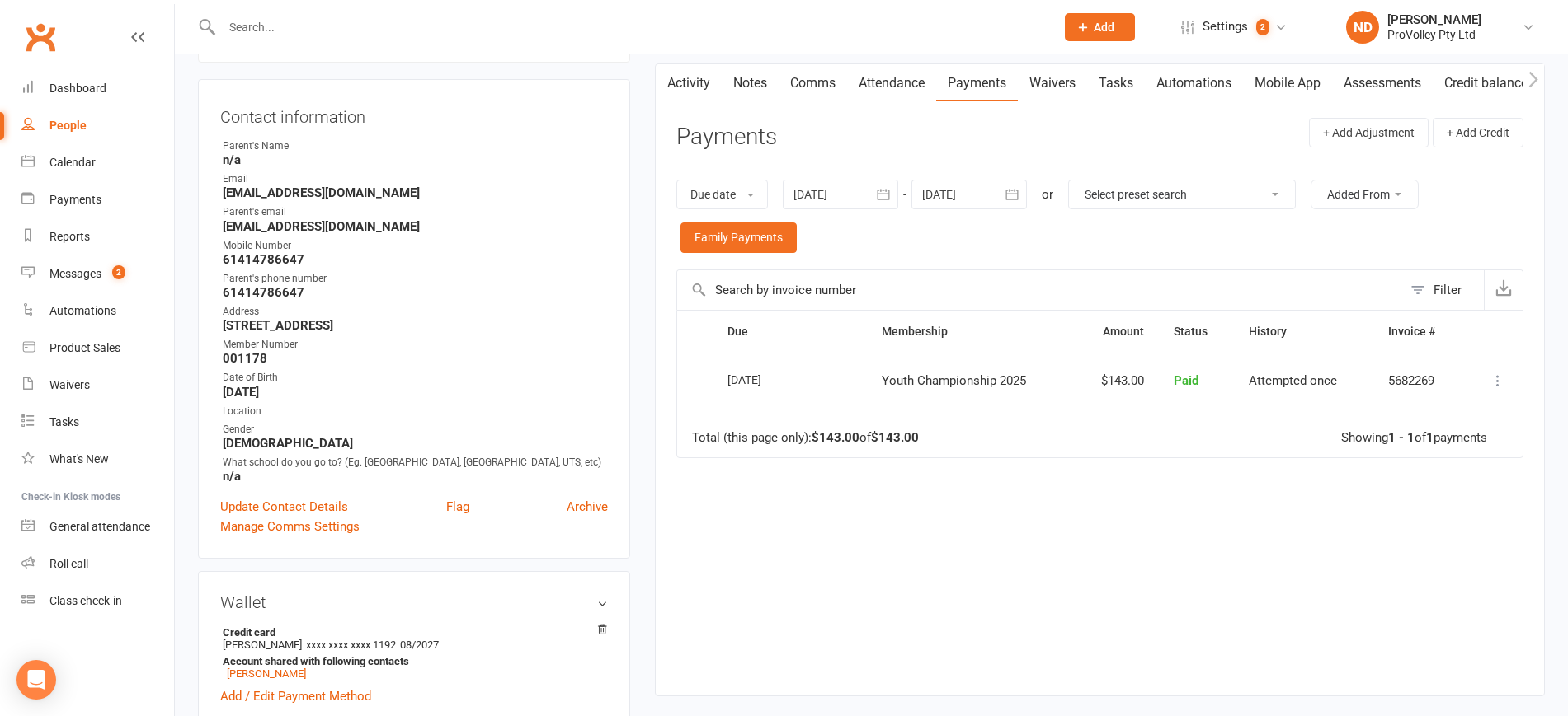
scroll to position [0, 0]
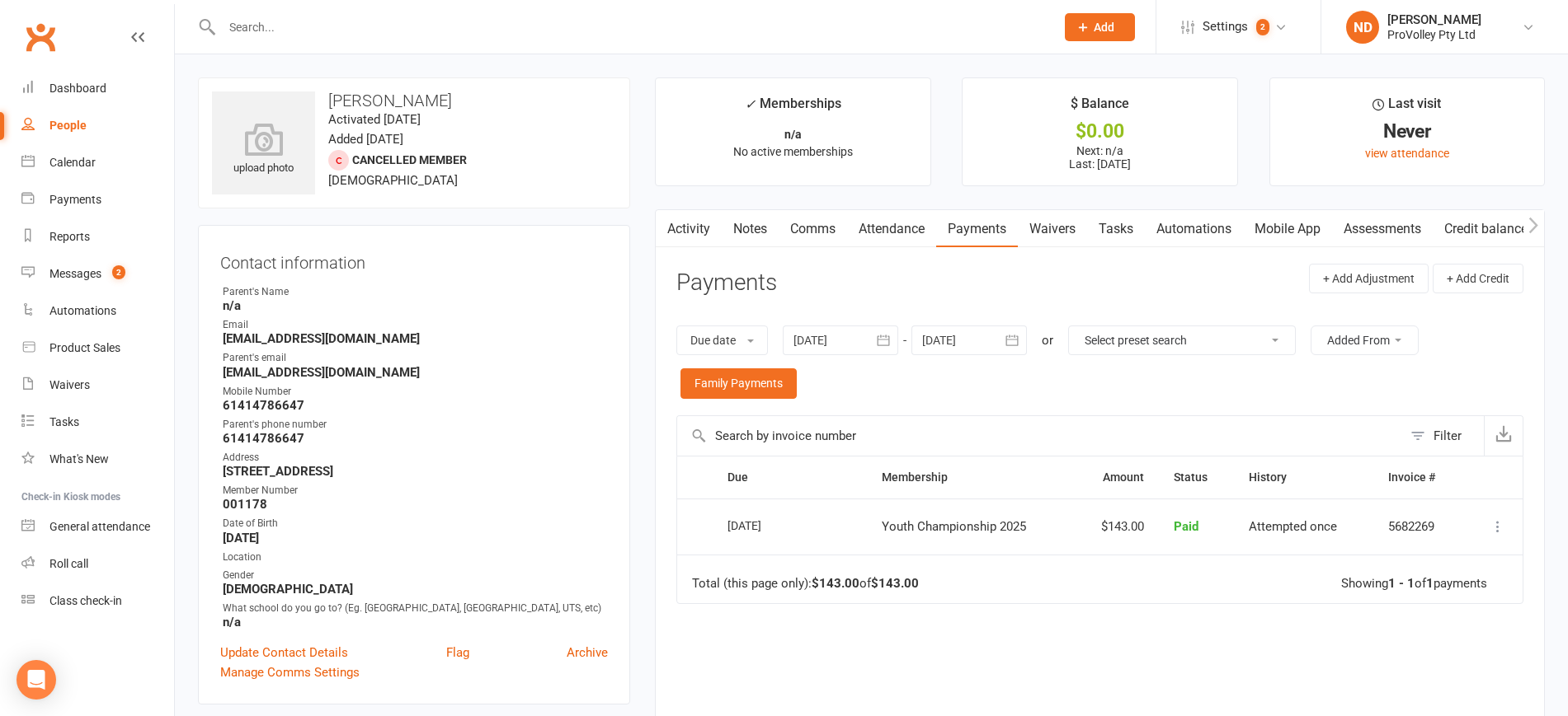
click at [1490, 523] on icon at bounding box center [1497, 527] width 17 height 17
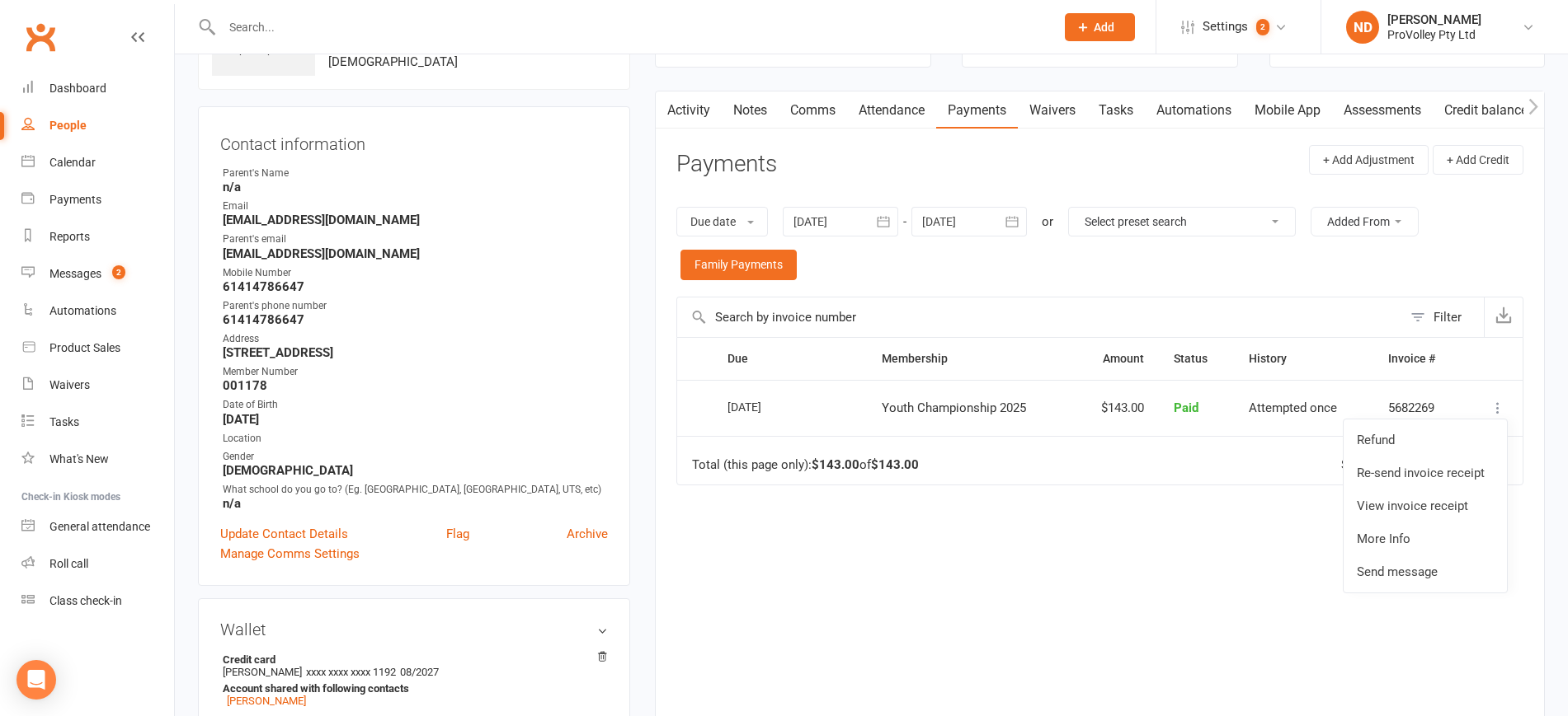
scroll to position [206, 0]
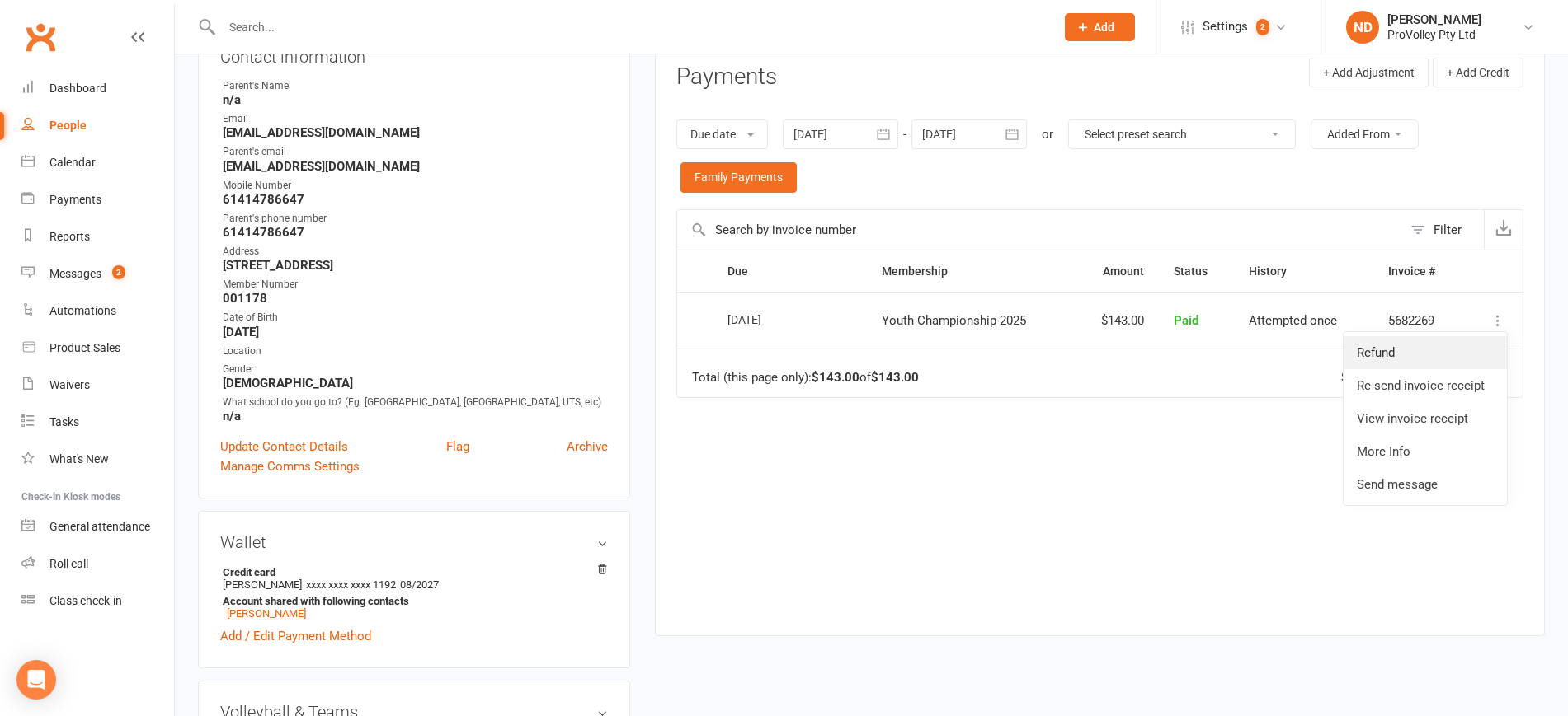
click at [1412, 357] on link "Refund" at bounding box center [1425, 353] width 163 height 33
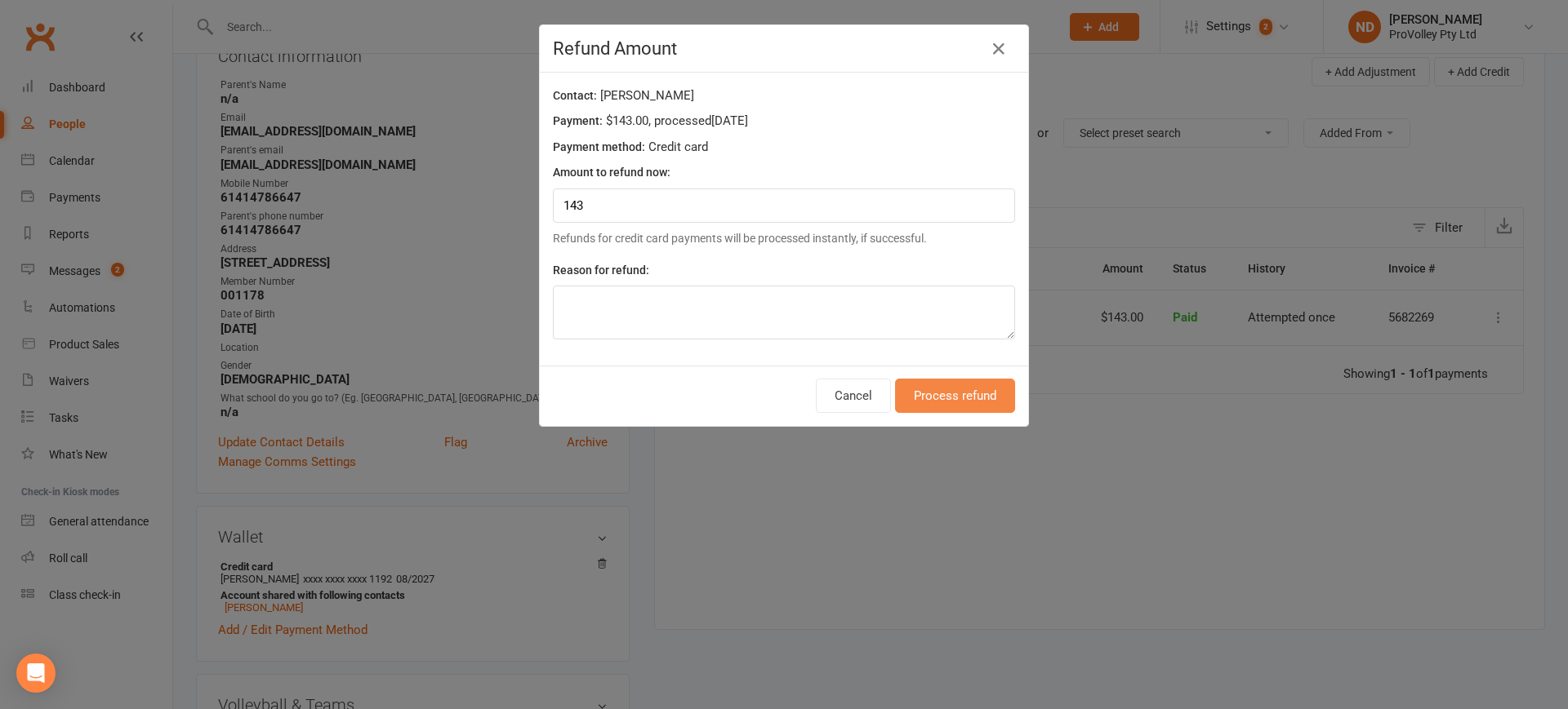
click at [938, 400] on button "Process refund" at bounding box center [955, 396] width 120 height 35
